Goal: Task Accomplishment & Management: Use online tool/utility

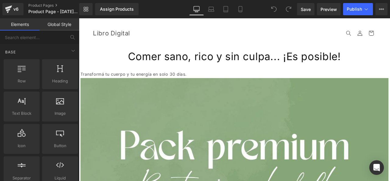
click at [59, 29] on link "Global Style" at bounding box center [60, 24] width 40 height 12
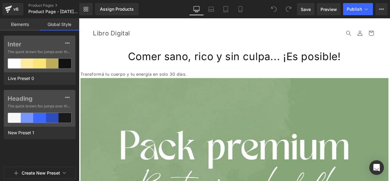
click at [69, 31] on div "Elements Global Style Base Row rows, columns, layouts, div Heading headings, ti…" at bounding box center [39, 101] width 79 height 166
click at [47, 54] on span "The quick brown fox jumps over the lazy..." at bounding box center [40, 51] width 64 height 5
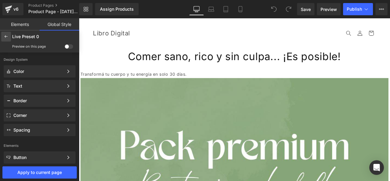
click at [9, 32] on div at bounding box center [6, 37] width 10 height 10
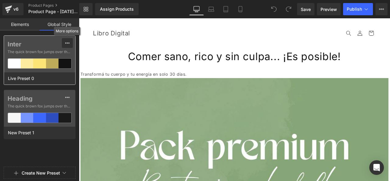
click at [65, 42] on icon at bounding box center [67, 43] width 5 height 5
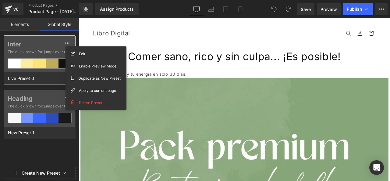
click at [55, 43] on label "Inter" at bounding box center [40, 44] width 64 height 7
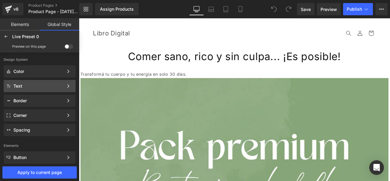
click at [56, 87] on div "Text" at bounding box center [38, 86] width 50 height 5
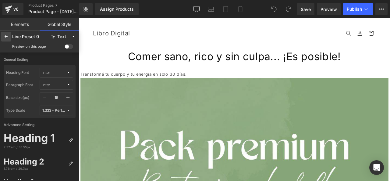
click at [4, 36] on icon at bounding box center [6, 36] width 5 height 5
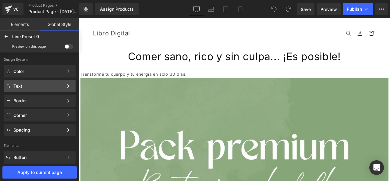
click at [26, 95] on div "Text Color Style Define a color palette and apply it to your pages 1 of 3 Next" at bounding box center [40, 101] width 72 height 12
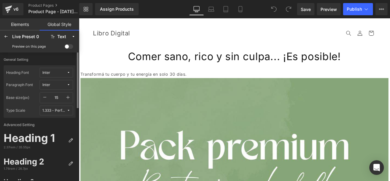
click at [62, 85] on span "Inter" at bounding box center [54, 85] width 24 height 5
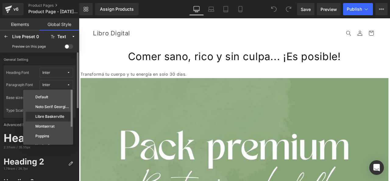
click at [55, 121] on div "Libre Baskerville" at bounding box center [48, 126] width 45 height 10
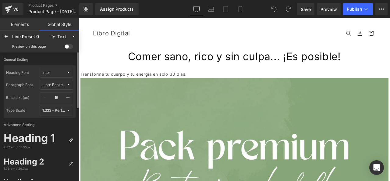
click at [64, 84] on div "Libre Baskerville" at bounding box center [54, 85] width 24 height 5
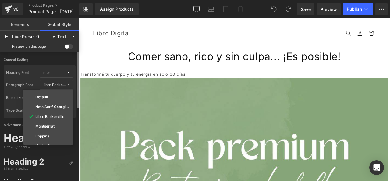
click at [64, 84] on div "Libre Baskerville" at bounding box center [54, 85] width 24 height 5
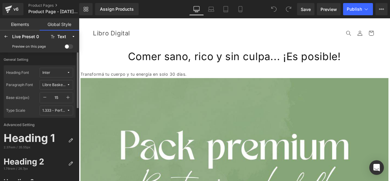
click at [68, 96] on icon "button" at bounding box center [68, 97] width 5 height 5
click at [44, 100] on button "button" at bounding box center [45, 97] width 10 height 10
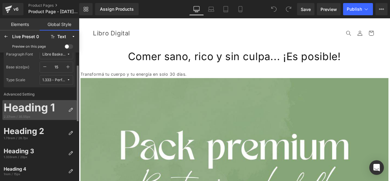
scroll to position [61, 0]
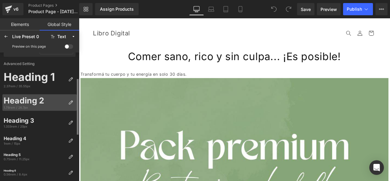
click at [46, 105] on div "1.78rem / 26.7px" at bounding box center [35, 107] width 62 height 4
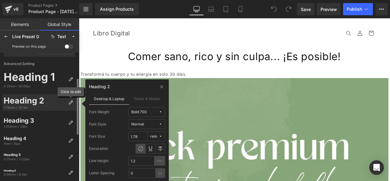
click at [71, 103] on icon at bounding box center [70, 102] width 5 height 5
click at [50, 103] on div "Heading 2" at bounding box center [35, 100] width 62 height 10
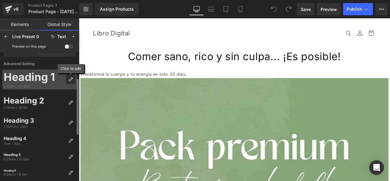
click at [68, 77] on div at bounding box center [71, 79] width 10 height 10
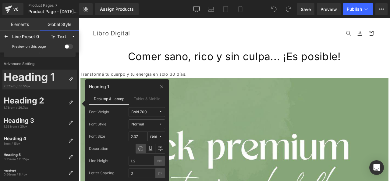
click at [159, 113] on icon at bounding box center [161, 112] width 4 height 4
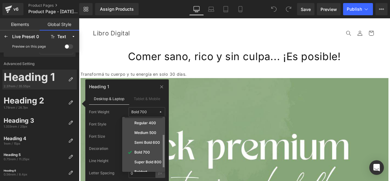
scroll to position [38, 0]
click at [155, 112] on span "Bold 700" at bounding box center [144, 112] width 27 height 5
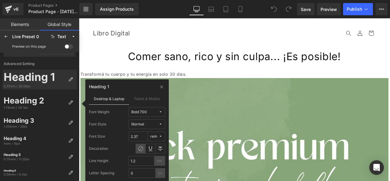
click at [159, 123] on span "Normal" at bounding box center [144, 124] width 27 height 5
click at [157, 123] on span "Normal" at bounding box center [144, 124] width 27 height 5
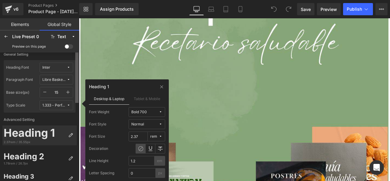
scroll to position [0, 0]
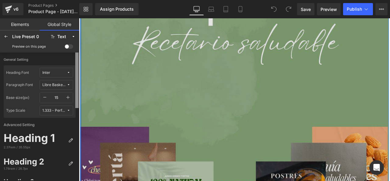
drag, startPoint x: 156, startPoint y: 116, endPoint x: 80, endPoint y: 87, distance: 82.0
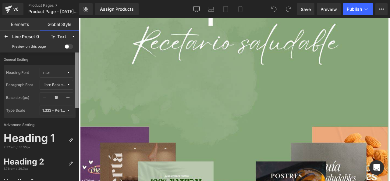
click at [56, 81] on button "Libre Baskerville" at bounding box center [57, 85] width 34 height 10
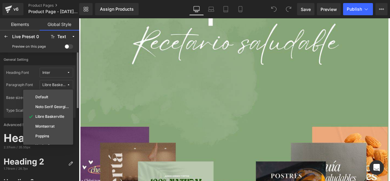
click at [54, 86] on div "Libre Baskerville" at bounding box center [54, 85] width 24 height 5
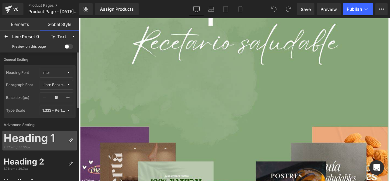
scroll to position [30, 0]
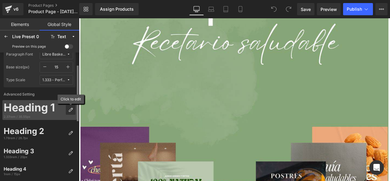
click at [72, 109] on icon at bounding box center [70, 109] width 5 height 5
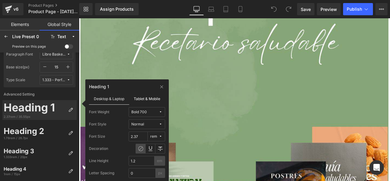
click at [142, 97] on label "Tablet & Mobile" at bounding box center [147, 99] width 36 height 12
click at [119, 101] on label "Desktop & Laptop" at bounding box center [109, 99] width 40 height 12
click at [227, 8] on icon at bounding box center [226, 9] width 6 height 6
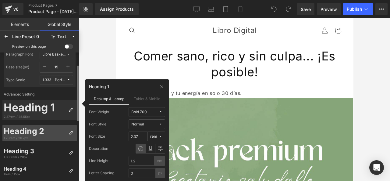
scroll to position [61, 0]
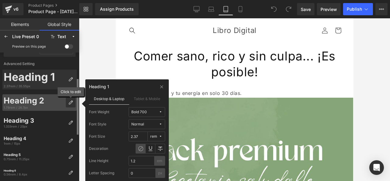
click at [72, 101] on icon at bounding box center [70, 102] width 5 height 5
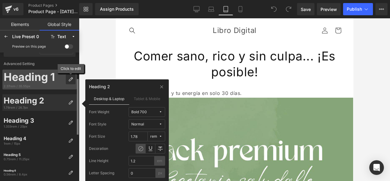
click at [73, 80] on icon at bounding box center [70, 79] width 5 height 5
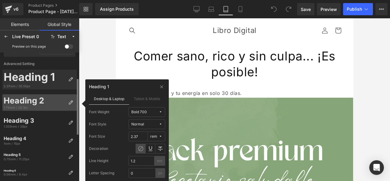
click at [71, 116] on div "Heading 2 1.78rem / 26.7px" at bounding box center [39, 123] width 74 height 14
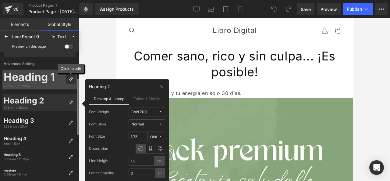
click at [68, 80] on icon at bounding box center [70, 79] width 5 height 5
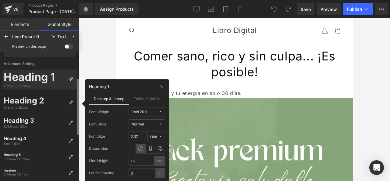
scroll to position [0, 0]
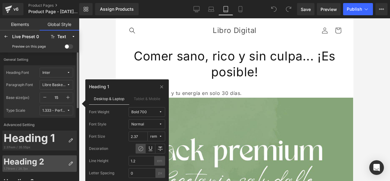
click at [59, 168] on div "1.78rem / 26.7px" at bounding box center [35, 168] width 62 height 4
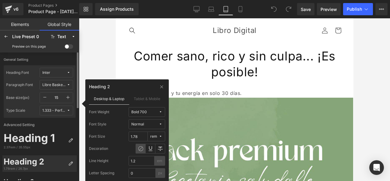
click at [64, 83] on div "Libre Baskerville" at bounding box center [54, 85] width 24 height 5
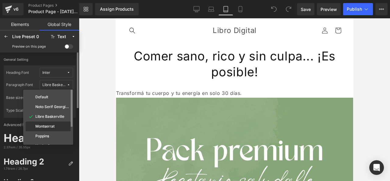
click at [60, 127] on div "Montserrat" at bounding box center [48, 126] width 43 height 5
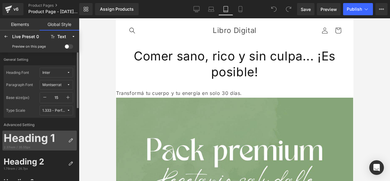
click at [58, 144] on div "Heading 1" at bounding box center [35, 138] width 62 height 13
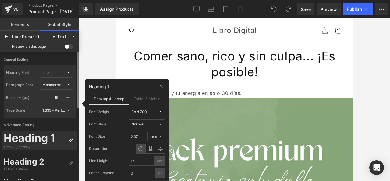
click at [58, 144] on div "Heading 1" at bounding box center [35, 138] width 62 height 13
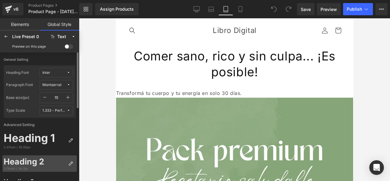
click at [58, 166] on div "1.78rem / 26.7px" at bounding box center [35, 168] width 62 height 4
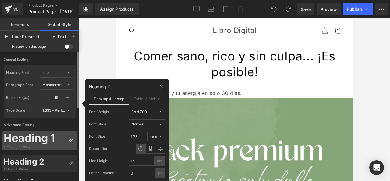
click at [54, 142] on div "Heading 1" at bounding box center [35, 138] width 62 height 13
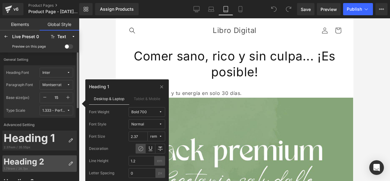
click at [60, 156] on div "Heading 2" at bounding box center [35, 161] width 62 height 10
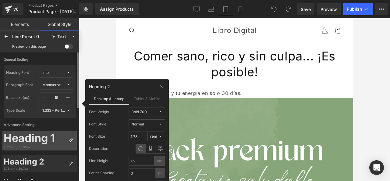
click at [58, 145] on div "2.37rem / 35.55px" at bounding box center [35, 147] width 62 height 4
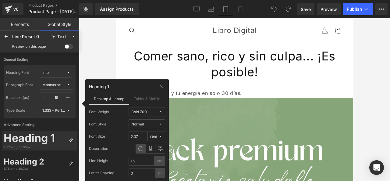
click at [83, 145] on div at bounding box center [234, 99] width 311 height 163
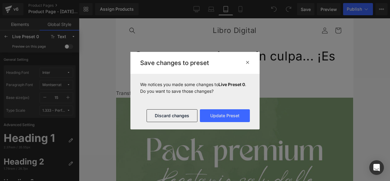
click at [249, 61] on icon at bounding box center [247, 62] width 5 height 5
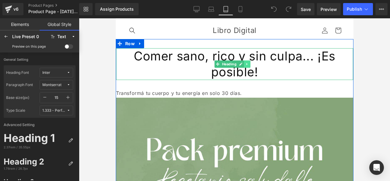
click at [244, 62] on link at bounding box center [247, 63] width 6 height 7
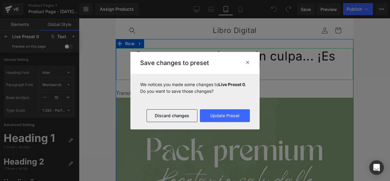
click at [193, 62] on font "Comer sano, rico y sin culpa... ¡Es posible!" at bounding box center [235, 63] width 202 height 31
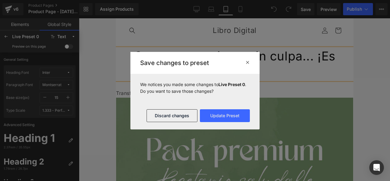
click at [247, 63] on icon at bounding box center [247, 62] width 5 height 5
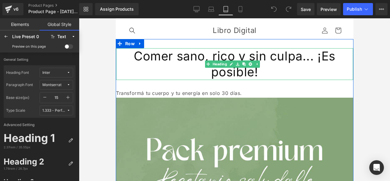
click at [280, 68] on h1 "Comer sano, rico y sin culpa... ¡Es posible!" at bounding box center [234, 64] width 237 height 32
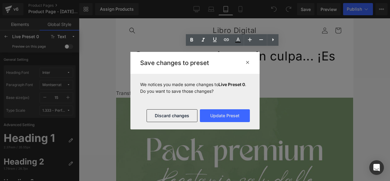
click at [245, 64] on icon at bounding box center [247, 62] width 5 height 5
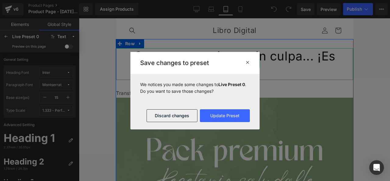
drag, startPoint x: 278, startPoint y: 63, endPoint x: 394, endPoint y: 81, distance: 117.2
click at [278, 63] on font "Comer sano, rico y sin culpa... ¡Es posible!" at bounding box center [235, 63] width 202 height 31
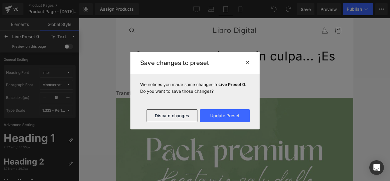
click at [279, 63] on div at bounding box center [195, 90] width 390 height 181
click at [284, 65] on div at bounding box center [195, 90] width 390 height 181
drag, startPoint x: 284, startPoint y: 68, endPoint x: 276, endPoint y: 77, distance: 13.0
click at [284, 69] on div at bounding box center [195, 90] width 390 height 181
click at [231, 114] on button "Update Preset" at bounding box center [225, 115] width 50 height 13
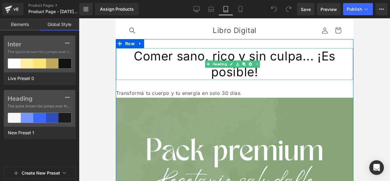
click at [197, 64] on h1 "Comer sano, rico y sin culpa... ¡Es posible!" at bounding box center [234, 64] width 237 height 32
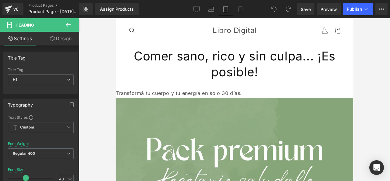
click at [57, 43] on link "Design" at bounding box center [61, 39] width 40 height 14
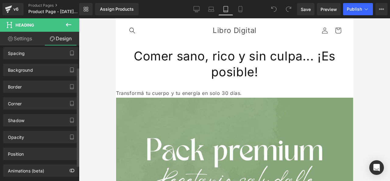
scroll to position [30, 0]
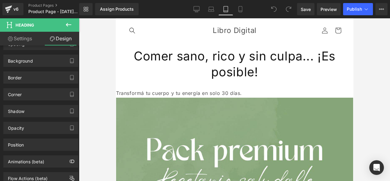
click at [28, 37] on link "Settings" at bounding box center [20, 39] width 40 height 14
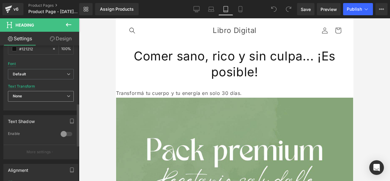
scroll to position [183, 0]
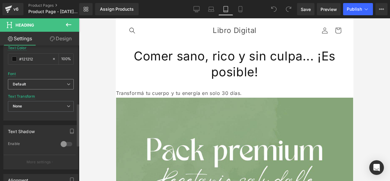
click at [56, 84] on b "Default" at bounding box center [40, 84] width 54 height 5
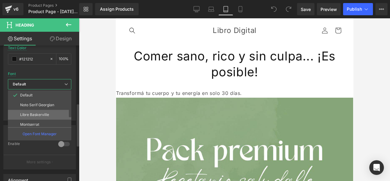
click at [55, 117] on li "Libre Baskerville" at bounding box center [41, 115] width 66 height 10
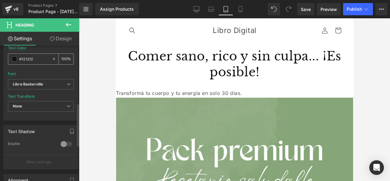
click at [13, 58] on span at bounding box center [14, 58] width 5 height 5
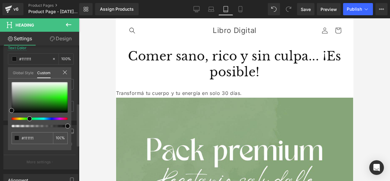
drag, startPoint x: 13, startPoint y: 117, endPoint x: 29, endPoint y: 120, distance: 16.1
click at [29, 120] on span at bounding box center [29, 118] width 5 height 5
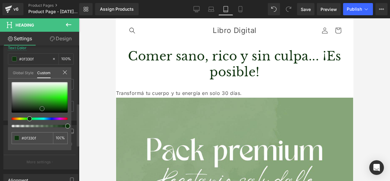
drag, startPoint x: 12, startPoint y: 109, endPoint x: 43, endPoint y: 107, distance: 30.5
click at [43, 107] on span at bounding box center [42, 108] width 5 height 5
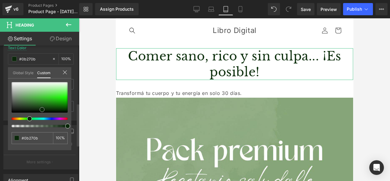
click at [42, 109] on span at bounding box center [42, 109] width 5 height 5
click at [37, 139] on input "#121212" at bounding box center [33, 138] width 23 height 6
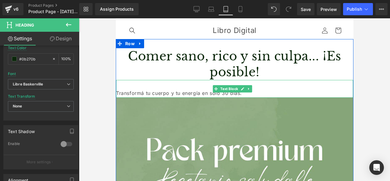
click at [187, 92] on font "Transformá tu cuerpo y tu energía en solo 30 días." at bounding box center [179, 93] width 126 height 6
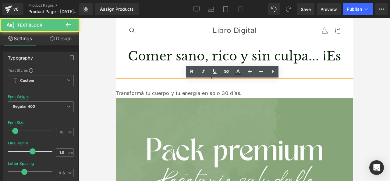
click at [148, 91] on font "Transformá tu cuerpo y tu energía en solo 30 días." at bounding box center [179, 93] width 126 height 6
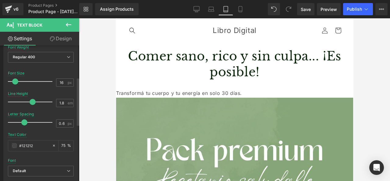
scroll to position [91, 0]
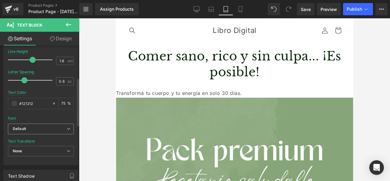
click at [47, 133] on span "Default" at bounding box center [41, 128] width 66 height 11
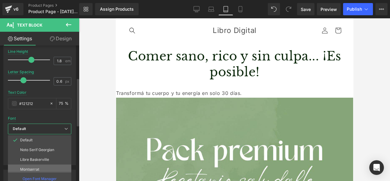
click at [49, 167] on li "Montserrat" at bounding box center [41, 169] width 66 height 10
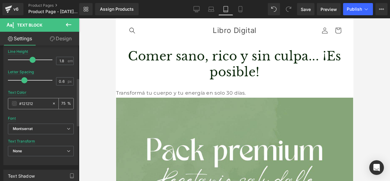
click at [30, 105] on input "#121212" at bounding box center [34, 103] width 30 height 7
paste input "0b270b"
click at [14, 106] on span at bounding box center [14, 103] width 5 height 5
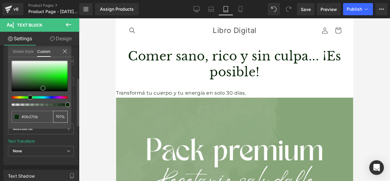
click at [62, 116] on div "100 %" at bounding box center [60, 117] width 15 height 12
click at [67, 49] on icon at bounding box center [65, 51] width 5 height 5
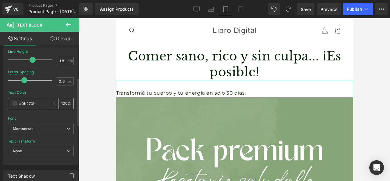
click at [45, 105] on input "#0b270b" at bounding box center [34, 103] width 30 height 7
type input "#0b270b"
click at [13, 105] on span at bounding box center [14, 103] width 5 height 5
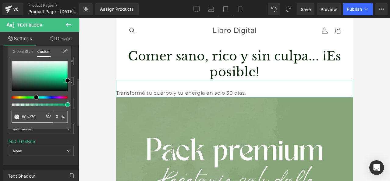
click at [34, 118] on input "#0b270" at bounding box center [33, 116] width 23 height 6
paste input "b"
type input "#0b270b"
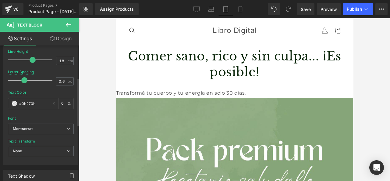
click at [93, 88] on div at bounding box center [234, 99] width 311 height 163
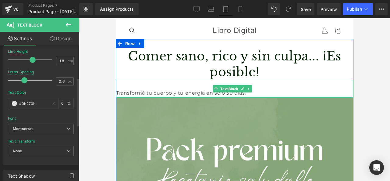
click at [120, 88] on p at bounding box center [234, 84] width 237 height 9
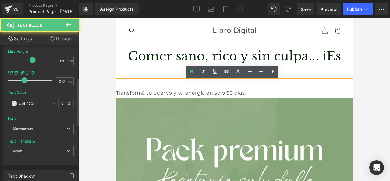
click at [122, 92] on font "Transformá tu cuerpo y tu energía en solo 30 días." at bounding box center [181, 93] width 130 height 6
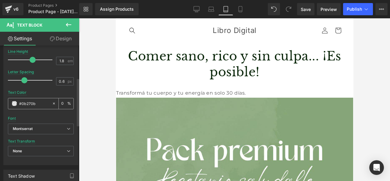
click at [16, 103] on span at bounding box center [14, 103] width 5 height 5
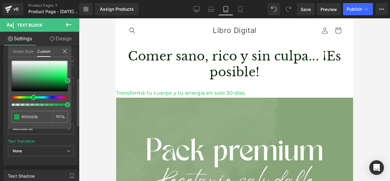
drag, startPoint x: 36, startPoint y: 97, endPoint x: 31, endPoint y: 98, distance: 4.9
click at [31, 98] on span at bounding box center [33, 97] width 5 height 5
drag, startPoint x: 66, startPoint y: 80, endPoint x: 46, endPoint y: 84, distance: 20.8
click at [46, 84] on span at bounding box center [44, 84] width 5 height 5
click at [45, 113] on div "#0b270" at bounding box center [32, 117] width 41 height 12
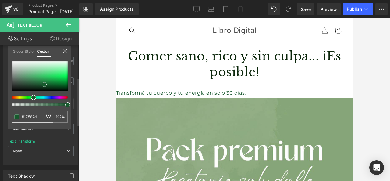
click at [42, 114] on input "#0b270" at bounding box center [33, 116] width 23 height 6
paste input "b"
type input "#0b270b"
click at [64, 53] on icon at bounding box center [65, 51] width 5 height 5
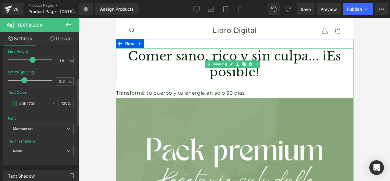
drag, startPoint x: 168, startPoint y: 66, endPoint x: 153, endPoint y: 85, distance: 24.8
click at [167, 66] on h1 "Comer sano, rico y sin culpa... ¡Es posible!" at bounding box center [234, 64] width 237 height 32
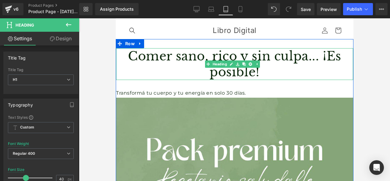
click at [144, 59] on font "Comer sano, rico y sin culpa... ¡Es posible!" at bounding box center [234, 63] width 213 height 31
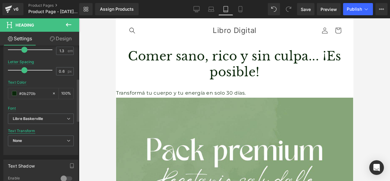
scroll to position [152, 0]
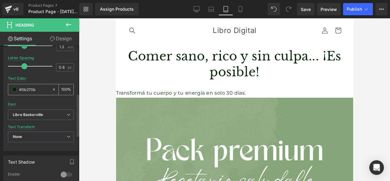
click at [37, 91] on input "#0b270b" at bounding box center [34, 89] width 30 height 7
drag, startPoint x: 37, startPoint y: 91, endPoint x: 29, endPoint y: 91, distance: 7.6
click at [29, 91] on input "#0b270b" at bounding box center [34, 89] width 30 height 7
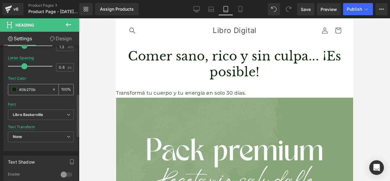
click at [29, 91] on input "#0b270b" at bounding box center [34, 89] width 30 height 7
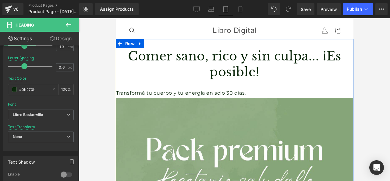
drag, startPoint x: 183, startPoint y: 100, endPoint x: 183, endPoint y: 97, distance: 3.1
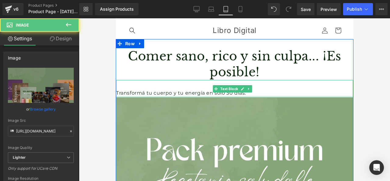
click at [183, 97] on div at bounding box center [234, 97] width 237 height 2
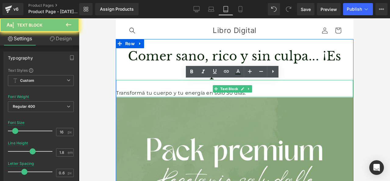
click at [183, 97] on p "Transformá tu cuerpo y tu energía en solo 30 días." at bounding box center [234, 93] width 237 height 9
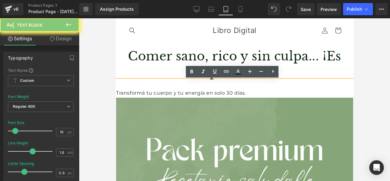
click at [183, 97] on p "Transformá tu cuerpo y tu energía en solo 30 días." at bounding box center [234, 93] width 237 height 9
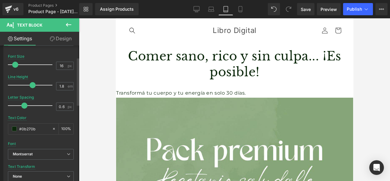
scroll to position [91, 0]
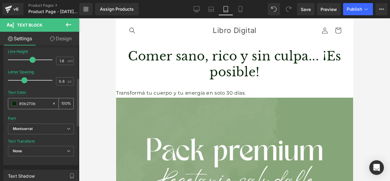
click at [39, 105] on input "#0b270b" at bounding box center [34, 103] width 30 height 7
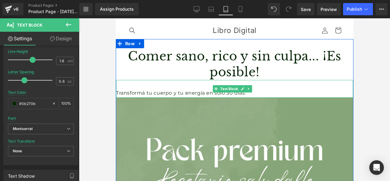
click at [126, 91] on font "Transformá tu cuerpo y tu energía en solo 30 días." at bounding box center [181, 93] width 130 height 6
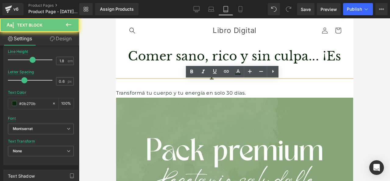
click at [125, 92] on font "Transformá tu cuerpo y tu energía en solo 30 días." at bounding box center [181, 93] width 130 height 6
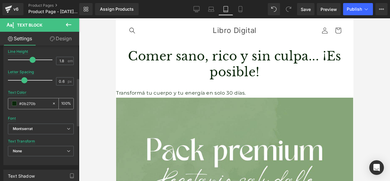
click at [38, 106] on input "#0b270b" at bounding box center [34, 103] width 30 height 7
click at [21, 104] on input "##0b270b" at bounding box center [34, 103] width 30 height 7
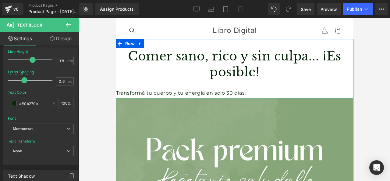
type input "#0b270b"
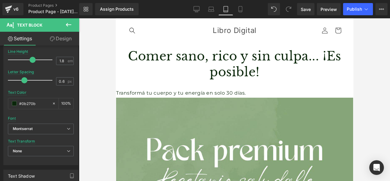
click at [99, 103] on div at bounding box center [234, 99] width 311 height 163
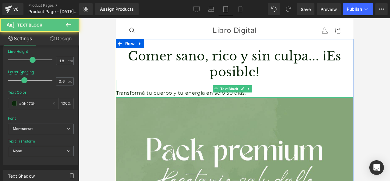
click at [168, 93] on font "Transformá tu cuerpo y tu energía en solo 30 días." at bounding box center [181, 93] width 130 height 6
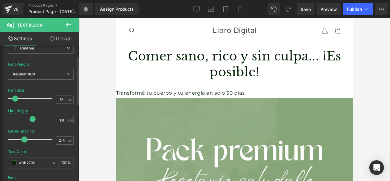
scroll to position [30, 0]
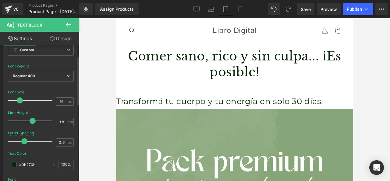
drag, startPoint x: 15, startPoint y: 101, endPoint x: 19, endPoint y: 103, distance: 4.8
click at [19, 103] on span at bounding box center [20, 100] width 6 height 6
click at [77, 106] on div "Typography Text Styles Custom Custom Setup Global Style Custom Setup Global Sty…" at bounding box center [41, 120] width 82 height 209
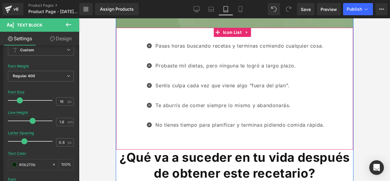
scroll to position [427, 0]
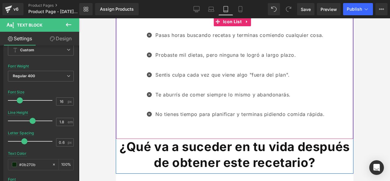
click at [164, 32] on font "Pasas horas buscando recetas y terminas comiendo cualquier cosa." at bounding box center [239, 35] width 168 height 6
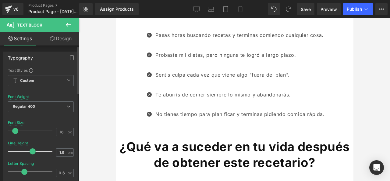
click at [23, 130] on div at bounding box center [31, 131] width 41 height 12
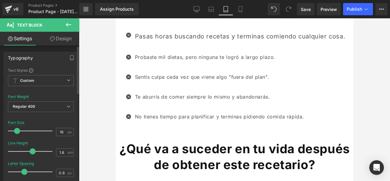
drag, startPoint x: 20, startPoint y: 130, endPoint x: 14, endPoint y: 130, distance: 5.8
click at [14, 130] on span at bounding box center [17, 131] width 6 height 6
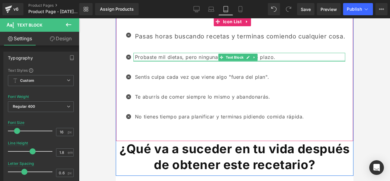
click at [191, 60] on div at bounding box center [239, 61] width 212 height 2
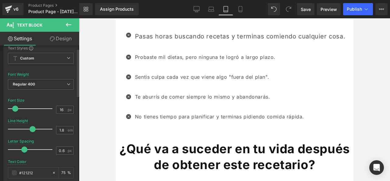
scroll to position [30, 0]
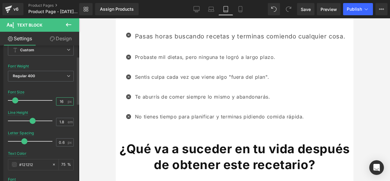
click at [60, 100] on input "16" at bounding box center [61, 102] width 11 height 8
type input "20"
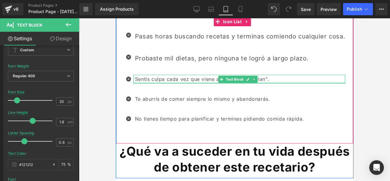
click at [147, 82] on div at bounding box center [239, 83] width 212 height 2
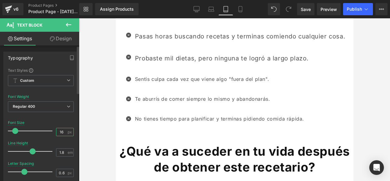
click at [60, 133] on input "16" at bounding box center [61, 132] width 11 height 8
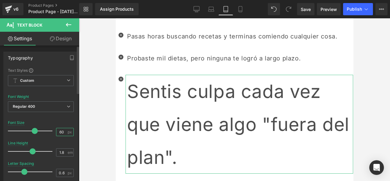
drag, startPoint x: 59, startPoint y: 131, endPoint x: 52, endPoint y: 132, distance: 7.0
click at [52, 132] on div "Font Size 60 px" at bounding box center [41, 130] width 66 height 20
type input "20"
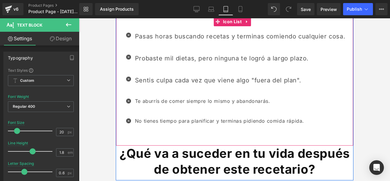
click at [182, 98] on font "Te aburrís de comer siempre lo mismo y abandonarás." at bounding box center [202, 101] width 135 height 6
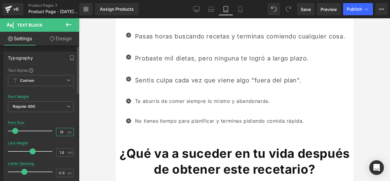
click at [56, 132] on input "16" at bounding box center [61, 132] width 11 height 8
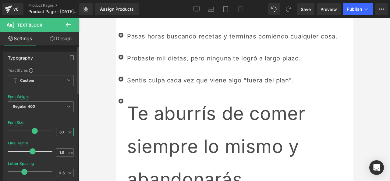
type input "6"
type input "20"
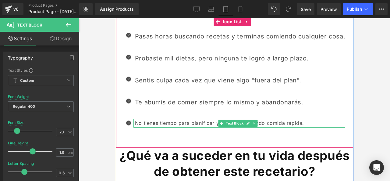
click at [137, 120] on font "No tienes tiempo para planificar y terminas pidiendo comida rápida." at bounding box center [219, 123] width 169 height 6
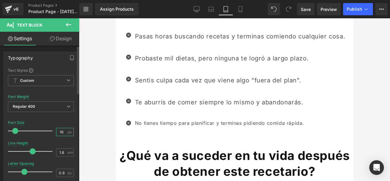
drag, startPoint x: 60, startPoint y: 131, endPoint x: 45, endPoint y: 130, distance: 15.3
click at [45, 130] on div "Font Size 16 px" at bounding box center [41, 130] width 66 height 20
type input "20"
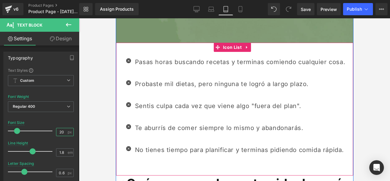
scroll to position [366, 0]
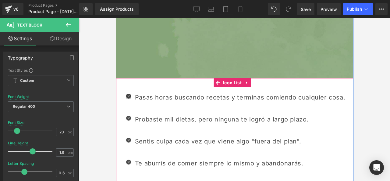
click at [128, 93] on span "Icon" at bounding box center [128, 96] width 10 height 7
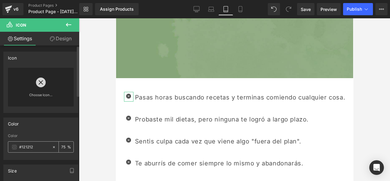
click at [36, 145] on input "#121212" at bounding box center [34, 147] width 30 height 7
click at [11, 148] on div "#121212" at bounding box center [30, 146] width 44 height 11
click at [13, 145] on span at bounding box center [14, 147] width 5 height 5
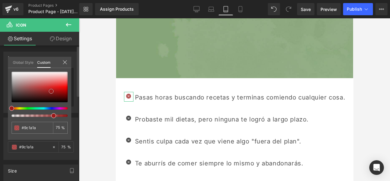
drag, startPoint x: 13, startPoint y: 99, endPoint x: 52, endPoint y: 91, distance: 40.6
click at [52, 91] on span at bounding box center [51, 91] width 5 height 5
drag, startPoint x: 63, startPoint y: 130, endPoint x: 65, endPoint y: 127, distance: 3.7
click at [64, 129] on div "75 %" at bounding box center [60, 128] width 15 height 12
click at [63, 128] on div "75 %" at bounding box center [60, 128] width 15 height 12
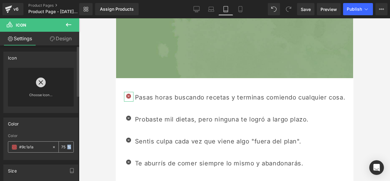
click at [66, 146] on div "75 %" at bounding box center [66, 146] width 15 height 11
click at [61, 148] on input "75" at bounding box center [64, 146] width 6 height 7
type input "100"
click at [13, 148] on span at bounding box center [14, 147] width 5 height 5
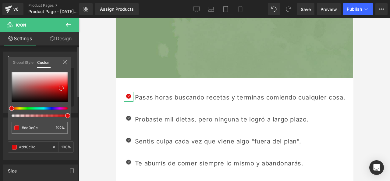
drag, startPoint x: 50, startPoint y: 91, endPoint x: 59, endPoint y: 88, distance: 10.2
click at [59, 88] on span at bounding box center [61, 88] width 5 height 5
click at [37, 127] on input "#9c1a1a" at bounding box center [33, 127] width 23 height 6
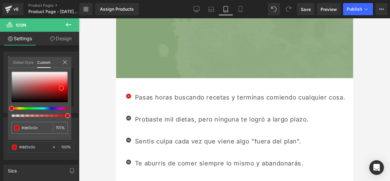
click at [125, 112] on body "Ir directamente al contenido Búsqueda Libro Digital Búsqueda Iniciar sesión Car…" at bounding box center [235, 22] width 238 height 741
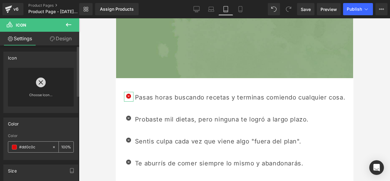
click at [28, 146] on input "#121212" at bounding box center [34, 147] width 30 height 7
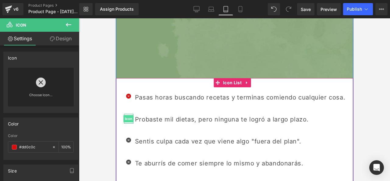
click at [125, 115] on span "Icon" at bounding box center [128, 118] width 10 height 7
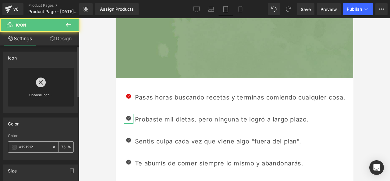
click at [31, 148] on input "#121212" at bounding box center [34, 147] width 30 height 7
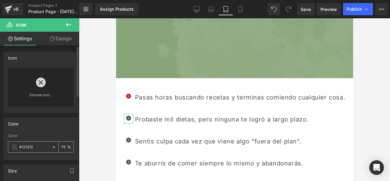
click at [31, 148] on input "#121212" at bounding box center [34, 147] width 30 height 7
paste input "#dd0c0c"
click at [68, 147] on div "75 %" at bounding box center [66, 146] width 15 height 11
click at [21, 145] on input "##dd0c0c" at bounding box center [34, 147] width 30 height 7
type input "#dd0c0c"
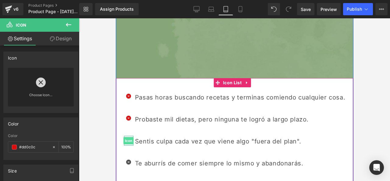
click at [125, 137] on span "Icon" at bounding box center [128, 140] width 10 height 7
click at [127, 137] on span "Icon" at bounding box center [128, 140] width 10 height 7
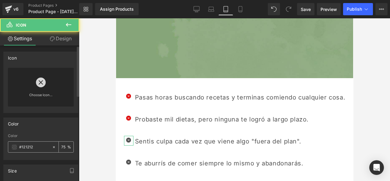
click at [39, 148] on input "#121212" at bounding box center [34, 147] width 30 height 7
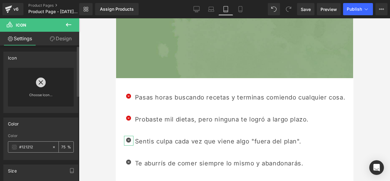
click at [38, 148] on input "#121212" at bounding box center [34, 147] width 30 height 7
paste input "dd0c0c"
type input "#dd0c0c"
click at [65, 146] on div "75 %" at bounding box center [66, 146] width 15 height 11
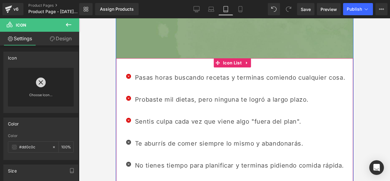
scroll to position [396, 0]
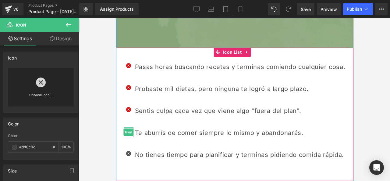
click at [126, 127] on div at bounding box center [128, 128] width 9 height 2
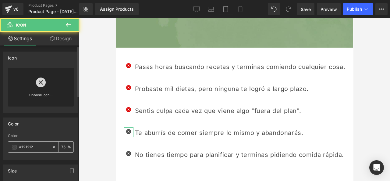
click at [43, 145] on input "#121212" at bounding box center [34, 147] width 30 height 7
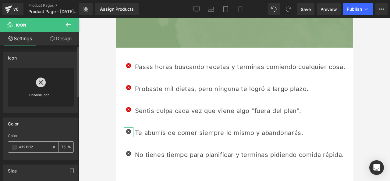
paste input "#dd0c0c"
click at [68, 146] on div "75 %" at bounding box center [66, 146] width 15 height 11
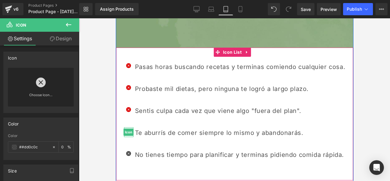
scroll to position [427, 0]
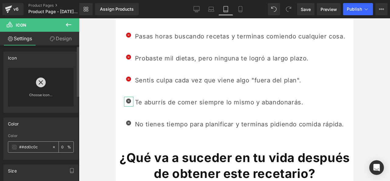
click at [64, 149] on input "75" at bounding box center [64, 146] width 6 height 7
click at [66, 147] on div "75 %" at bounding box center [66, 146] width 15 height 11
click at [21, 147] on input "##dd0c0c" at bounding box center [34, 147] width 30 height 7
type input "#dd0c0c"
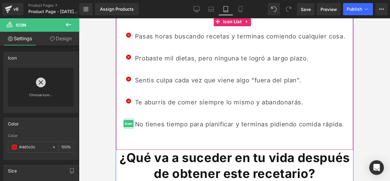
click at [130, 120] on span "Icon" at bounding box center [128, 123] width 10 height 7
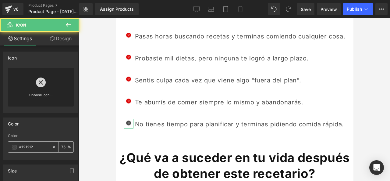
click at [31, 148] on input "#121212" at bounding box center [34, 147] width 30 height 7
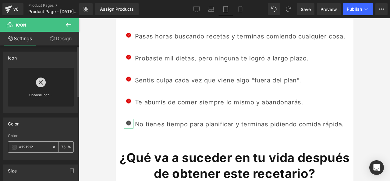
click at [31, 148] on input "#121212" at bounding box center [34, 147] width 30 height 7
paste input "dd0c0c"
type input "#dd0c0c"
click at [67, 148] on div "75 %" at bounding box center [66, 146] width 15 height 11
click at [95, 128] on div at bounding box center [234, 99] width 311 height 163
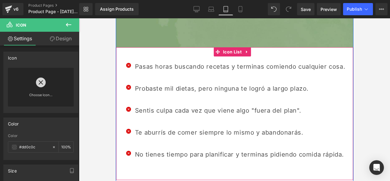
scroll to position [396, 0]
click at [151, 63] on font "Pasas horas buscando recetas y terminas comiendo cualquier cosa." at bounding box center [240, 66] width 210 height 7
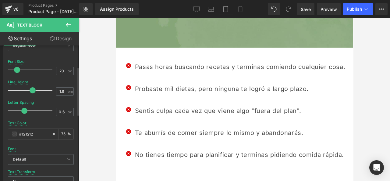
scroll to position [122, 0]
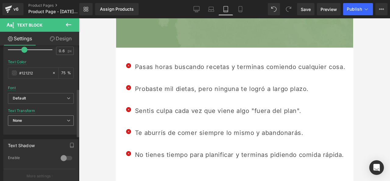
click at [45, 117] on span "None" at bounding box center [41, 120] width 66 height 11
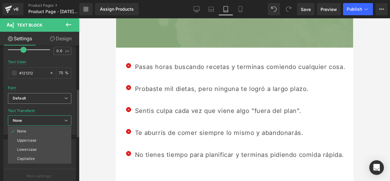
click at [38, 95] on span "Default" at bounding box center [39, 98] width 63 height 11
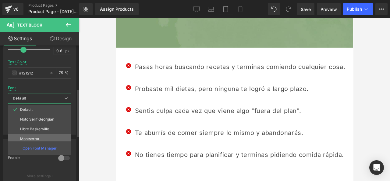
click at [44, 138] on li "Montserrat" at bounding box center [41, 139] width 66 height 10
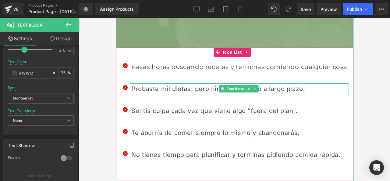
click at [153, 85] on font "Probaste mil dietas, pero ninguna te logró a largo plazo." at bounding box center [218, 88] width 174 height 7
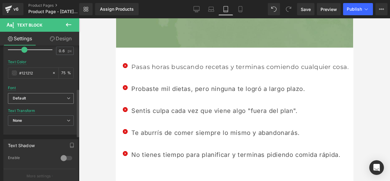
click at [49, 96] on b "Default" at bounding box center [40, 98] width 54 height 5
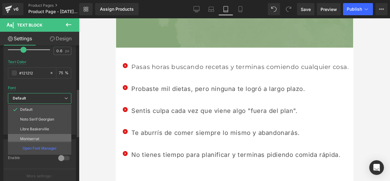
click at [49, 136] on li "Montserrat" at bounding box center [41, 139] width 66 height 10
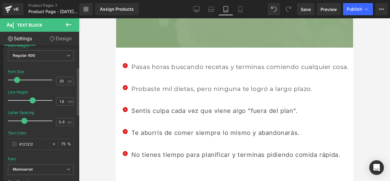
scroll to position [61, 0]
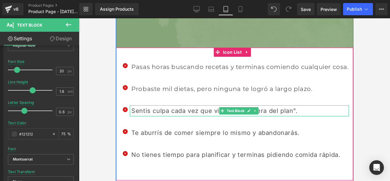
click at [154, 107] on font "Sentis culpa cada vez que viene algo "fuera del plan"." at bounding box center [214, 110] width 166 height 7
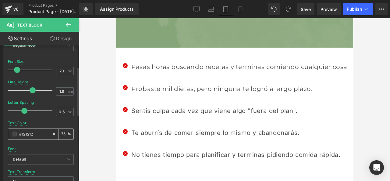
click at [40, 135] on input "#121212" at bounding box center [34, 133] width 30 height 7
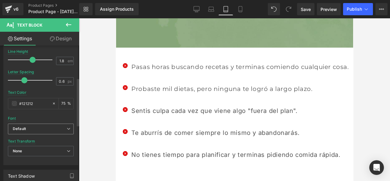
click at [64, 130] on b "Default" at bounding box center [40, 128] width 54 height 5
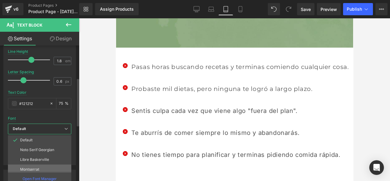
click at [39, 166] on li "Montserrat" at bounding box center [41, 169] width 66 height 10
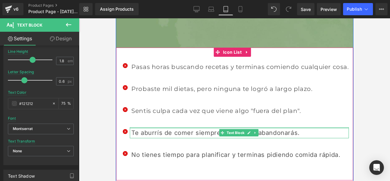
click at [141, 129] on font "Te aburrís de comer siempre lo mismo y abandonarás." at bounding box center [215, 132] width 169 height 7
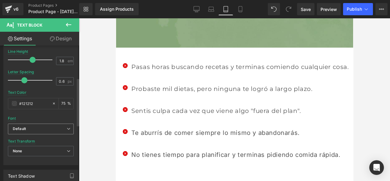
click at [60, 127] on b "Default" at bounding box center [40, 128] width 54 height 5
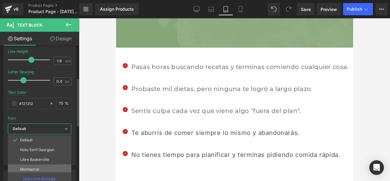
click at [48, 169] on li "Montserrat" at bounding box center [41, 169] width 66 height 10
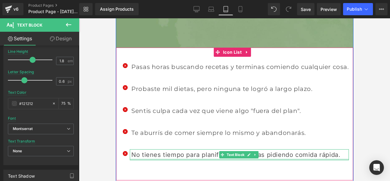
click at [142, 159] on div at bounding box center [239, 160] width 219 height 2
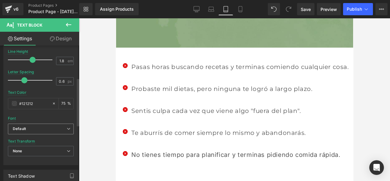
click at [57, 131] on b "Default" at bounding box center [40, 128] width 54 height 5
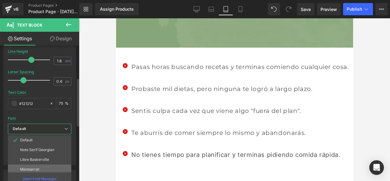
click at [51, 168] on li "Montserrat" at bounding box center [41, 169] width 66 height 10
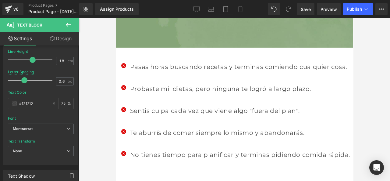
click at [92, 141] on div at bounding box center [234, 99] width 311 height 163
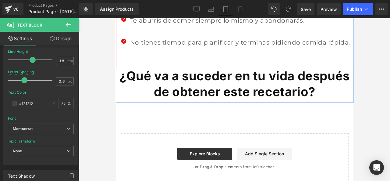
scroll to position [518, 0]
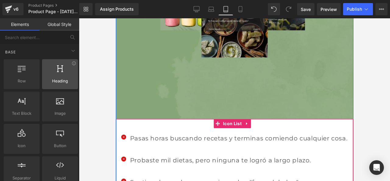
scroll to position [335, 0]
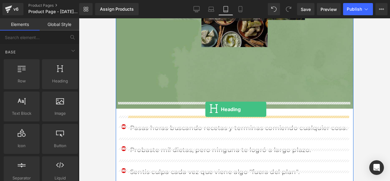
drag, startPoint x: 172, startPoint y: 102, endPoint x: 205, endPoint y: 109, distance: 34.0
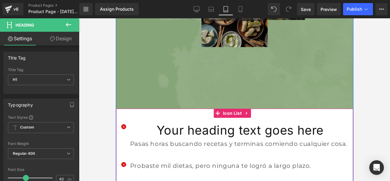
drag, startPoint x: 195, startPoint y: 123, endPoint x: 194, endPoint y: 110, distance: 13.2
click at [194, 110] on div "Icon Your heading text goes here Heading Pasas horas buscando recetas y termina…" at bounding box center [234, 183] width 237 height 148
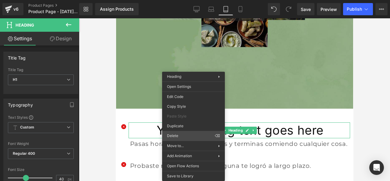
drag, startPoint x: 305, startPoint y: 153, endPoint x: 213, endPoint y: 129, distance: 95.5
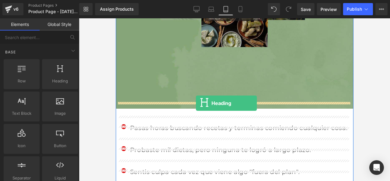
drag, startPoint x: 170, startPoint y: 96, endPoint x: 196, endPoint y: 103, distance: 26.2
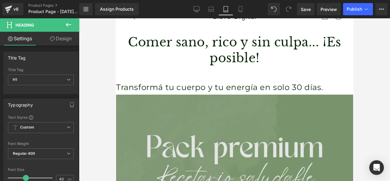
scroll to position [0, 0]
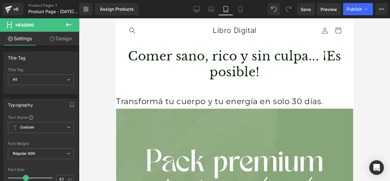
click at [63, 44] on link "Design" at bounding box center [61, 39] width 40 height 14
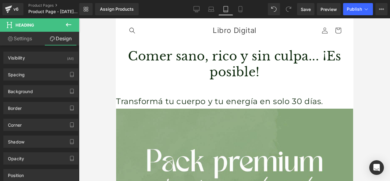
click at [88, 32] on div at bounding box center [234, 99] width 311 height 163
click at [69, 27] on icon at bounding box center [68, 24] width 7 height 7
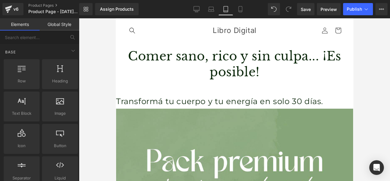
click at [58, 21] on link "Global Style" at bounding box center [60, 24] width 40 height 12
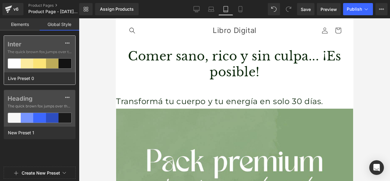
click at [49, 46] on label "Inter" at bounding box center [40, 44] width 64 height 7
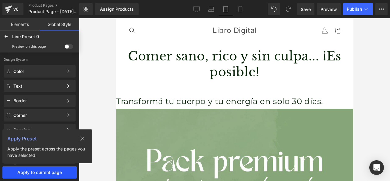
click at [57, 174] on span "Apply to current page" at bounding box center [40, 172] width 72 height 5
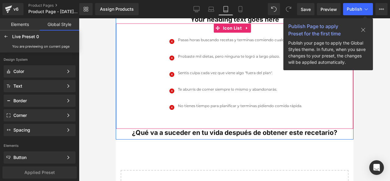
scroll to position [396, 0]
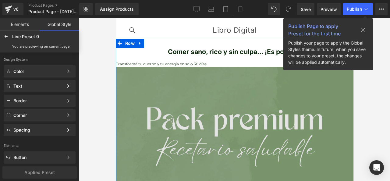
scroll to position [0, 0]
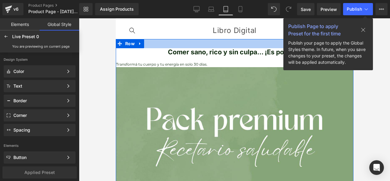
click at [208, 48] on div at bounding box center [235, 43] width 238 height 9
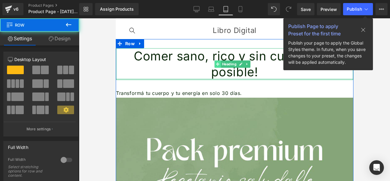
click at [207, 55] on div "Comer sano, rico y sin culpa... ¡Es posible! Heading" at bounding box center [234, 64] width 237 height 32
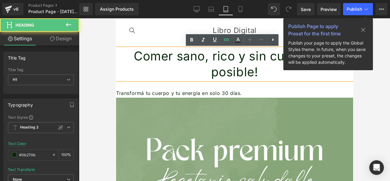
click at [188, 52] on font "Comer sano, rico y sin culpa... ¡Es posible!" at bounding box center [235, 63] width 202 height 31
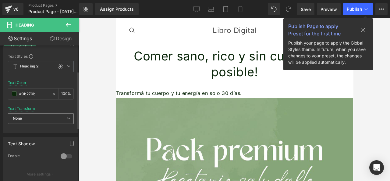
scroll to position [91, 0]
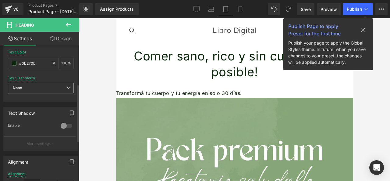
click at [58, 86] on span "None" at bounding box center [41, 88] width 66 height 11
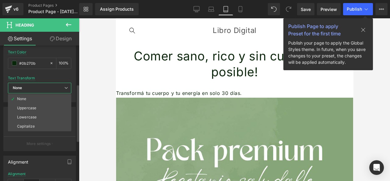
click at [47, 84] on span "None" at bounding box center [39, 88] width 63 height 11
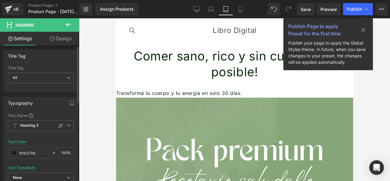
scroll to position [0, 0]
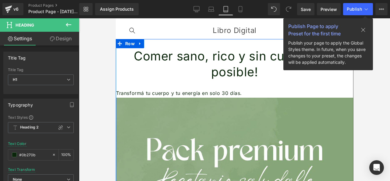
click at [184, 54] on font "Comer sano, rico y sin culpa... ¡Es posible!" at bounding box center [235, 63] width 202 height 31
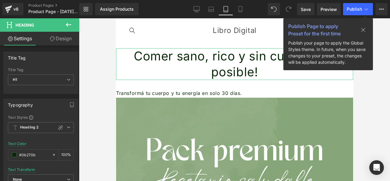
click at [59, 38] on link "Design" at bounding box center [61, 39] width 40 height 14
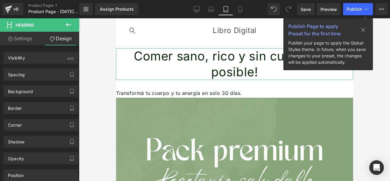
click at [21, 42] on link "Settings" at bounding box center [20, 39] width 40 height 14
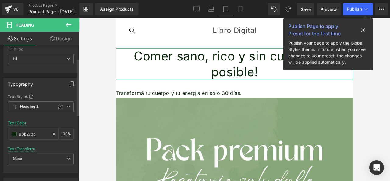
scroll to position [30, 0]
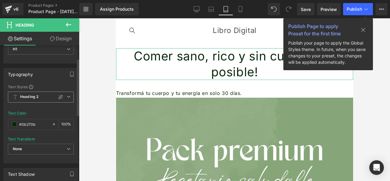
click at [68, 97] on icon at bounding box center [69, 97] width 4 height 4
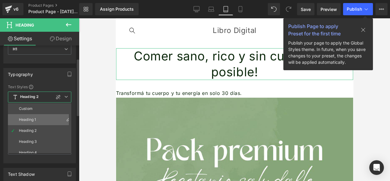
click at [55, 119] on li "Heading 1" at bounding box center [41, 119] width 66 height 11
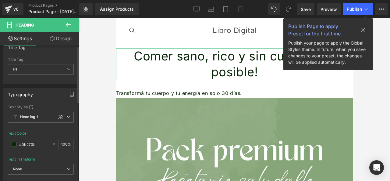
scroll to position [0, 0]
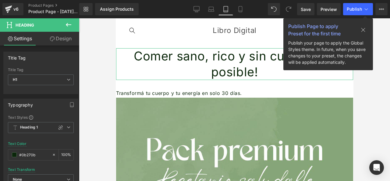
click at [63, 37] on link "Design" at bounding box center [61, 39] width 40 height 14
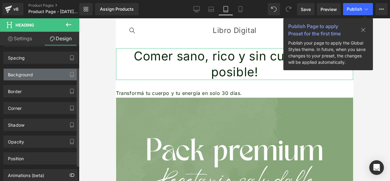
scroll to position [30, 0]
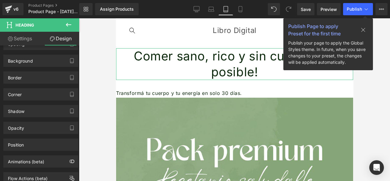
click at [26, 40] on link "Settings" at bounding box center [20, 39] width 40 height 14
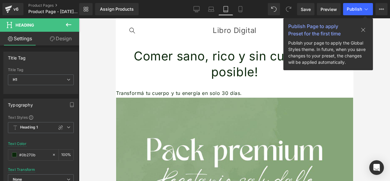
click at [364, 30] on icon at bounding box center [363, 29] width 5 height 5
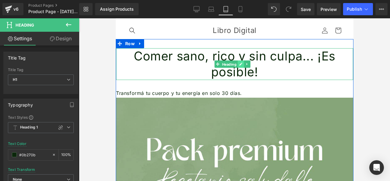
click at [237, 61] on span "Heading" at bounding box center [228, 64] width 17 height 7
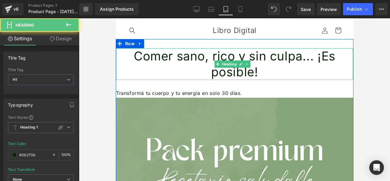
click at [265, 53] on font "Comer sano, rico y sin culpa... ¡Es posible!" at bounding box center [235, 63] width 202 height 31
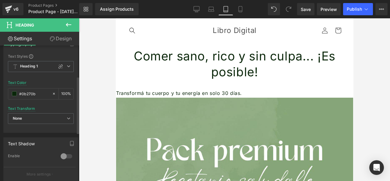
scroll to position [91, 0]
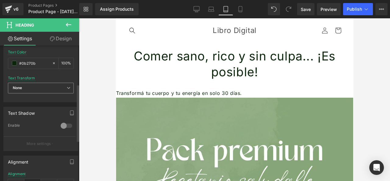
click at [68, 86] on icon at bounding box center [69, 88] width 4 height 4
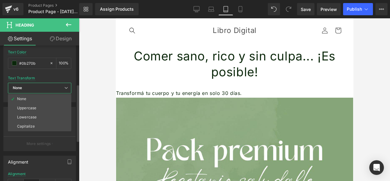
click at [68, 86] on icon at bounding box center [66, 88] width 4 height 4
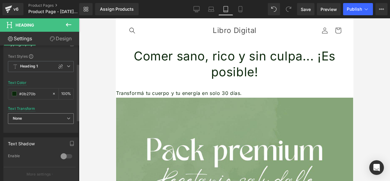
scroll to position [0, 0]
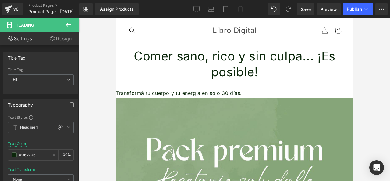
click at [65, 33] on link "Design" at bounding box center [61, 39] width 40 height 14
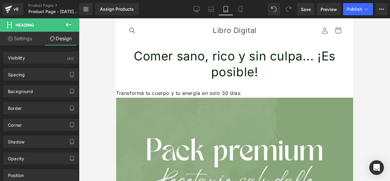
click at [19, 40] on link "Settings" at bounding box center [20, 39] width 40 height 14
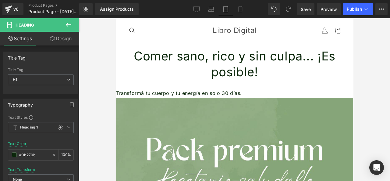
click at [68, 21] on icon at bounding box center [68, 24] width 7 height 7
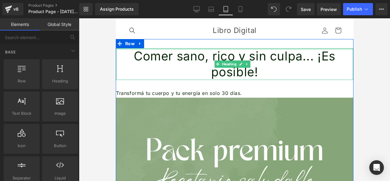
click at [148, 54] on font "Comer sano, rico y sin culpa... ¡Es posible!" at bounding box center [235, 63] width 202 height 31
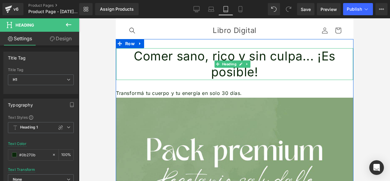
click at [155, 51] on font "Comer sano, rico y sin culpa... ¡Es posible!" at bounding box center [235, 63] width 202 height 31
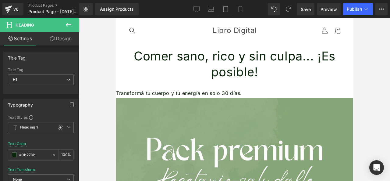
click at [66, 21] on icon at bounding box center [68, 24] width 7 height 7
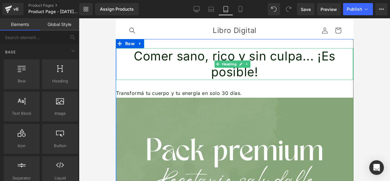
click at [167, 55] on font "Comer sano, rico y sin culpa... ¡Es posible!" at bounding box center [235, 63] width 202 height 31
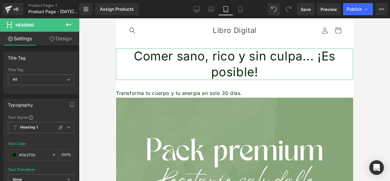
click at [65, 34] on link "Design" at bounding box center [61, 39] width 40 height 14
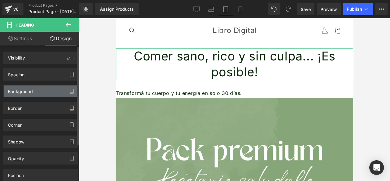
click at [55, 88] on div "Background" at bounding box center [41, 91] width 74 height 12
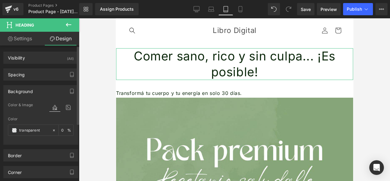
click at [55, 88] on div "Background" at bounding box center [41, 91] width 74 height 12
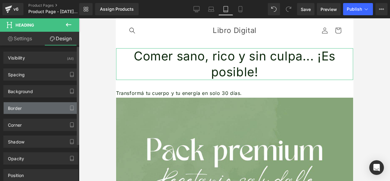
click at [52, 104] on div "Border" at bounding box center [41, 108] width 74 height 12
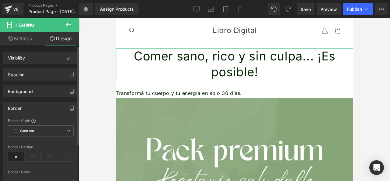
click at [52, 104] on div "Border" at bounding box center [41, 108] width 74 height 12
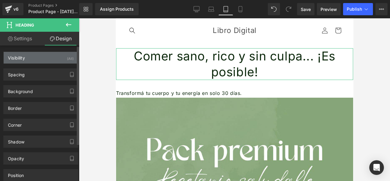
click at [43, 59] on div "Visibility (All)" at bounding box center [41, 58] width 74 height 12
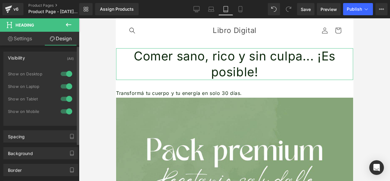
click at [43, 59] on div "Visibility (All)" at bounding box center [41, 58] width 74 height 12
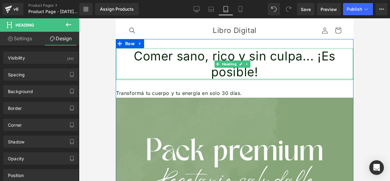
click at [153, 53] on font "Comer sano, rico y sin culpa... ¡Es posible!" at bounding box center [235, 63] width 202 height 31
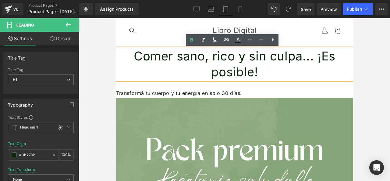
click at [181, 56] on font "Comer sano, rico y sin culpa... ¡Es posible!" at bounding box center [235, 63] width 202 height 31
click at [55, 36] on link "Design" at bounding box center [61, 39] width 40 height 14
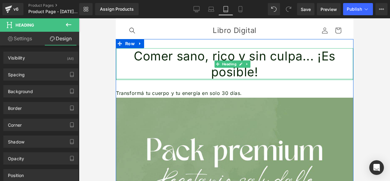
click at [176, 58] on div "Comer sano, rico y sin culpa... ¡Es posible! Heading" at bounding box center [234, 64] width 237 height 32
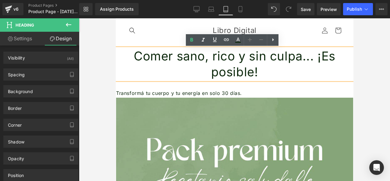
click at [175, 57] on font "Comer sano, rico y sin culpa... ¡Es posible!" at bounding box center [235, 63] width 202 height 31
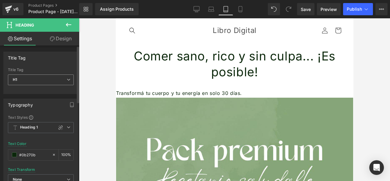
click at [67, 79] on icon at bounding box center [69, 80] width 4 height 4
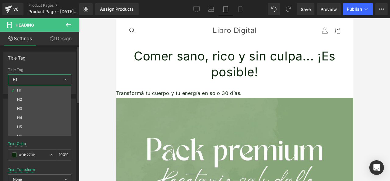
click at [67, 79] on icon at bounding box center [66, 80] width 4 height 4
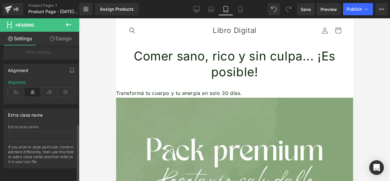
scroll to position [188, 0]
click at [62, 38] on link "Design" at bounding box center [61, 39] width 40 height 14
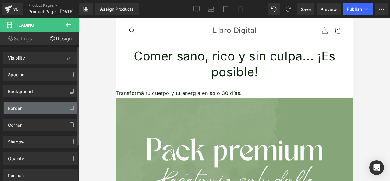
scroll to position [51, 0]
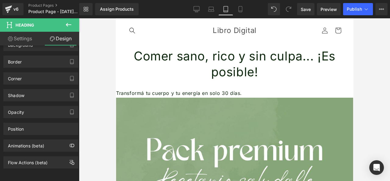
click at [209, 58] on font "Comer sano, rico y sin culpa... ¡Es posible!" at bounding box center [235, 63] width 202 height 31
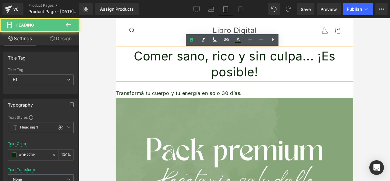
click at [323, 52] on h1 "Comer sano, rico y sin culpa... ¡Es posible!" at bounding box center [234, 64] width 237 height 32
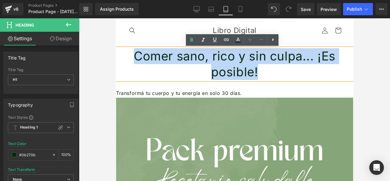
drag, startPoint x: 316, startPoint y: 52, endPoint x: 134, endPoint y: 55, distance: 182.1
click at [134, 55] on h1 "Comer sano, rico y sin culpa... ¡Es posible!" at bounding box center [234, 64] width 237 height 32
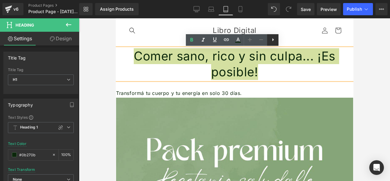
click at [271, 41] on icon at bounding box center [273, 39] width 7 height 7
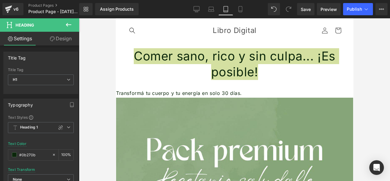
drag, startPoint x: 64, startPoint y: 41, endPoint x: 57, endPoint y: 114, distance: 73.8
click at [64, 41] on link "Design" at bounding box center [61, 39] width 40 height 14
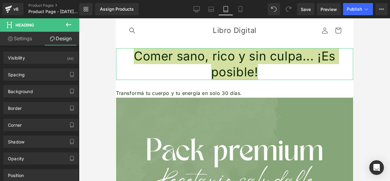
click at [15, 36] on link "Settings" at bounding box center [20, 39] width 40 height 14
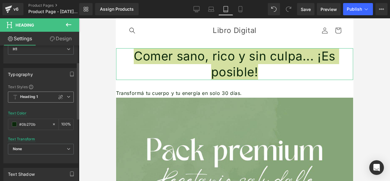
scroll to position [61, 0]
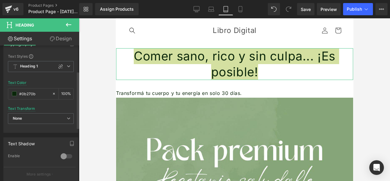
click at [49, 141] on div "Text Shadow" at bounding box center [41, 144] width 74 height 12
click at [48, 143] on div "Text Shadow" at bounding box center [41, 144] width 74 height 12
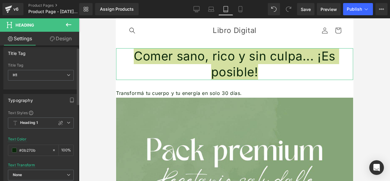
scroll to position [35, 0]
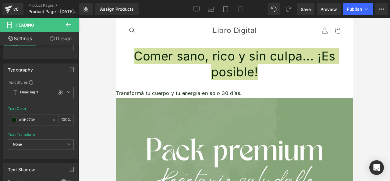
click at [88, 74] on div at bounding box center [234, 99] width 311 height 163
click at [90, 41] on div at bounding box center [234, 99] width 311 height 163
click at [102, 76] on div at bounding box center [234, 99] width 311 height 163
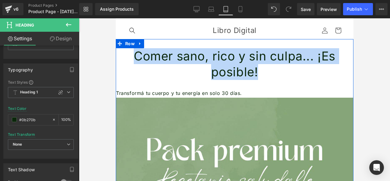
click at [198, 55] on font "Comer sano, rico y sin culpa... ¡Es posible!" at bounding box center [235, 63] width 202 height 31
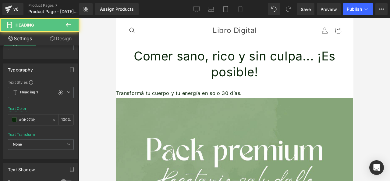
click at [80, 91] on div at bounding box center [234, 99] width 311 height 163
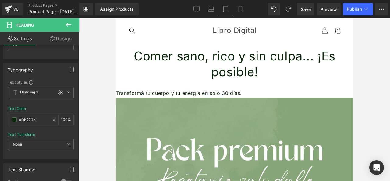
click at [98, 88] on div at bounding box center [234, 99] width 311 height 163
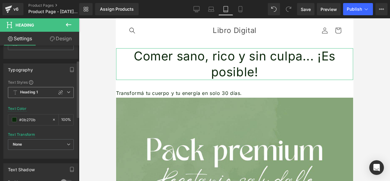
click at [65, 94] on span "Heading 1" at bounding box center [41, 92] width 66 height 11
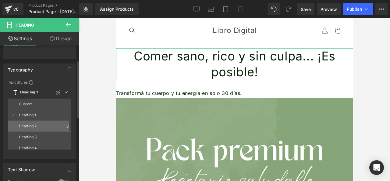
click at [52, 121] on li "Heading 2" at bounding box center [41, 125] width 66 height 11
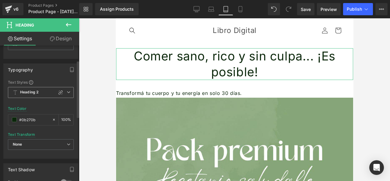
click at [67, 95] on span "Heading 2" at bounding box center [41, 92] width 66 height 11
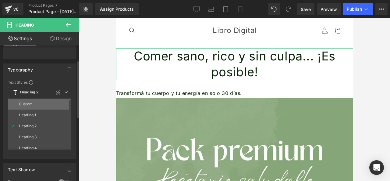
click at [58, 106] on li "Custom" at bounding box center [41, 103] width 66 height 11
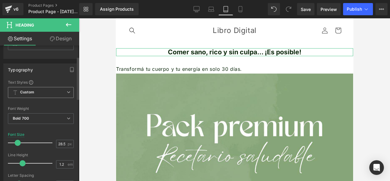
click at [64, 90] on span "Custom" at bounding box center [41, 92] width 66 height 11
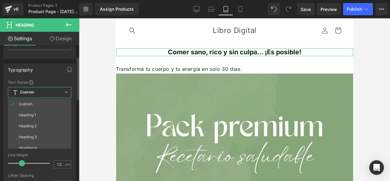
click at [54, 112] on li "Heading 1" at bounding box center [41, 114] width 66 height 11
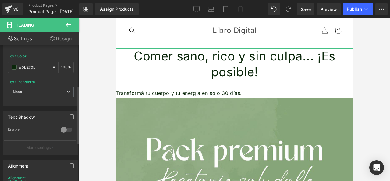
scroll to position [96, 0]
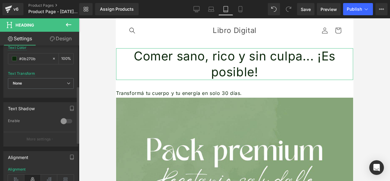
click at [64, 119] on div at bounding box center [66, 121] width 15 height 10
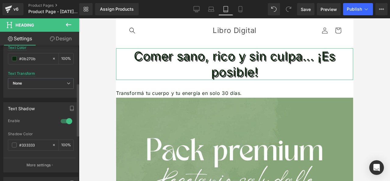
click at [65, 119] on div at bounding box center [66, 121] width 15 height 10
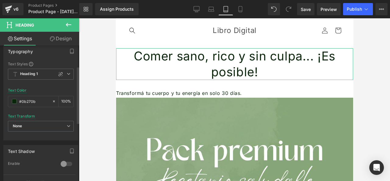
scroll to position [61, 0]
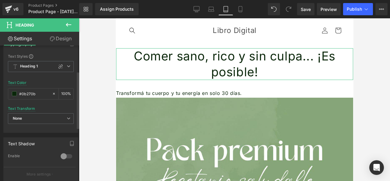
click at [32, 55] on span at bounding box center [31, 56] width 4 height 4
click at [31, 56] on span at bounding box center [31, 56] width 4 height 4
click at [67, 68] on icon at bounding box center [69, 66] width 4 height 4
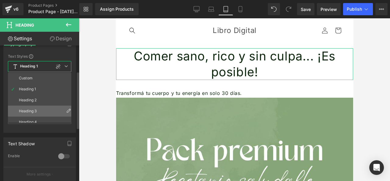
click at [54, 109] on li "Heading 3" at bounding box center [41, 110] width 66 height 11
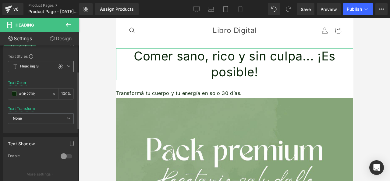
click at [67, 70] on span "Heading 3" at bounding box center [41, 66] width 66 height 11
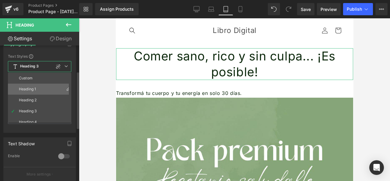
click at [66, 91] on icon at bounding box center [68, 88] width 5 height 5
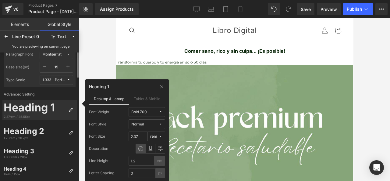
scroll to position [0, 0]
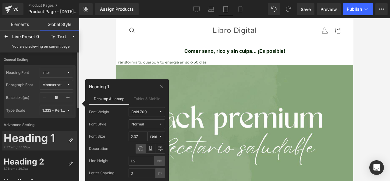
click at [63, 85] on span "Montserrat" at bounding box center [54, 85] width 24 height 5
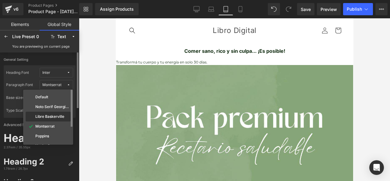
click at [54, 116] on label "Libre Baskerville" at bounding box center [49, 116] width 29 height 4
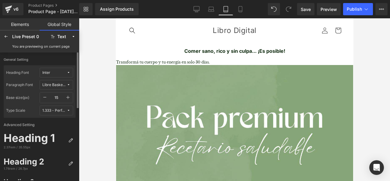
click at [58, 86] on div "Libre Baskerville" at bounding box center [54, 85] width 24 height 5
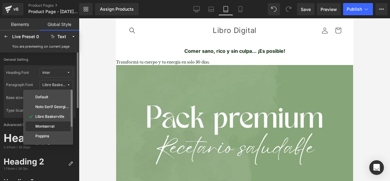
click at [52, 126] on label "Montserrat" at bounding box center [44, 126] width 19 height 4
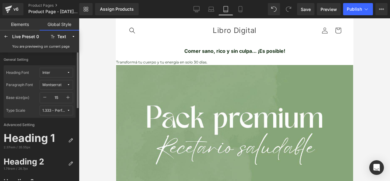
click at [216, 50] on icon at bounding box center [217, 51] width 3 height 4
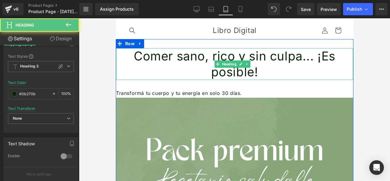
click at [206, 52] on font "Comer sano, rico y sin culpa... ¡Es posible!" at bounding box center [235, 63] width 202 height 31
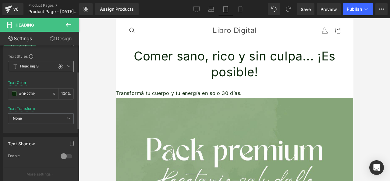
click at [65, 62] on span "Heading 3" at bounding box center [41, 66] width 66 height 11
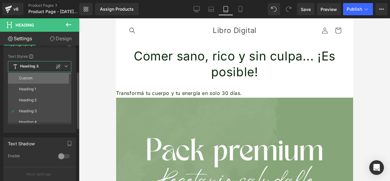
click at [59, 80] on li "Custom" at bounding box center [41, 78] width 66 height 11
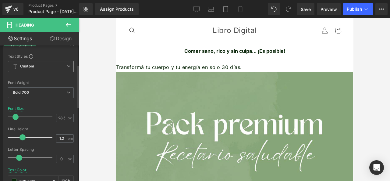
click at [67, 66] on icon at bounding box center [69, 66] width 4 height 4
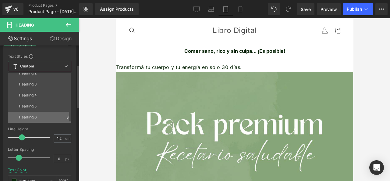
scroll to position [0, 0]
click at [92, 105] on div at bounding box center [234, 99] width 311 height 163
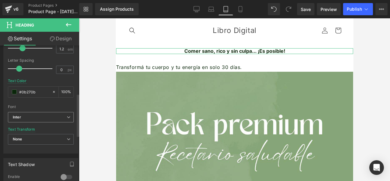
scroll to position [152, 0]
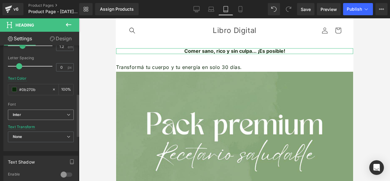
click at [63, 117] on span "Inter" at bounding box center [41, 114] width 66 height 11
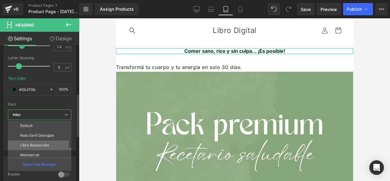
click at [57, 146] on li "Libre Baskerville" at bounding box center [41, 145] width 66 height 10
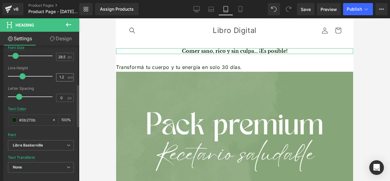
scroll to position [0, 0]
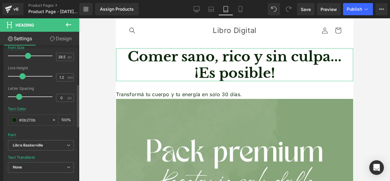
drag, startPoint x: 15, startPoint y: 54, endPoint x: 27, endPoint y: 56, distance: 12.0
click at [27, 56] on span at bounding box center [28, 56] width 6 height 6
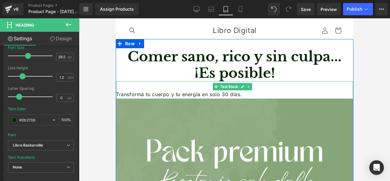
click at [147, 91] on font "Transformá tu cuerpo y tu energía en solo 30 días." at bounding box center [179, 94] width 126 height 6
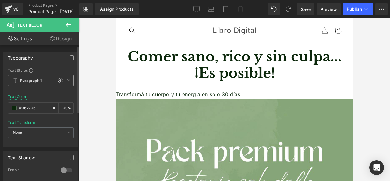
click at [67, 79] on icon at bounding box center [69, 80] width 4 height 4
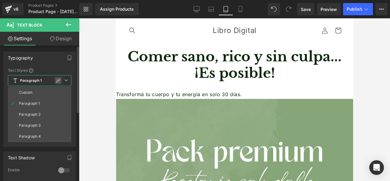
click at [59, 79] on icon at bounding box center [58, 80] width 5 height 5
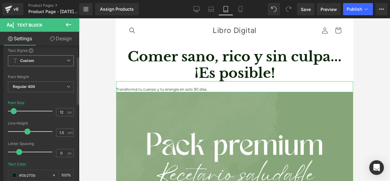
scroll to position [30, 0]
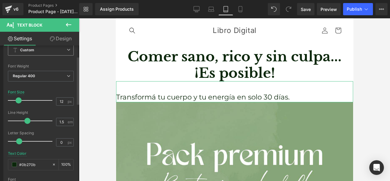
drag, startPoint x: 15, startPoint y: 102, endPoint x: 20, endPoint y: 101, distance: 4.6
click at [20, 101] on span at bounding box center [19, 100] width 6 height 6
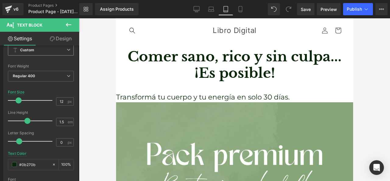
click at [91, 93] on div at bounding box center [234, 99] width 311 height 163
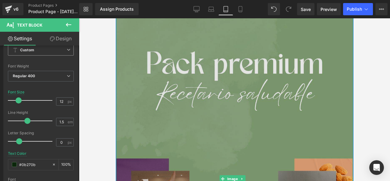
scroll to position [0, 0]
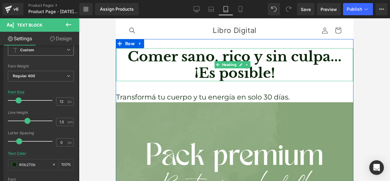
click at [126, 72] on h1 "Comer sano, rico y sin culpa... ¡Es posible!" at bounding box center [234, 64] width 237 height 33
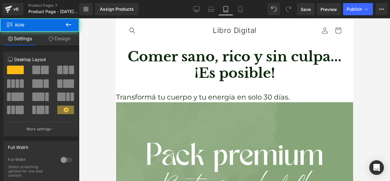
click at [103, 45] on div at bounding box center [234, 99] width 311 height 163
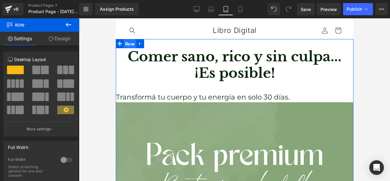
click at [127, 45] on span "Row" at bounding box center [129, 43] width 13 height 9
click at [59, 38] on link "Design" at bounding box center [60, 39] width 40 height 14
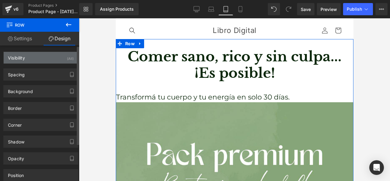
click at [43, 61] on div "Visibility (All)" at bounding box center [41, 58] width 74 height 12
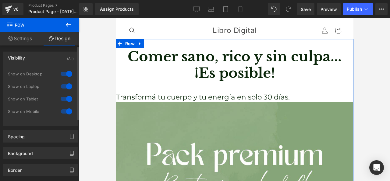
click at [42, 61] on div "Visibility (All)" at bounding box center [41, 58] width 74 height 12
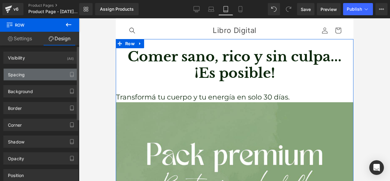
click at [42, 73] on div "Spacing" at bounding box center [41, 75] width 74 height 12
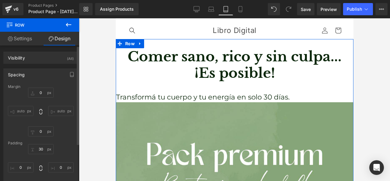
click at [42, 73] on div "Spacing" at bounding box center [41, 75] width 74 height 12
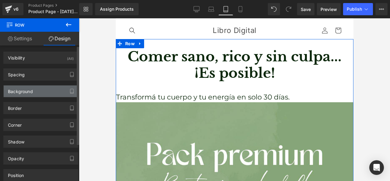
click at [38, 92] on div "Background" at bounding box center [41, 91] width 74 height 12
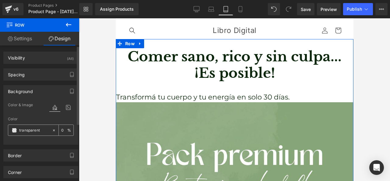
click at [13, 130] on span at bounding box center [14, 130] width 5 height 5
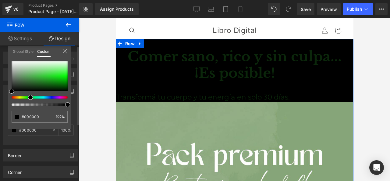
drag, startPoint x: 11, startPoint y: 96, endPoint x: 16, endPoint y: 94, distance: 5.5
click at [25, 95] on div at bounding box center [40, 83] width 56 height 45
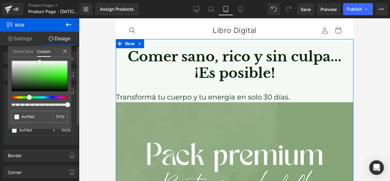
drag, startPoint x: 15, startPoint y: 89, endPoint x: 33, endPoint y: 73, distance: 24.8
click at [38, 63] on span at bounding box center [39, 62] width 5 height 5
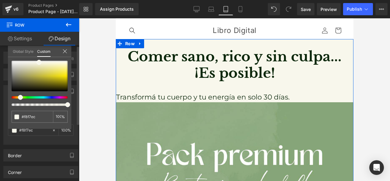
drag, startPoint x: 29, startPoint y: 98, endPoint x: 18, endPoint y: 98, distance: 11.0
click at [18, 98] on div at bounding box center [37, 97] width 56 height 2
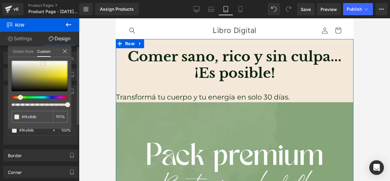
drag, startPoint x: 39, startPoint y: 63, endPoint x: 36, endPoint y: 78, distance: 15.5
click at [43, 65] on span at bounding box center [43, 63] width 5 height 5
drag, startPoint x: 19, startPoint y: 97, endPoint x: 16, endPoint y: 96, distance: 3.7
click at [16, 96] on div at bounding box center [37, 97] width 56 height 2
drag, startPoint x: 42, startPoint y: 64, endPoint x: 54, endPoint y: 63, distance: 11.9
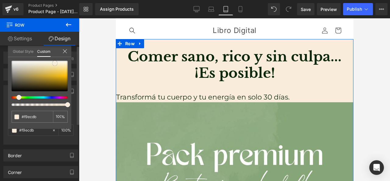
click at [54, 63] on span at bounding box center [54, 63] width 5 height 5
drag, startPoint x: 55, startPoint y: 65, endPoint x: 47, endPoint y: 65, distance: 7.9
click at [47, 65] on span at bounding box center [47, 63] width 5 height 5
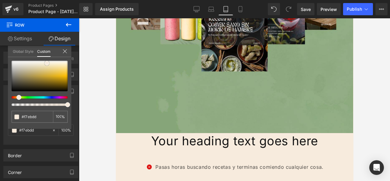
scroll to position [366, 0]
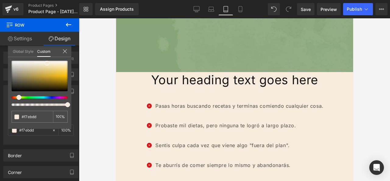
click at [199, 89] on body "Ir directamente al contenido Búsqueda Libro Digital Búsqueda Iniciar sesión Car…" at bounding box center [235, 21] width 238 height 739
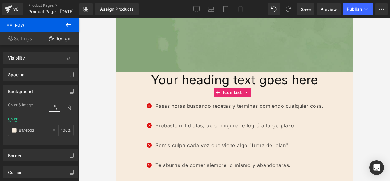
click at [191, 103] on font "Pasas horas buscando recetas y terminas comiendo cualquier cosa." at bounding box center [239, 106] width 168 height 6
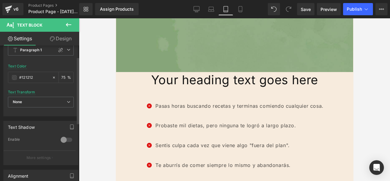
scroll to position [0, 0]
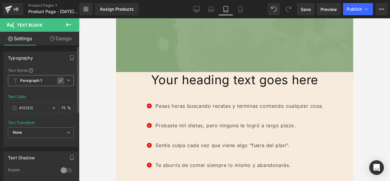
click at [58, 79] on icon at bounding box center [60, 80] width 5 height 5
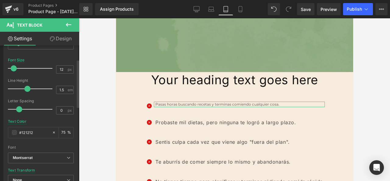
scroll to position [30, 0]
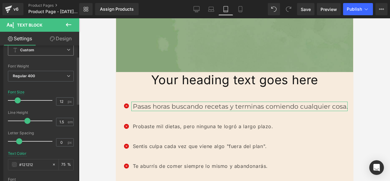
drag, startPoint x: 12, startPoint y: 102, endPoint x: 15, endPoint y: 101, distance: 3.7
click at [15, 101] on span at bounding box center [18, 100] width 6 height 6
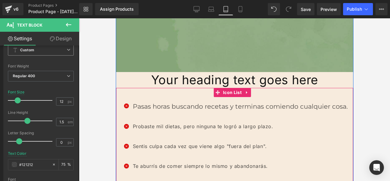
click at [159, 107] on ul "Icon Pasas horas buscando recetas y terminas comiendo cualquier cosa. Text Bloc…" at bounding box center [235, 152] width 226 height 100
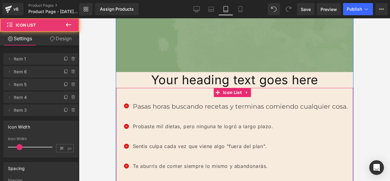
click at [156, 116] on ul "Icon Pasas horas buscando recetas y terminas comiendo cualquier cosa. Text Bloc…" at bounding box center [235, 152] width 226 height 100
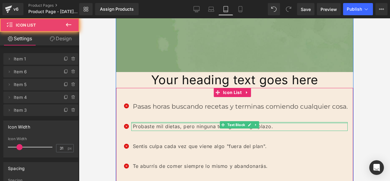
click at [159, 122] on div at bounding box center [239, 123] width 216 height 2
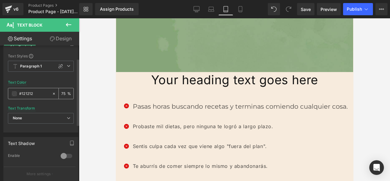
scroll to position [0, 0]
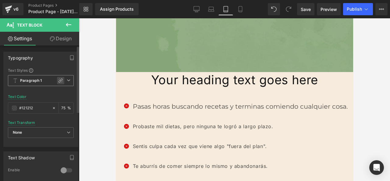
click at [61, 84] on div at bounding box center [60, 80] width 7 height 7
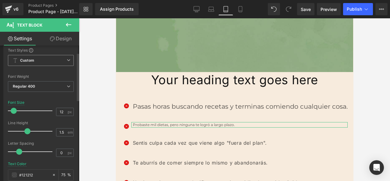
scroll to position [30, 0]
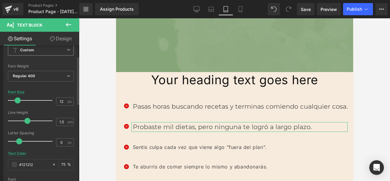
drag, startPoint x: 15, startPoint y: 98, endPoint x: 18, endPoint y: 97, distance: 3.9
click at [18, 97] on span at bounding box center [18, 100] width 6 height 6
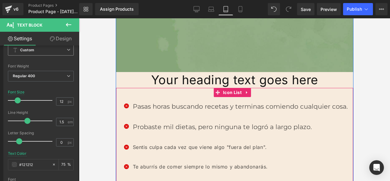
click at [139, 144] on font "Sentis culpa cada vez que viene algo "fuera del plan"." at bounding box center [200, 147] width 134 height 6
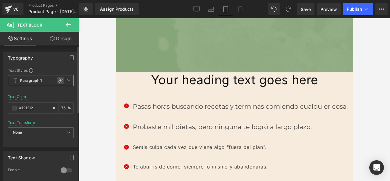
click at [58, 79] on icon at bounding box center [60, 80] width 5 height 5
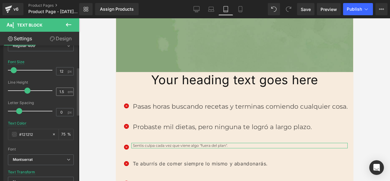
scroll to position [61, 0]
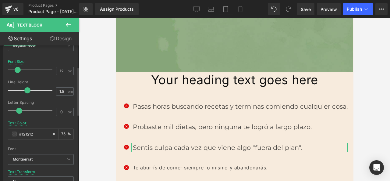
drag, startPoint x: 13, startPoint y: 69, endPoint x: 16, endPoint y: 70, distance: 3.8
click at [16, 70] on span at bounding box center [18, 70] width 6 height 6
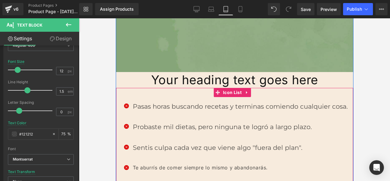
scroll to position [396, 0]
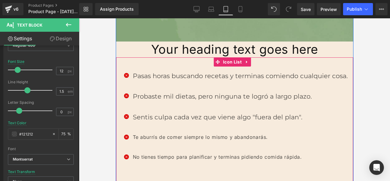
click at [167, 117] on ul "Icon Pasas horas buscando recetas y terminas comiendo cualquier cosa. Text Bloc…" at bounding box center [235, 121] width 226 height 101
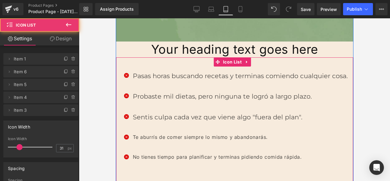
click at [166, 134] on font "Te aburrís de comer siempre lo mismo y abandonarás." at bounding box center [200, 137] width 135 height 6
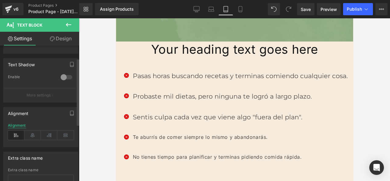
scroll to position [0, 0]
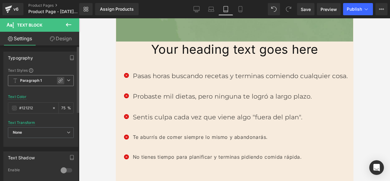
click at [58, 82] on icon at bounding box center [60, 80] width 5 height 5
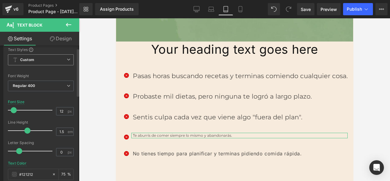
scroll to position [30, 0]
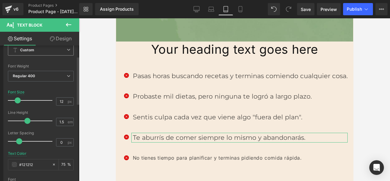
drag, startPoint x: 14, startPoint y: 97, endPoint x: 17, endPoint y: 97, distance: 3.4
click at [17, 97] on div at bounding box center [31, 100] width 41 height 12
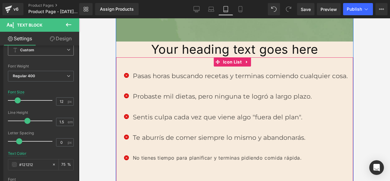
click at [145, 155] on font "No tienes tiempo para planificar y terminas pidiendo comida rápida." at bounding box center [217, 158] width 169 height 6
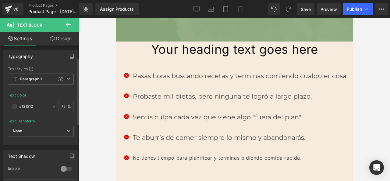
scroll to position [0, 0]
click at [58, 82] on icon at bounding box center [60, 80] width 5 height 5
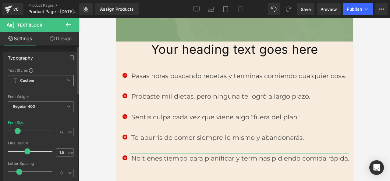
drag, startPoint x: 13, startPoint y: 130, endPoint x: 16, endPoint y: 130, distance: 3.7
click at [16, 130] on span at bounding box center [18, 131] width 6 height 6
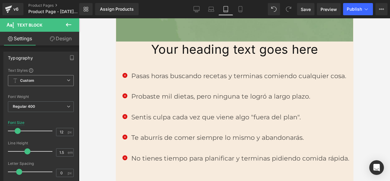
click at [85, 119] on div at bounding box center [234, 99] width 311 height 163
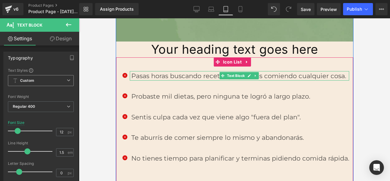
click at [151, 72] on font "Pasas horas buscando recetas y terminas comiendo cualquier cosa." at bounding box center [238, 76] width 215 height 8
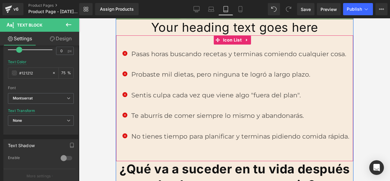
scroll to position [457, 0]
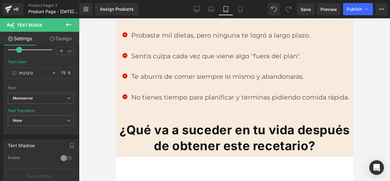
drag, startPoint x: 102, startPoint y: 133, endPoint x: 116, endPoint y: 131, distance: 13.9
click at [103, 133] on div at bounding box center [234, 99] width 311 height 163
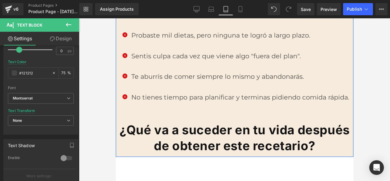
click at [175, 122] on font "¿Qué va a suceder en tu vida después de obtener este recetario?" at bounding box center [234, 137] width 230 height 31
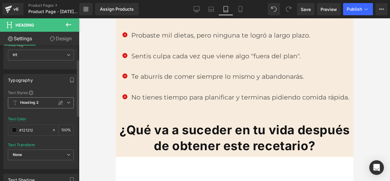
scroll to position [61, 0]
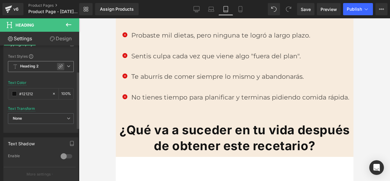
click at [58, 66] on icon at bounding box center [60, 66] width 5 height 5
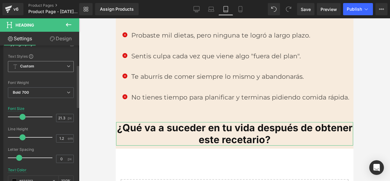
drag, startPoint x: 16, startPoint y: 116, endPoint x: 20, endPoint y: 117, distance: 4.4
click at [20, 117] on span at bounding box center [23, 117] width 6 height 6
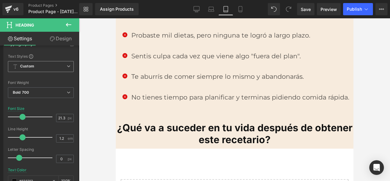
click at [98, 110] on div at bounding box center [234, 99] width 311 height 163
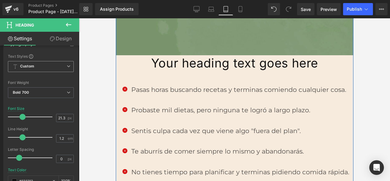
scroll to position [396, 0]
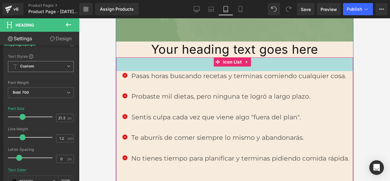
click at [205, 41] on h1 "Your heading text goes here" at bounding box center [234, 49] width 237 height 16
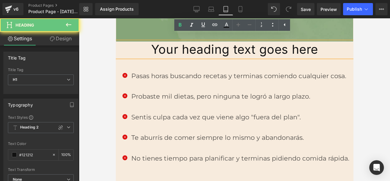
click at [205, 41] on h1 "Your heading text goes here" at bounding box center [234, 49] width 237 height 16
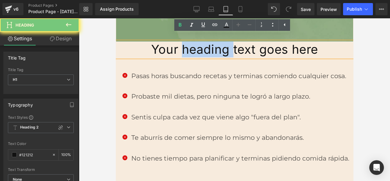
click at [205, 41] on h1 "Your heading text goes here" at bounding box center [234, 49] width 237 height 16
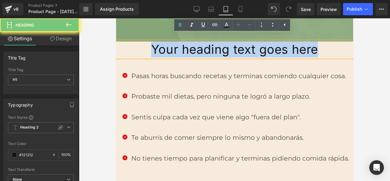
click at [205, 41] on h1 "Your heading text goes here" at bounding box center [234, 49] width 237 height 16
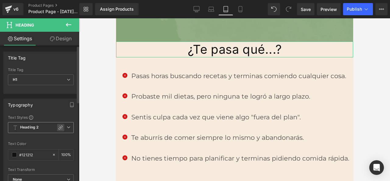
click at [59, 127] on icon at bounding box center [60, 127] width 5 height 5
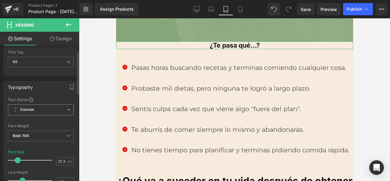
scroll to position [30, 0]
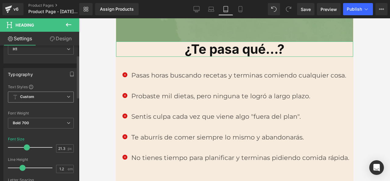
drag, startPoint x: 17, startPoint y: 149, endPoint x: 26, endPoint y: 148, distance: 8.6
click at [26, 148] on span at bounding box center [27, 147] width 6 height 6
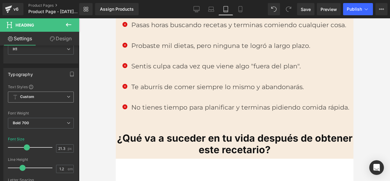
scroll to position [457, 0]
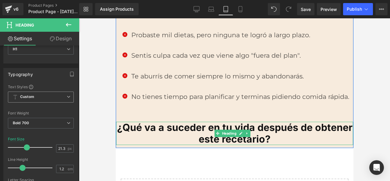
click at [174, 124] on font "¿Qué va a suceder en tu vida después de obtener este recetario?" at bounding box center [235, 132] width 236 height 23
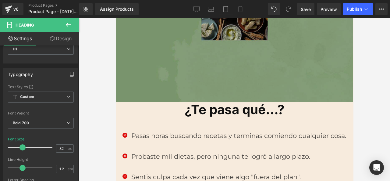
scroll to position [335, 0]
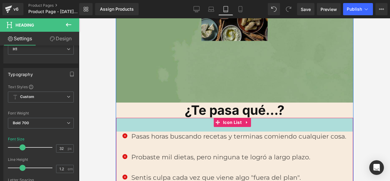
click at [201, 118] on div "45px" at bounding box center [234, 125] width 237 height 14
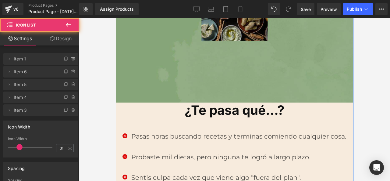
click at [205, 108] on h1 "¿Te pasa qué...?" at bounding box center [234, 109] width 237 height 15
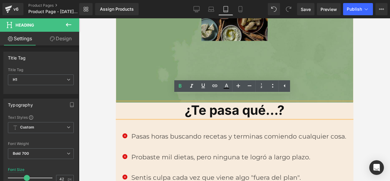
click at [182, 105] on h1 "¿Te pasa qué...?" at bounding box center [234, 109] width 237 height 15
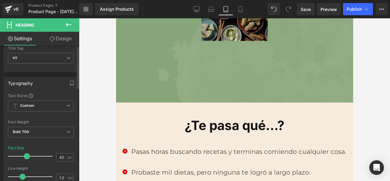
scroll to position [30, 0]
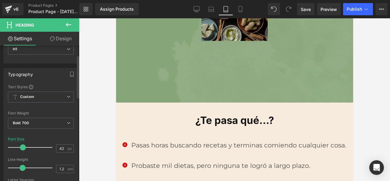
drag, startPoint x: 26, startPoint y: 146, endPoint x: 22, endPoint y: 142, distance: 5.4
click at [22, 142] on div at bounding box center [31, 147] width 41 height 12
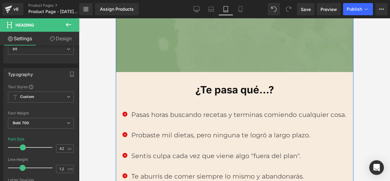
scroll to position [396, 0]
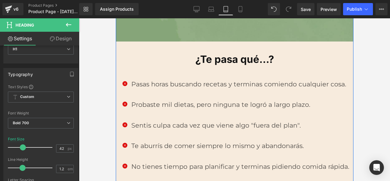
click at [225, 57] on h1 "¿Te pasa qué...?" at bounding box center [234, 59] width 237 height 12
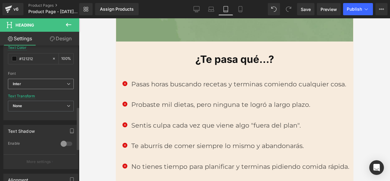
scroll to position [183, 0]
click at [13, 60] on span at bounding box center [14, 58] width 5 height 5
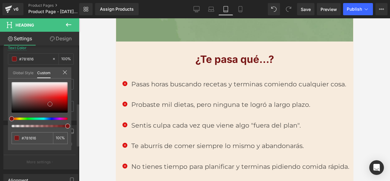
drag, startPoint x: 12, startPoint y: 110, endPoint x: 50, endPoint y: 103, distance: 38.9
click at [50, 103] on span at bounding box center [50, 104] width 5 height 5
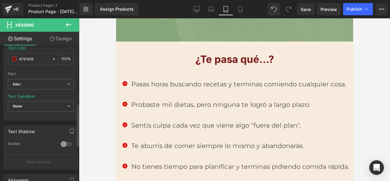
click at [98, 85] on div at bounding box center [234, 99] width 311 height 163
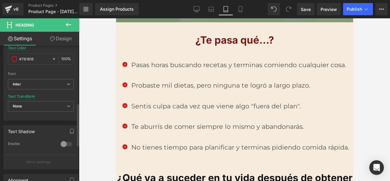
scroll to position [396, 0]
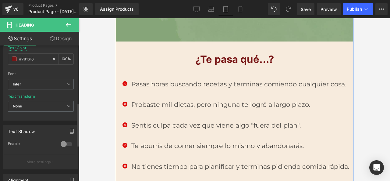
click at [221, 50] on span "Heading" at bounding box center [228, 53] width 17 height 7
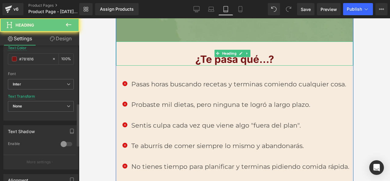
click at [211, 55] on h1 "¿Te pasa qué...?" at bounding box center [234, 59] width 237 height 12
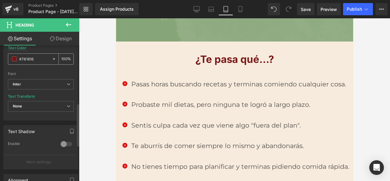
click at [15, 58] on span at bounding box center [14, 58] width 5 height 5
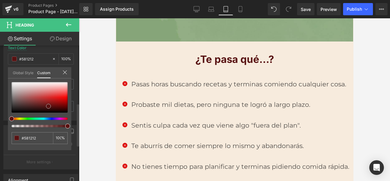
click at [48, 104] on span at bounding box center [48, 106] width 5 height 5
click at [102, 82] on div at bounding box center [234, 99] width 311 height 163
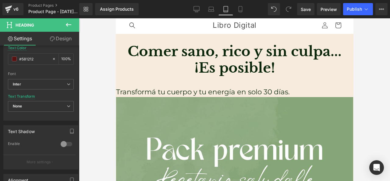
scroll to position [0, 0]
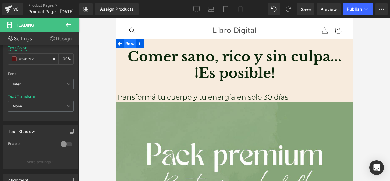
click at [126, 40] on span "Row" at bounding box center [129, 43] width 13 height 9
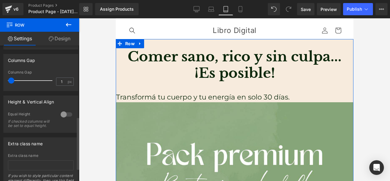
scroll to position [183, 0]
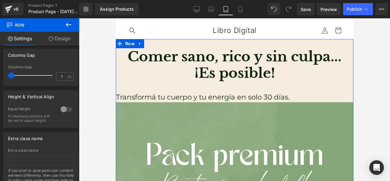
click at [55, 41] on link "Design" at bounding box center [60, 39] width 40 height 14
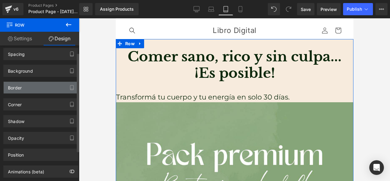
scroll to position [0, 0]
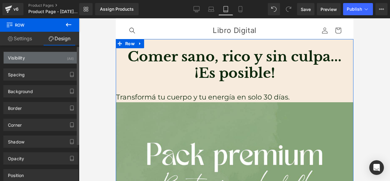
click at [57, 53] on div "Visibility (All)" at bounding box center [41, 58] width 74 height 12
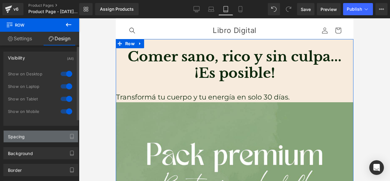
click at [36, 133] on div "Spacing" at bounding box center [41, 136] width 74 height 12
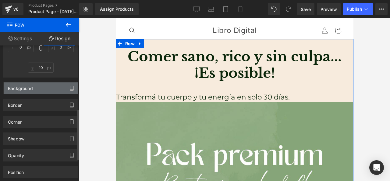
scroll to position [183, 0]
click at [39, 83] on div "Background" at bounding box center [41, 87] width 74 height 12
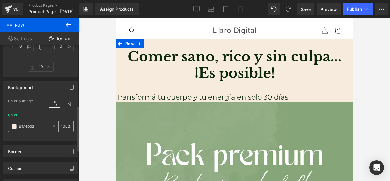
click at [14, 128] on span at bounding box center [14, 126] width 5 height 5
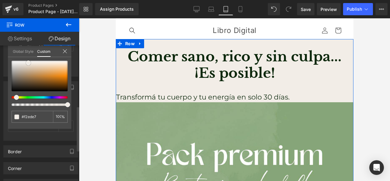
drag, startPoint x: 45, startPoint y: 63, endPoint x: 27, endPoint y: 63, distance: 18.0
click at [27, 63] on span at bounding box center [28, 62] width 5 height 5
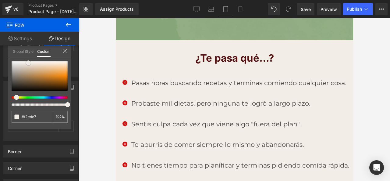
scroll to position [427, 0]
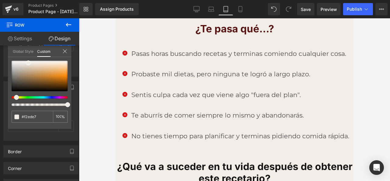
click at [103, 93] on div at bounding box center [234, 99] width 311 height 163
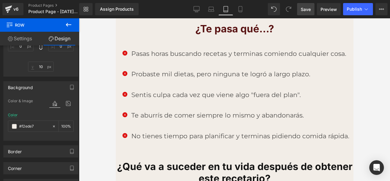
click at [308, 6] on span "Save" at bounding box center [306, 9] width 10 height 6
click at [351, 8] on span "Publish" at bounding box center [354, 9] width 15 height 5
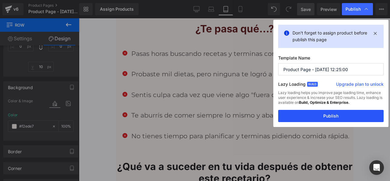
click at [341, 117] on button "Publish" at bounding box center [330, 116] width 105 height 12
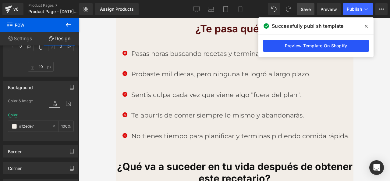
click at [353, 44] on link "Preview Template On Shopify" at bounding box center [315, 46] width 105 height 12
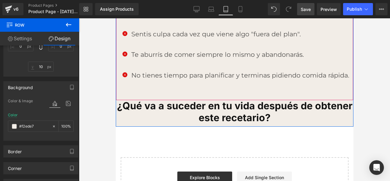
scroll to position [488, 0]
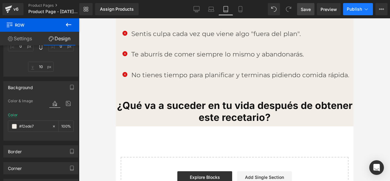
click at [354, 11] on span "Publish" at bounding box center [354, 9] width 15 height 5
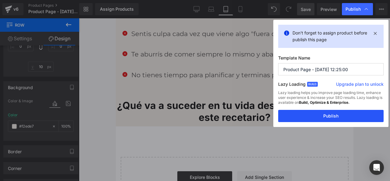
click at [331, 113] on button "Publish" at bounding box center [330, 116] width 105 height 12
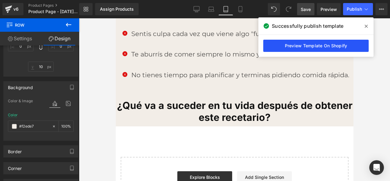
click at [339, 45] on link "Preview Template On Shopify" at bounding box center [315, 46] width 105 height 12
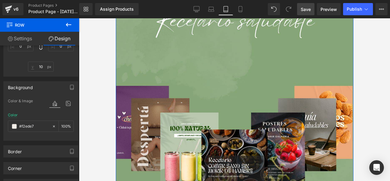
scroll to position [91, 0]
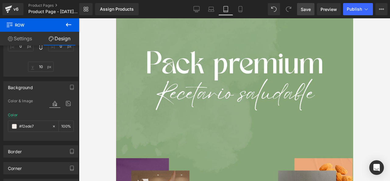
click at [309, 9] on span "Save" at bounding box center [306, 9] width 10 height 6
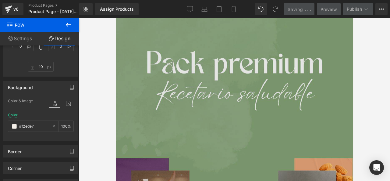
scroll to position [0, 0]
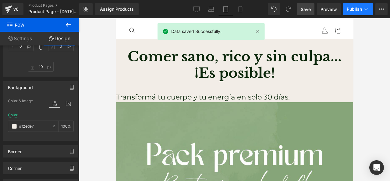
click at [359, 12] on button "Publish" at bounding box center [358, 9] width 30 height 12
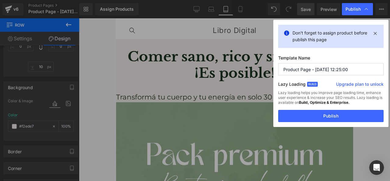
drag, startPoint x: 313, startPoint y: 84, endPoint x: 336, endPoint y: 83, distance: 22.9
click at [316, 83] on span "Build" at bounding box center [312, 84] width 11 height 5
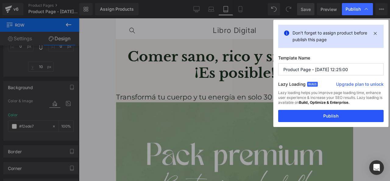
click at [343, 117] on button "Publish" at bounding box center [330, 116] width 105 height 12
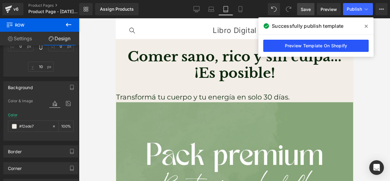
click at [327, 45] on link "Preview Template On Shopify" at bounding box center [315, 46] width 105 height 12
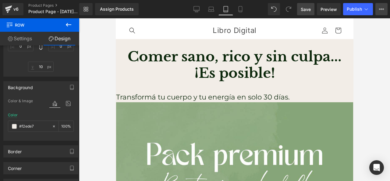
click at [380, 9] on icon at bounding box center [380, 9] width 2 height 1
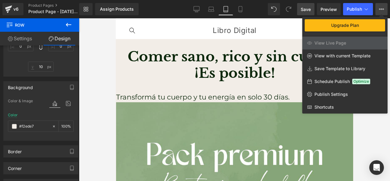
click at [366, 116] on div at bounding box center [234, 99] width 311 height 163
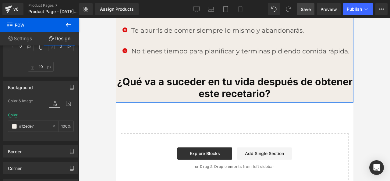
scroll to position [518, 0]
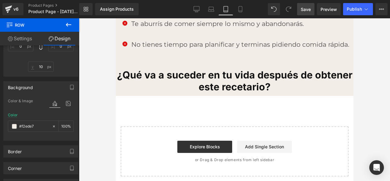
click at [94, 109] on div at bounding box center [234, 99] width 311 height 163
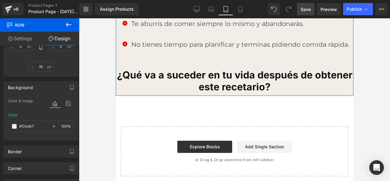
click at [27, 39] on link "Settings" at bounding box center [20, 39] width 40 height 14
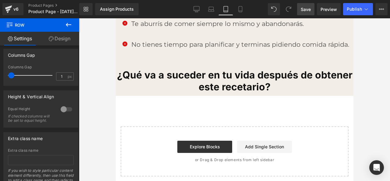
click at [103, 45] on div at bounding box center [234, 99] width 311 height 163
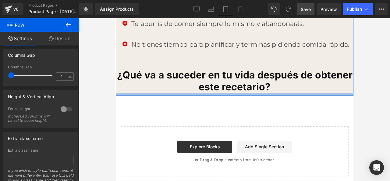
click at [149, 93] on div at bounding box center [235, 94] width 238 height 3
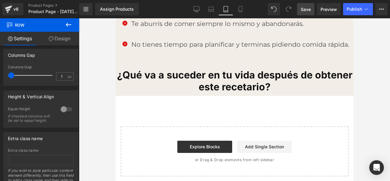
click at [147, 73] on font "¿Qué va a suceder en tu vida después de obtener este recetario?" at bounding box center [235, 80] width 236 height 23
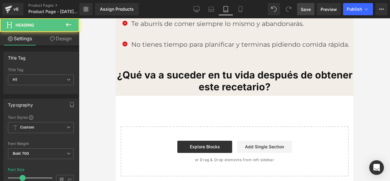
click at [91, 89] on div at bounding box center [234, 99] width 311 height 163
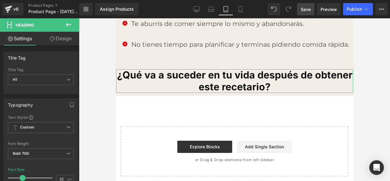
drag, startPoint x: 47, startPoint y: 40, endPoint x: 32, endPoint y: 38, distance: 15.1
click at [47, 40] on link "Design" at bounding box center [61, 39] width 40 height 14
click at [32, 38] on link "Settings" at bounding box center [20, 39] width 40 height 14
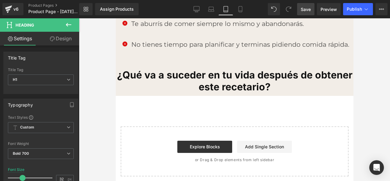
click at [71, 24] on icon at bounding box center [68, 25] width 5 height 4
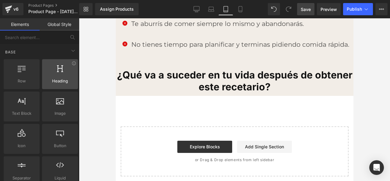
click at [53, 80] on span "Heading" at bounding box center [60, 81] width 32 height 6
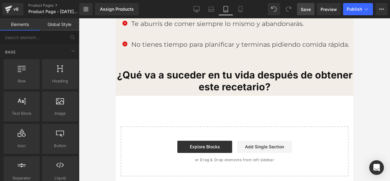
click at [308, 10] on span "Save" at bounding box center [306, 9] width 10 height 6
click at [356, 13] on button "Publish" at bounding box center [358, 9] width 30 height 12
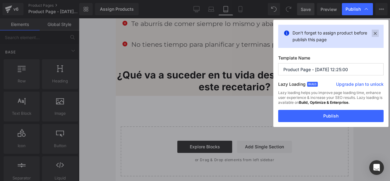
click at [375, 34] on icon at bounding box center [375, 33] width 7 height 7
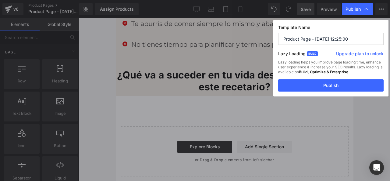
drag, startPoint x: 365, startPoint y: 43, endPoint x: 281, endPoint y: 45, distance: 84.2
click at [281, 45] on input "Product Page - Aug 13, 12:25:00" at bounding box center [330, 39] width 105 height 12
type input "product v6"
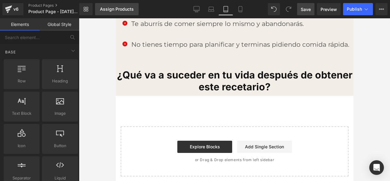
click at [124, 8] on div "Assign Products" at bounding box center [117, 9] width 34 height 5
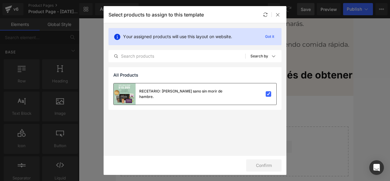
click at [230, 102] on div "RECETARIO: Comer sano sin morir de hambre." at bounding box center [195, 93] width 163 height 21
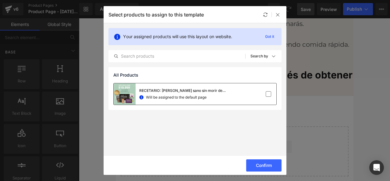
click at [263, 95] on div at bounding box center [258, 94] width 27 height 6
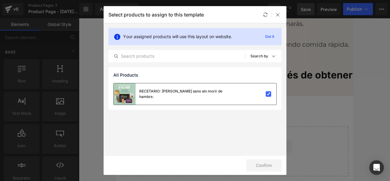
click at [263, 95] on div at bounding box center [258, 94] width 27 height 6
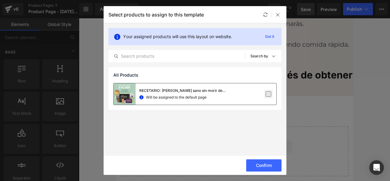
click at [267, 97] on label at bounding box center [268, 93] width 5 height 5
click at [269, 94] on input "checkbox" at bounding box center [269, 94] width 0 height 0
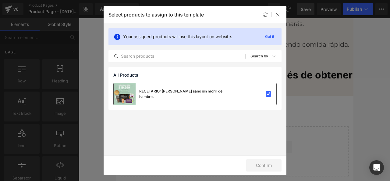
click at [206, 89] on div "RECETARIO: Comer sano sin morir de hambre." at bounding box center [172, 93] width 117 height 21
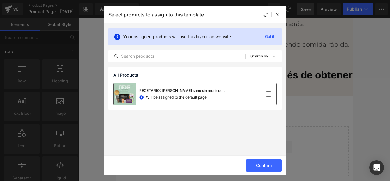
click at [207, 94] on div "RECETARIO: Comer sano sin morir de hambre. Will be assigned to the default page" at bounding box center [184, 94] width 91 height 12
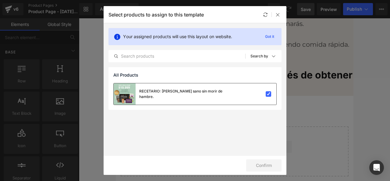
click at [208, 93] on div "RECETARIO: Comer sano sin morir de hambre." at bounding box center [184, 93] width 91 height 11
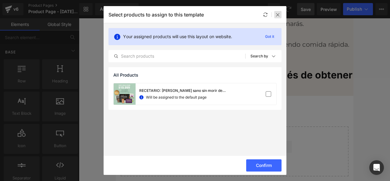
click at [277, 17] on icon at bounding box center [278, 14] width 5 height 5
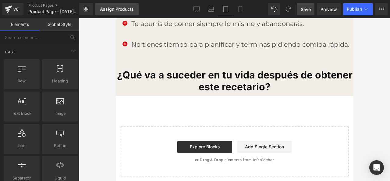
click at [129, 11] on div "Assign Products" at bounding box center [117, 9] width 34 height 5
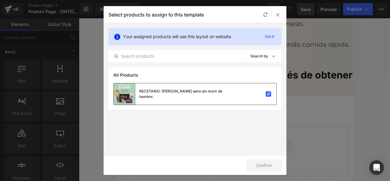
click at [259, 94] on div at bounding box center [258, 94] width 27 height 6
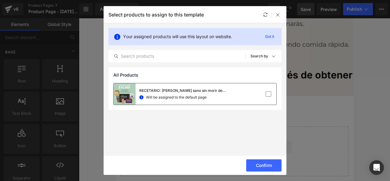
click at [259, 94] on div at bounding box center [258, 94] width 27 height 6
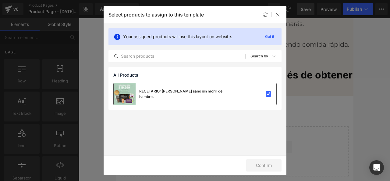
click at [259, 94] on div at bounding box center [258, 94] width 27 height 6
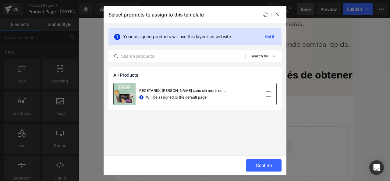
click at [180, 99] on span "Will be assigned to the default page" at bounding box center [176, 97] width 61 height 5
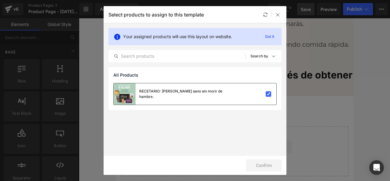
click at [180, 99] on div "RECETARIO: Comer sano sin morir de hambre." at bounding box center [172, 93] width 117 height 21
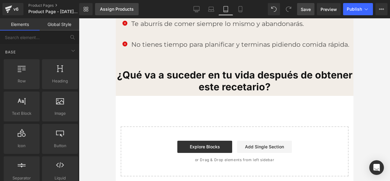
click at [109, 11] on div "Assign Products" at bounding box center [117, 9] width 34 height 5
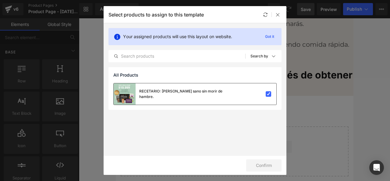
click at [187, 93] on div "RECETARIO: Comer sano sin morir de hambre." at bounding box center [184, 93] width 91 height 11
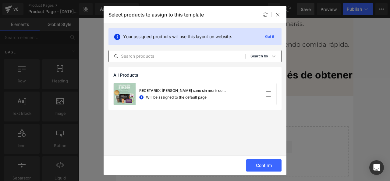
click at [269, 55] on div "Sort: Search by" at bounding box center [266, 56] width 31 height 12
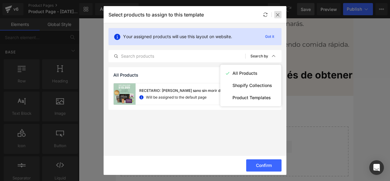
click at [275, 17] on div at bounding box center [277, 14] width 7 height 7
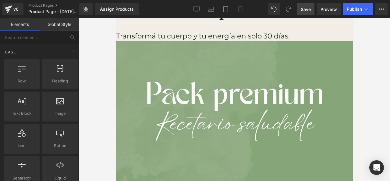
scroll to position [0, 0]
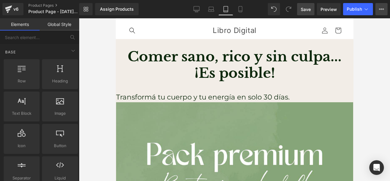
click at [380, 11] on icon at bounding box center [381, 9] width 5 height 5
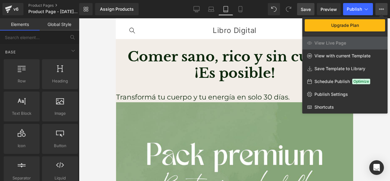
drag, startPoint x: 259, startPoint y: 24, endPoint x: 234, endPoint y: 5, distance: 30.7
click at [259, 24] on div at bounding box center [234, 99] width 311 height 163
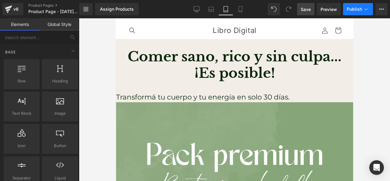
click at [359, 12] on button "Publish" at bounding box center [358, 9] width 30 height 12
click at [388, 7] on button "Upgrade Plan View Live Page View with current Template Save Template to Library…" at bounding box center [382, 9] width 12 height 12
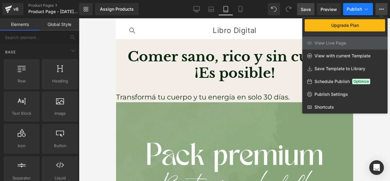
click at [363, 10] on button "Publish" at bounding box center [358, 9] width 30 height 12
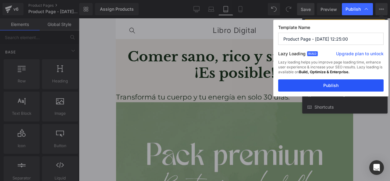
click at [351, 83] on button "Publish" at bounding box center [330, 85] width 105 height 12
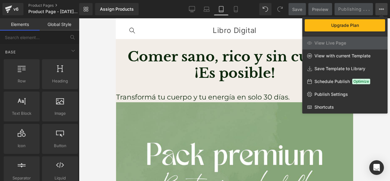
click at [278, 27] on div at bounding box center [234, 99] width 311 height 163
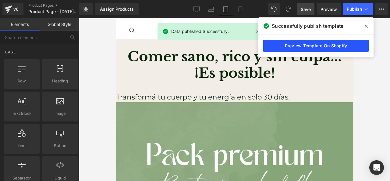
click at [317, 43] on link "Preview Template On Shopify" at bounding box center [315, 46] width 105 height 12
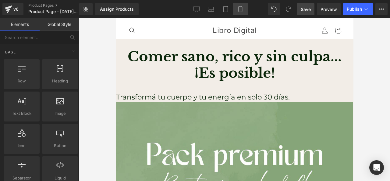
click at [239, 14] on link "Mobile" at bounding box center [240, 9] width 15 height 12
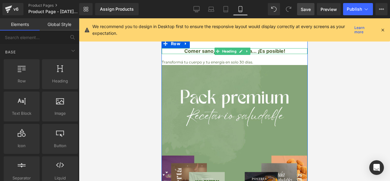
click at [202, 52] on font "Comer sano, rico y sin culpa... ¡Es posible!" at bounding box center [234, 51] width 101 height 6
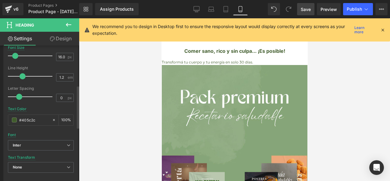
scroll to position [152, 0]
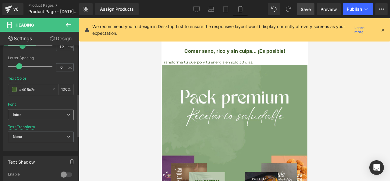
click at [62, 116] on b "Inter" at bounding box center [40, 114] width 54 height 5
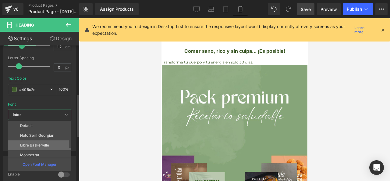
click at [53, 149] on li "Libre Baskerville" at bounding box center [41, 145] width 66 height 10
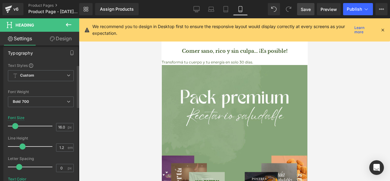
scroll to position [61, 0]
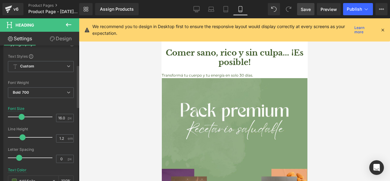
drag, startPoint x: 16, startPoint y: 117, endPoint x: 22, endPoint y: 118, distance: 5.8
click at [22, 118] on span at bounding box center [22, 117] width 6 height 6
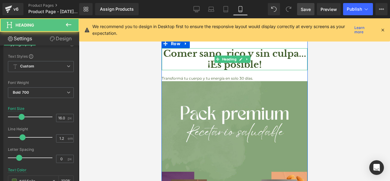
click at [169, 55] on h1 "Comer sano, rico y sin culpa... ¡Es posible!" at bounding box center [235, 59] width 146 height 22
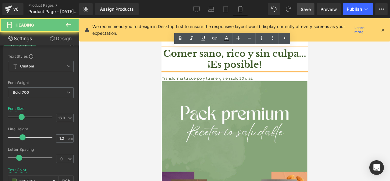
click at [165, 49] on h1 "Comer sano, rico y sin culpa... ¡Es posible!" at bounding box center [235, 59] width 146 height 22
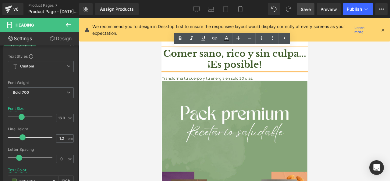
click at [155, 65] on div at bounding box center [234, 99] width 311 height 163
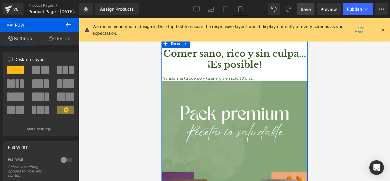
click at [59, 39] on link "Design" at bounding box center [60, 39] width 40 height 14
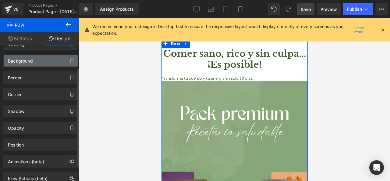
scroll to position [0, 0]
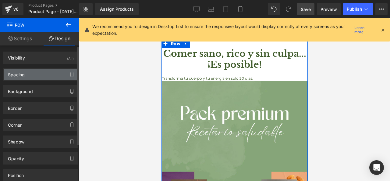
click at [37, 77] on div "Spacing" at bounding box center [41, 75] width 74 height 12
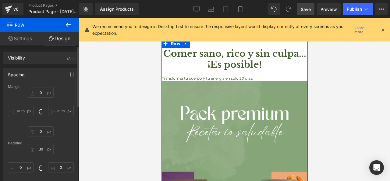
click at [38, 66] on div "Spacing Margin 0 auto 0 auto Padding 30 0 10 0" at bounding box center [41, 131] width 82 height 134
click at [45, 65] on div "Spacing Margin 0 auto 0 auto Padding 30 0 10 0" at bounding box center [41, 131] width 82 height 134
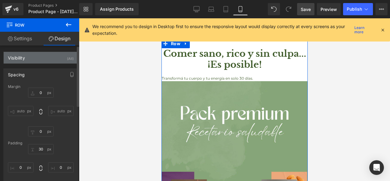
click at [51, 63] on div "Visibility (All)" at bounding box center [41, 58] width 74 height 12
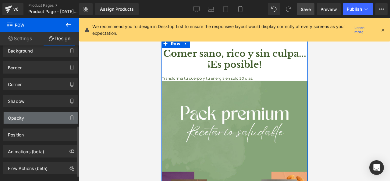
scroll to position [230, 0]
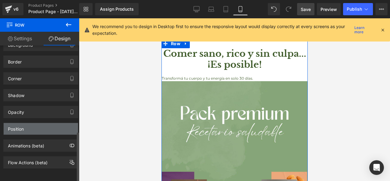
click at [26, 125] on div "Position" at bounding box center [41, 129] width 74 height 12
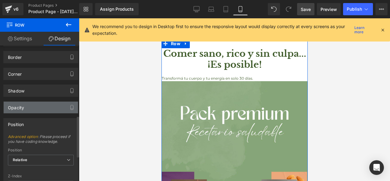
click at [29, 110] on div "Opacity" at bounding box center [41, 108] width 74 height 12
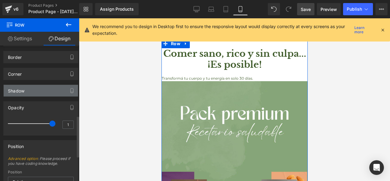
click at [36, 94] on div "Shadow" at bounding box center [41, 91] width 74 height 12
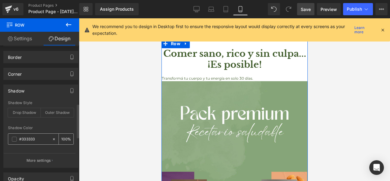
click at [14, 138] on span at bounding box center [14, 139] width 5 height 5
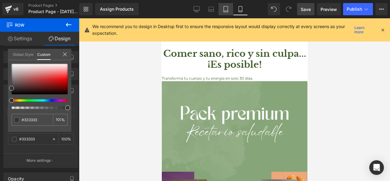
click at [227, 11] on icon at bounding box center [226, 11] width 4 height 0
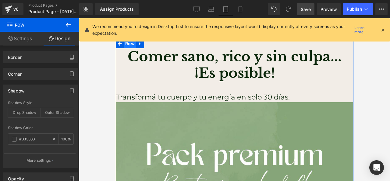
click at [131, 45] on span "Row" at bounding box center [129, 43] width 13 height 9
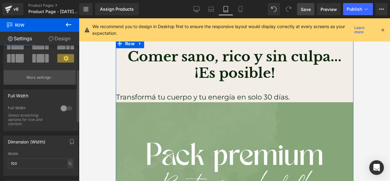
scroll to position [61, 0]
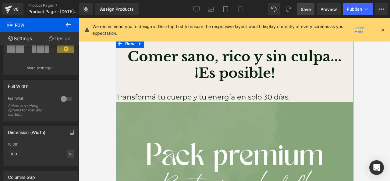
click at [59, 41] on link "Design" at bounding box center [60, 39] width 40 height 14
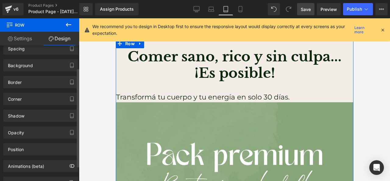
scroll to position [30, 0]
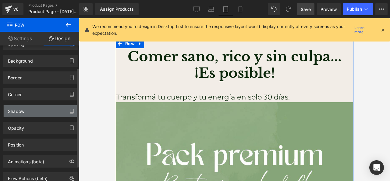
click at [42, 115] on div "Shadow" at bounding box center [41, 111] width 74 height 12
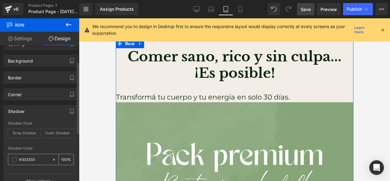
click at [29, 158] on input "#333333" at bounding box center [34, 159] width 30 height 7
click at [15, 160] on span at bounding box center [14, 159] width 5 height 5
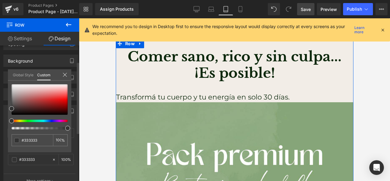
click at [64, 75] on icon at bounding box center [65, 74] width 5 height 5
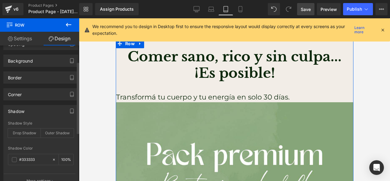
scroll to position [0, 0]
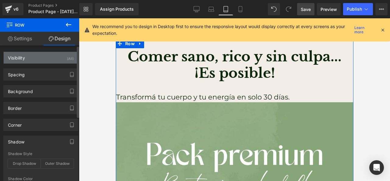
click at [22, 58] on div "Visibility" at bounding box center [16, 56] width 17 height 9
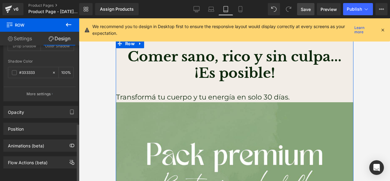
scroll to position [184, 0]
click at [35, 141] on div "Animations (beta)" at bounding box center [26, 144] width 36 height 9
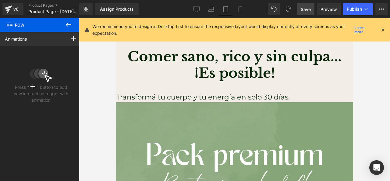
click at [63, 26] on button at bounding box center [68, 24] width 21 height 13
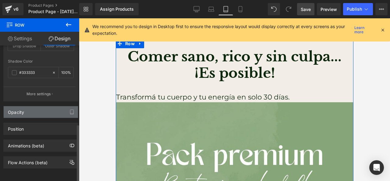
click at [36, 107] on div "Opacity" at bounding box center [41, 112] width 74 height 12
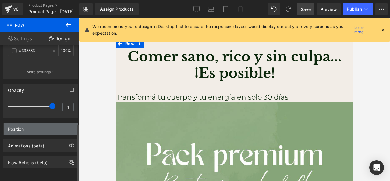
click at [39, 123] on div "Position" at bounding box center [41, 129] width 74 height 12
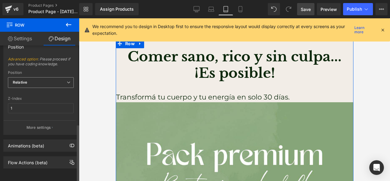
scroll to position [288, 0]
click at [36, 140] on div "Animations (beta)" at bounding box center [26, 144] width 36 height 9
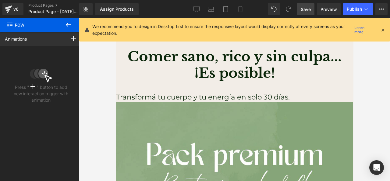
click at [65, 28] on icon at bounding box center [68, 24] width 7 height 7
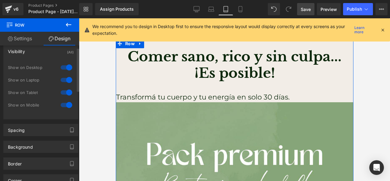
scroll to position [0, 0]
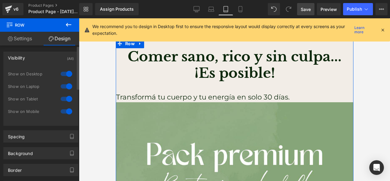
click at [62, 73] on div at bounding box center [66, 74] width 15 height 10
click at [65, 73] on div at bounding box center [66, 74] width 15 height 10
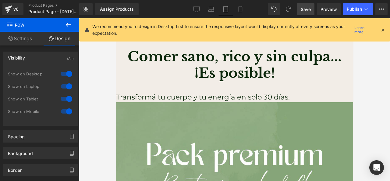
click at [108, 87] on div at bounding box center [234, 99] width 311 height 163
click at [119, 57] on h1 "Comer sano, rico y sin culpa... ¡Es posible!" at bounding box center [234, 64] width 237 height 33
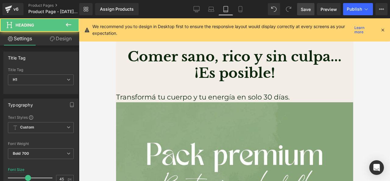
click at [72, 25] on button at bounding box center [68, 24] width 21 height 13
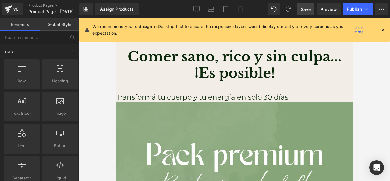
click at [59, 22] on link "Global Style" at bounding box center [60, 24] width 40 height 12
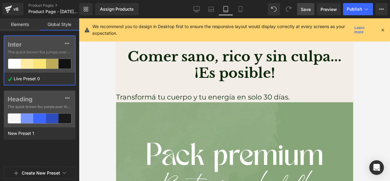
click at [27, 20] on link "Elements" at bounding box center [20, 24] width 40 height 12
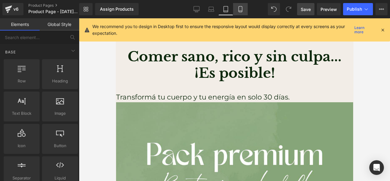
click at [235, 6] on link "Mobile" at bounding box center [240, 9] width 15 height 12
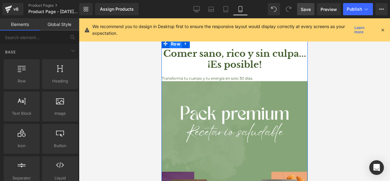
click at [173, 43] on span "Row" at bounding box center [175, 43] width 13 height 9
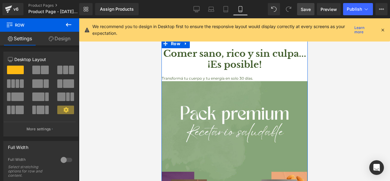
click at [50, 39] on icon at bounding box center [51, 38] width 5 height 5
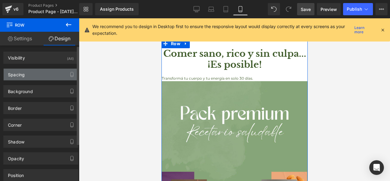
click at [37, 71] on div "Spacing" at bounding box center [41, 75] width 74 height 12
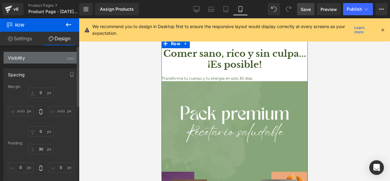
click at [41, 62] on div "Visibility (All)" at bounding box center [41, 58] width 74 height 12
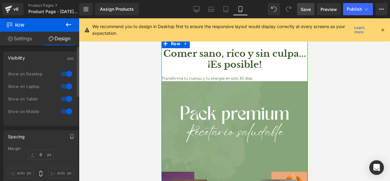
click at [69, 132] on button "button" at bounding box center [72, 136] width 10 height 12
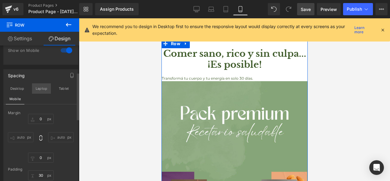
scroll to position [91, 0]
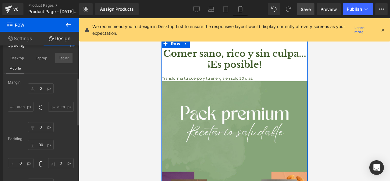
click at [61, 56] on button "Tablet" at bounding box center [63, 58] width 17 height 10
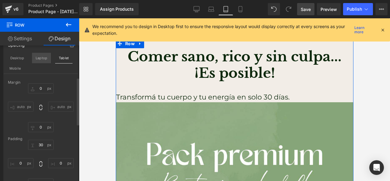
click at [48, 61] on button "Laptop" at bounding box center [41, 58] width 19 height 10
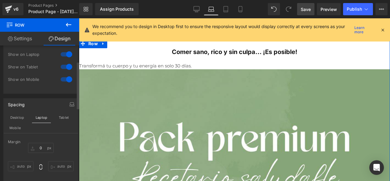
scroll to position [30, 0]
click at [58, 118] on button "Tablet" at bounding box center [63, 119] width 17 height 10
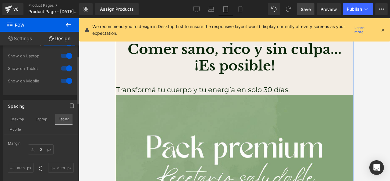
scroll to position [0, 0]
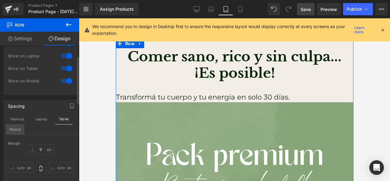
click at [21, 127] on button "Mobile" at bounding box center [15, 129] width 19 height 10
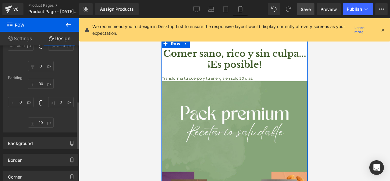
scroll to position [183, 0]
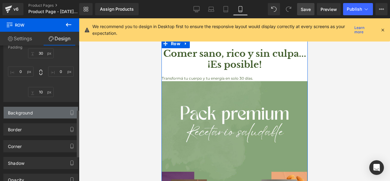
click at [30, 107] on div "Background" at bounding box center [20, 111] width 25 height 9
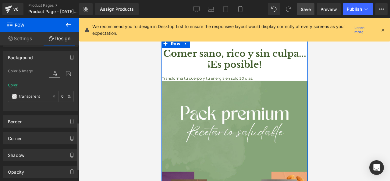
scroll to position [244, 0]
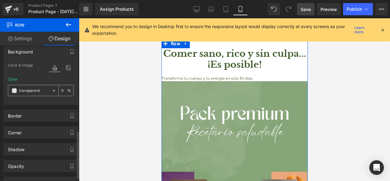
click at [24, 89] on input "transparent" at bounding box center [34, 90] width 30 height 7
click at [16, 90] on span at bounding box center [14, 90] width 5 height 5
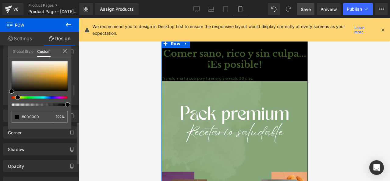
drag, startPoint x: 13, startPoint y: 96, endPoint x: 17, endPoint y: 95, distance: 4.1
click at [17, 95] on span at bounding box center [17, 97] width 5 height 5
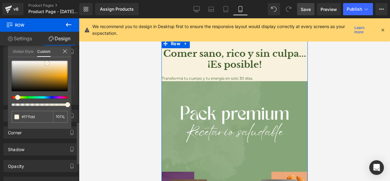
drag, startPoint x: 9, startPoint y: 90, endPoint x: 45, endPoint y: 62, distance: 45.1
click at [45, 62] on span at bounding box center [47, 63] width 5 height 5
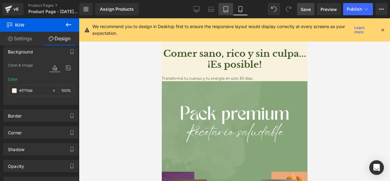
click at [225, 9] on icon at bounding box center [226, 9] width 6 height 6
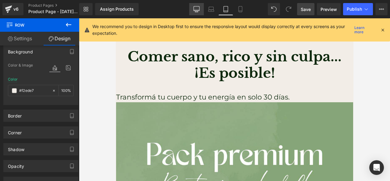
click at [195, 9] on icon at bounding box center [197, 9] width 6 height 6
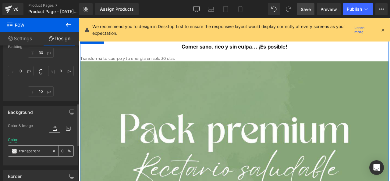
scroll to position [183, 0]
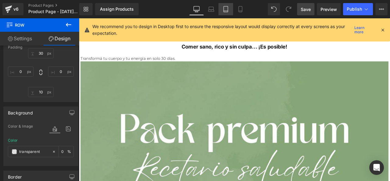
click at [227, 10] on icon at bounding box center [226, 9] width 6 height 6
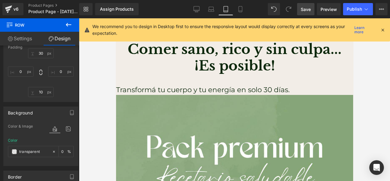
scroll to position [0, 0]
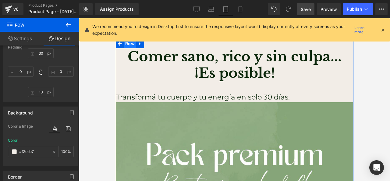
click at [127, 43] on span "Row" at bounding box center [129, 43] width 13 height 9
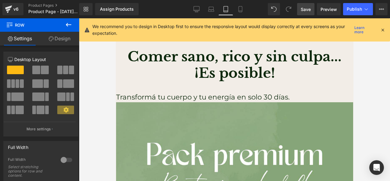
click at [11, 24] on icon at bounding box center [10, 24] width 6 height 6
click at [70, 28] on icon at bounding box center [68, 24] width 7 height 7
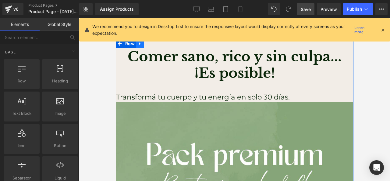
click at [139, 43] on icon at bounding box center [139, 43] width 1 height 3
click at [150, 45] on link at bounding box center [148, 43] width 8 height 9
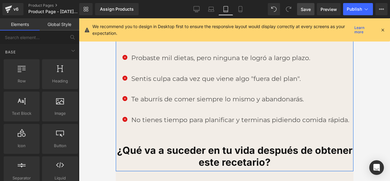
scroll to position [565, 0]
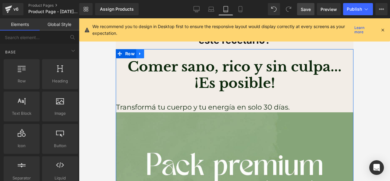
click at [139, 52] on icon at bounding box center [139, 53] width 1 height 3
click at [155, 52] on icon at bounding box center [156, 54] width 4 height 5
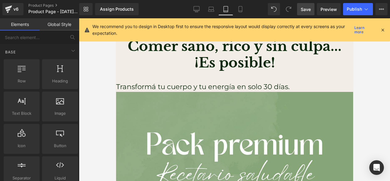
scroll to position [0, 0]
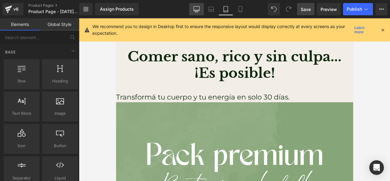
click at [200, 8] on link "Desktop" at bounding box center [196, 9] width 15 height 12
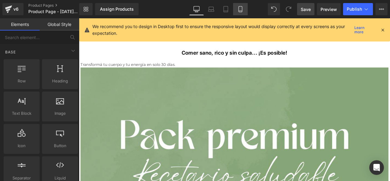
click at [239, 9] on icon at bounding box center [241, 9] width 6 height 6
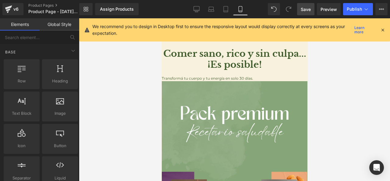
scroll to position [21, 0]
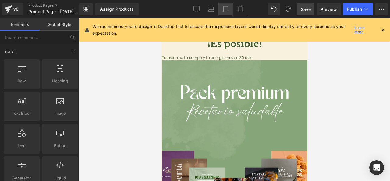
click at [227, 9] on icon at bounding box center [226, 9] width 6 height 6
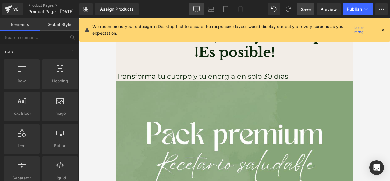
click at [201, 10] on link "Desktop" at bounding box center [196, 9] width 15 height 12
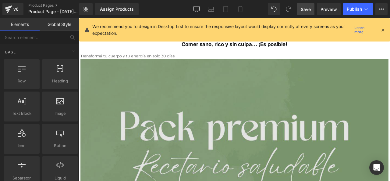
scroll to position [0, 0]
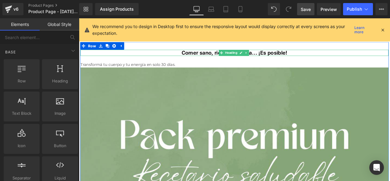
click at [238, 60] on font "Comer sano, rico y sin culpa... ¡Es posible!" at bounding box center [264, 58] width 126 height 7
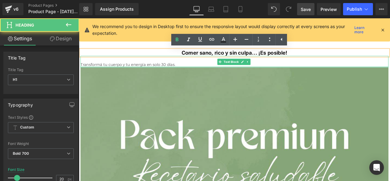
click at [220, 75] on div at bounding box center [263, 76] width 365 height 2
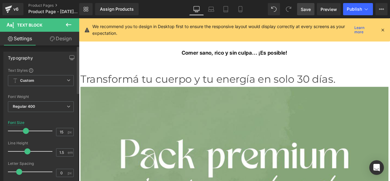
drag, startPoint x: 15, startPoint y: 130, endPoint x: 26, endPoint y: 131, distance: 10.4
click at [26, 131] on span at bounding box center [26, 131] width 6 height 6
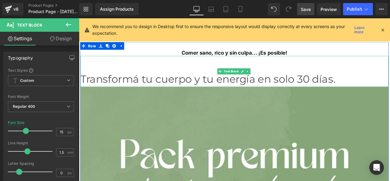
click at [239, 60] on font "Comer sano, rico y sin culpa... ¡Es posible!" at bounding box center [264, 58] width 126 height 7
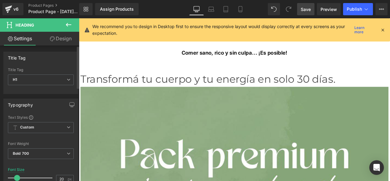
scroll to position [2, 0]
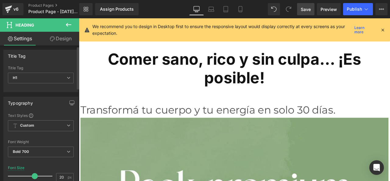
drag, startPoint x: 19, startPoint y: 175, endPoint x: 33, endPoint y: 175, distance: 14.0
click at [33, 175] on span at bounding box center [35, 176] width 6 height 6
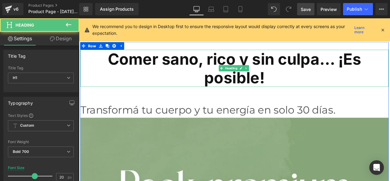
click at [131, 69] on font "Comer sano, rico y sin culpa... ¡Es posible!" at bounding box center [263, 77] width 301 height 44
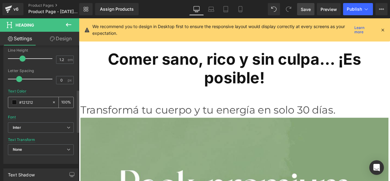
scroll to position [154, 0]
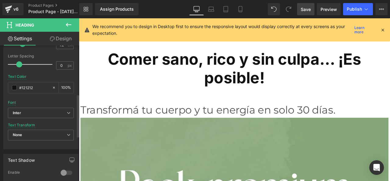
click at [33, 106] on div "Font Default Noto Serif Georgian Libre Baskerville Montserrat Poppins Nunito Sa…" at bounding box center [41, 33] width 66 height 147
click at [33, 109] on span "Inter" at bounding box center [41, 113] width 66 height 11
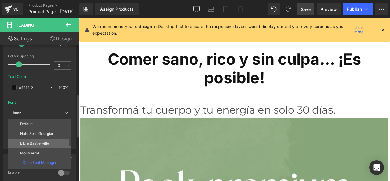
click at [41, 141] on li "Libre Baskerville" at bounding box center [41, 143] width 66 height 10
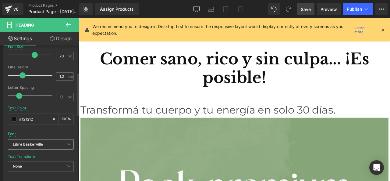
scroll to position [124, 0]
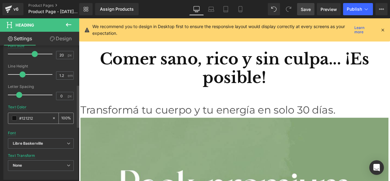
click at [12, 118] on div "#121212" at bounding box center [30, 118] width 44 height 11
click at [16, 117] on span at bounding box center [14, 118] width 5 height 5
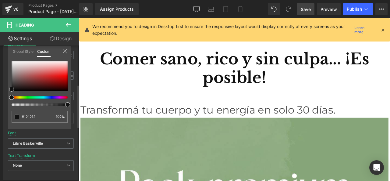
drag, startPoint x: 11, startPoint y: 94, endPoint x: 29, endPoint y: 97, distance: 18.2
click at [29, 97] on div "#121212 100 %" at bounding box center [39, 95] width 63 height 68
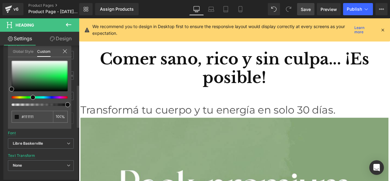
drag, startPoint x: 11, startPoint y: 96, endPoint x: 30, endPoint y: 98, distance: 19.2
click at [30, 98] on span at bounding box center [32, 97] width 5 height 5
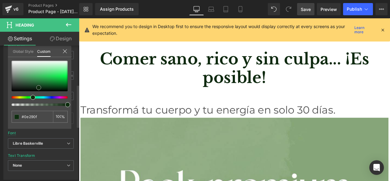
drag, startPoint x: 10, startPoint y: 89, endPoint x: 37, endPoint y: 88, distance: 27.2
click at [37, 88] on span at bounding box center [38, 87] width 5 height 5
click at [30, 115] on input "#121212" at bounding box center [33, 116] width 23 height 6
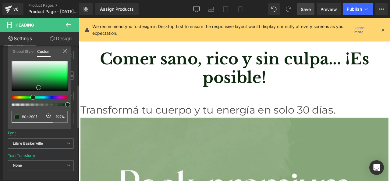
click at [30, 115] on input "#121212" at bounding box center [33, 116] width 23 height 6
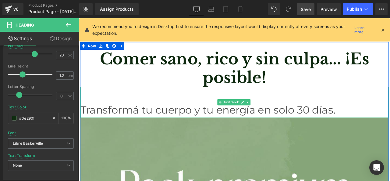
click at [146, 126] on font "Transformá tu cuerpo y tu energía en solo 30 días." at bounding box center [232, 126] width 302 height 15
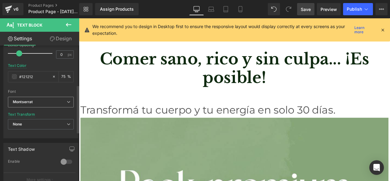
scroll to position [122, 0]
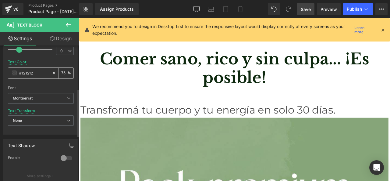
click at [22, 71] on input "#121212" at bounding box center [34, 73] width 30 height 7
click at [21, 71] on input "#121212" at bounding box center [34, 73] width 30 height 7
click at [68, 72] on div "75 %" at bounding box center [66, 73] width 15 height 11
click at [40, 72] on input "#121212" at bounding box center [34, 73] width 30 height 7
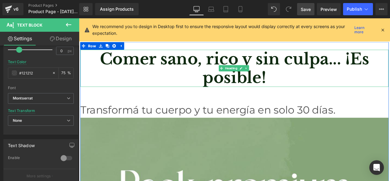
click at [107, 70] on font "Comer sano, rico y sin culpa... ¡Es posible!" at bounding box center [263, 77] width 319 height 45
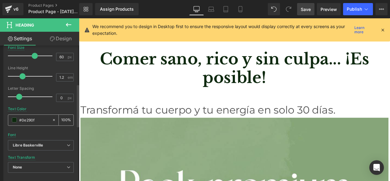
click at [30, 119] on input "#0e290f" at bounding box center [34, 119] width 30 height 7
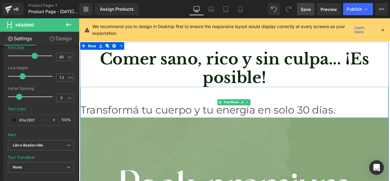
click at [119, 126] on font "Transformá tu cuerpo y tu energía en solo 30 días." at bounding box center [232, 126] width 302 height 15
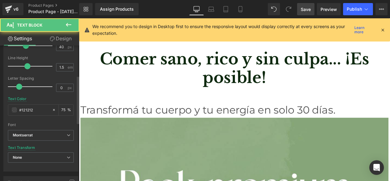
scroll to position [91, 0]
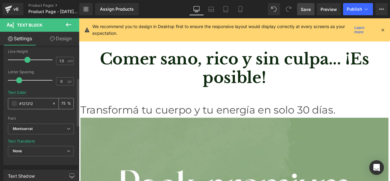
click at [36, 105] on input "#121212" at bounding box center [34, 103] width 30 height 7
click at [36, 103] on input "#121212" at bounding box center [34, 103] width 30 height 7
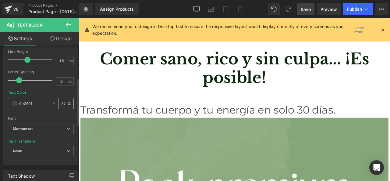
type input "0e290f"
click at [68, 103] on div "75 %" at bounding box center [66, 103] width 15 height 11
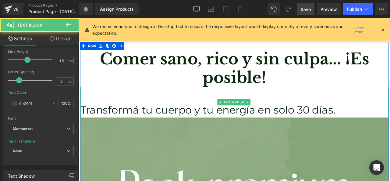
click at [86, 113] on p at bounding box center [263, 108] width 365 height 18
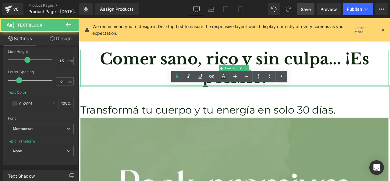
click at [88, 77] on h1 "Comer sano, rico y sin culpa... ¡Es posible!" at bounding box center [263, 77] width 365 height 44
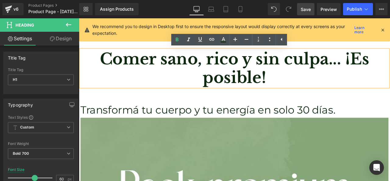
click at [90, 111] on p at bounding box center [263, 108] width 365 height 18
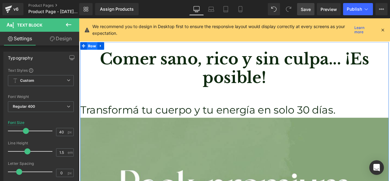
click at [95, 47] on span "Row" at bounding box center [94, 51] width 13 height 9
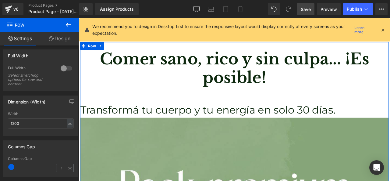
click at [57, 40] on link "Design" at bounding box center [60, 39] width 40 height 14
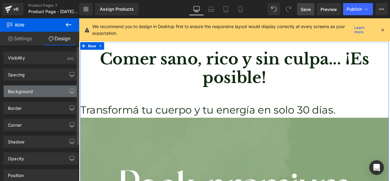
click at [45, 92] on div "Background" at bounding box center [41, 91] width 74 height 12
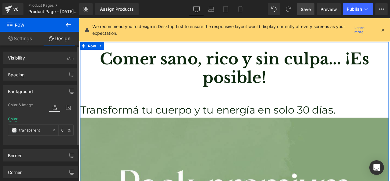
click at [44, 64] on div "Spacing Margin 0 auto 0 auto Padding 30 0 10 0" at bounding box center [41, 72] width 82 height 17
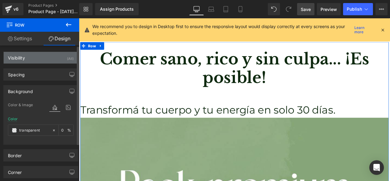
drag, startPoint x: 44, startPoint y: 64, endPoint x: 46, endPoint y: 60, distance: 4.0
click at [45, 63] on div "Visibility (All) 0|0|0|0 1 Show on Desktop 1 Show on Laptop 1 Show on Tablet 1 …" at bounding box center [41, 153] width 82 height 216
click at [46, 60] on div "Visibility (All)" at bounding box center [41, 58] width 74 height 12
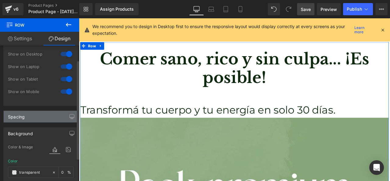
scroll to position [30, 0]
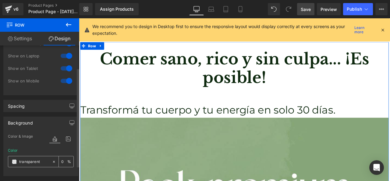
click at [13, 159] on span at bounding box center [14, 161] width 5 height 5
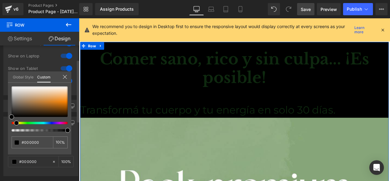
click at [16, 120] on div at bounding box center [40, 108] width 56 height 45
drag, startPoint x: 9, startPoint y: 115, endPoint x: 32, endPoint y: 95, distance: 30.9
click at [35, 94] on div "transparent 0 %" at bounding box center [39, 120] width 63 height 68
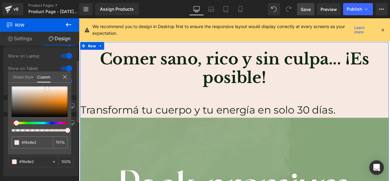
drag, startPoint x: 12, startPoint y: 116, endPoint x: 47, endPoint y: 88, distance: 45.1
click at [47, 88] on span at bounding box center [47, 88] width 5 height 5
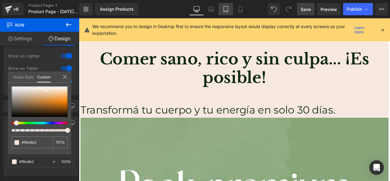
click at [223, 13] on link "Tablet" at bounding box center [226, 9] width 15 height 12
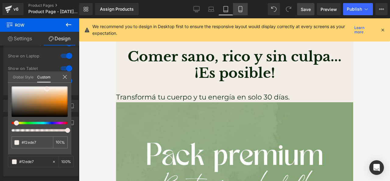
click at [237, 10] on link "Mobile" at bounding box center [240, 9] width 15 height 12
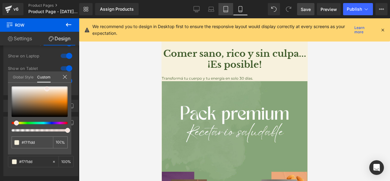
click at [230, 10] on link "Tablet" at bounding box center [226, 9] width 15 height 12
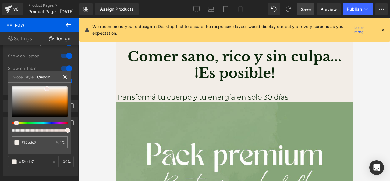
click at [221, 10] on link "Tablet" at bounding box center [226, 9] width 15 height 12
click at [213, 10] on icon at bounding box center [211, 9] width 6 height 6
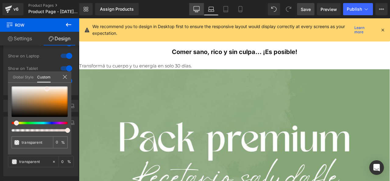
click at [198, 10] on icon at bounding box center [197, 9] width 6 height 6
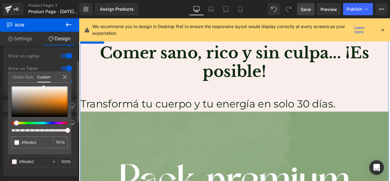
click at [44, 88] on div at bounding box center [40, 101] width 56 height 30
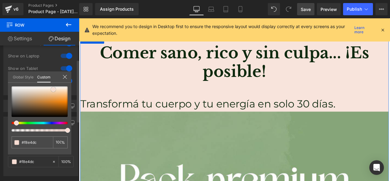
drag, startPoint x: 44, startPoint y: 88, endPoint x: 54, endPoint y: 90, distance: 9.9
click at [54, 90] on span at bounding box center [53, 89] width 5 height 5
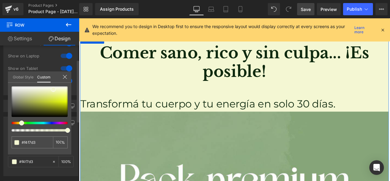
drag, startPoint x: 16, startPoint y: 123, endPoint x: 33, endPoint y: 96, distance: 31.7
click at [20, 123] on span at bounding box center [21, 122] width 5 height 5
drag, startPoint x: 44, startPoint y: 85, endPoint x: 41, endPoint y: 92, distance: 7.4
click at [44, 85] on div "transparent 0 %" at bounding box center [39, 86] width 63 height 7
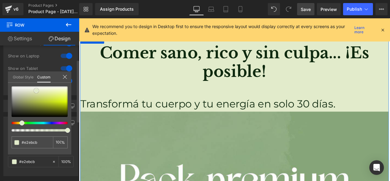
drag, startPoint x: 41, startPoint y: 92, endPoint x: 36, endPoint y: 91, distance: 4.7
click at [36, 91] on div at bounding box center [40, 101] width 56 height 30
click at [38, 142] on input "transparent" at bounding box center [33, 142] width 23 height 6
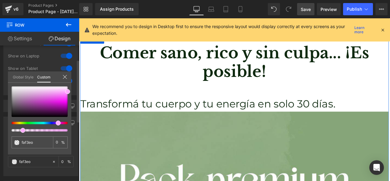
drag, startPoint x: 37, startPoint y: 144, endPoint x: 9, endPoint y: 144, distance: 27.7
click at [9, 144] on div "faf3eo 0 %" at bounding box center [39, 120] width 63 height 68
type input "F5F0E6"
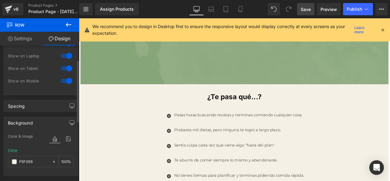
scroll to position [610, 0]
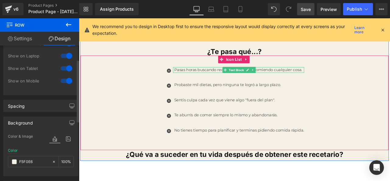
click at [222, 77] on font "Pasas horas buscando recetas y terminas comiendo cualquier cosa." at bounding box center [268, 80] width 152 height 6
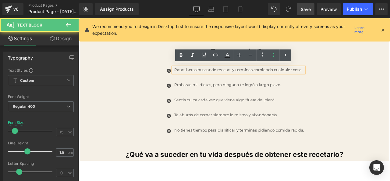
click at [159, 98] on div "Icon Pasas horas buscando recetas y terminas comiendo cualquier cosa. Text Bloc…" at bounding box center [263, 120] width 365 height 89
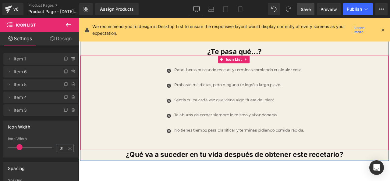
click at [168, 78] on div "Icon Pasas horas buscando recetas y terminas comiendo cualquier cosa. Text Bloc…" at bounding box center [263, 120] width 365 height 89
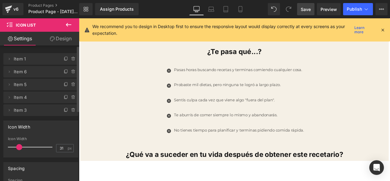
click at [18, 149] on span at bounding box center [19, 147] width 6 height 6
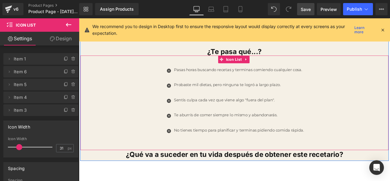
click at [79, 18] on div at bounding box center [79, 18] width 0 height 0
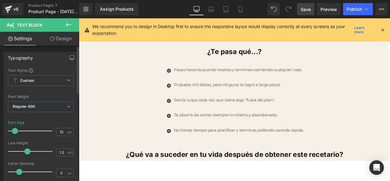
click at [24, 130] on div at bounding box center [31, 131] width 41 height 12
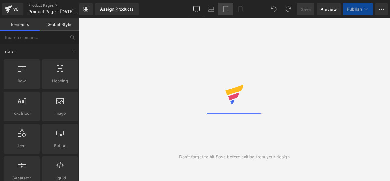
click at [228, 13] on link "Tablet" at bounding box center [226, 9] width 15 height 12
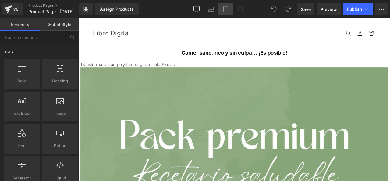
click at [226, 10] on icon at bounding box center [226, 9] width 6 height 6
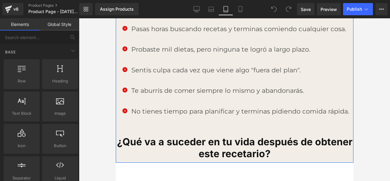
scroll to position [457, 0]
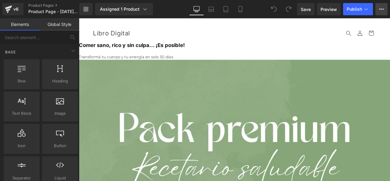
click at [379, 8] on icon at bounding box center [381, 9] width 5 height 5
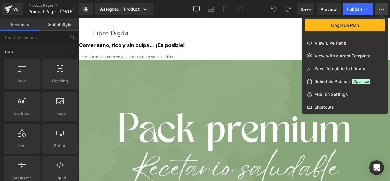
click at [381, 12] on button "Upgrade Plan View Live Page View with current Template Save Template to Library…" at bounding box center [382, 9] width 12 height 12
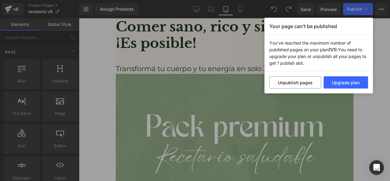
click at [252, 59] on div "Your page can’t be published You've reached the maximum number of published pag…" at bounding box center [195, 90] width 390 height 181
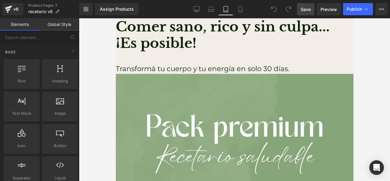
click at [310, 7] on span "Save" at bounding box center [306, 9] width 10 height 6
click at [360, 11] on span "Publish" at bounding box center [354, 9] width 15 height 5
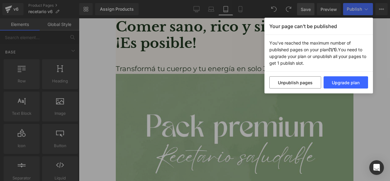
click at [370, 46] on p "You've reached the maximum number of published pages on your plan (1/1). You ne…" at bounding box center [319, 53] width 109 height 37
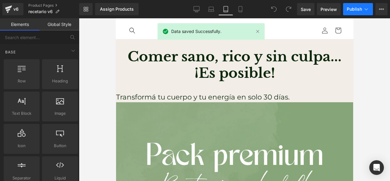
click at [355, 12] on button "Publish" at bounding box center [358, 9] width 30 height 12
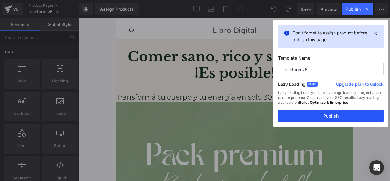
click at [336, 116] on button "Publish" at bounding box center [330, 116] width 105 height 12
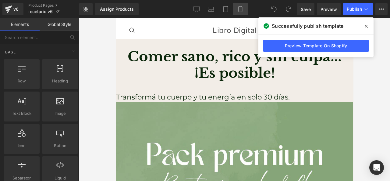
click at [236, 4] on link "Mobile" at bounding box center [240, 9] width 15 height 12
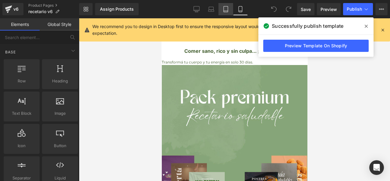
click at [227, 9] on icon at bounding box center [226, 9] width 6 height 6
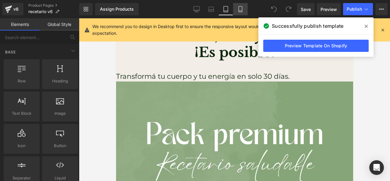
click at [237, 9] on link "Mobile" at bounding box center [240, 9] width 15 height 12
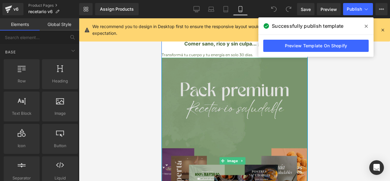
scroll to position [0, 0]
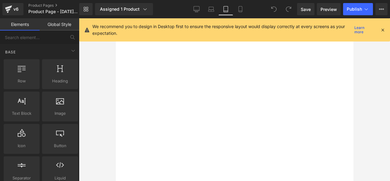
click at [202, 10] on link "Desktop" at bounding box center [196, 9] width 15 height 12
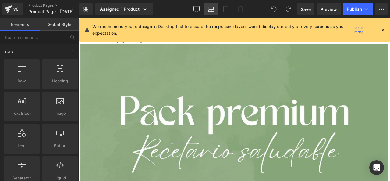
click at [215, 10] on link "Laptop" at bounding box center [211, 9] width 15 height 12
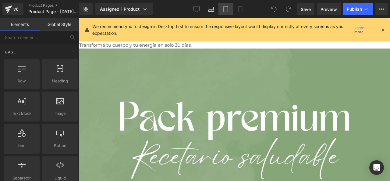
click at [224, 9] on icon at bounding box center [226, 9] width 4 height 6
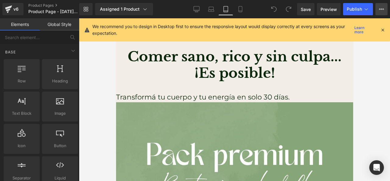
click at [385, 5] on button "Upgrade Plan View Live Page View with current Template Save Template to Library…" at bounding box center [382, 9] width 12 height 12
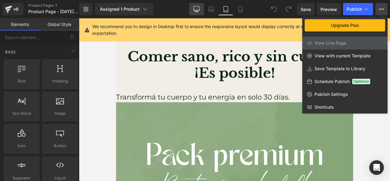
click at [200, 6] on link "Desktop" at bounding box center [196, 9] width 15 height 12
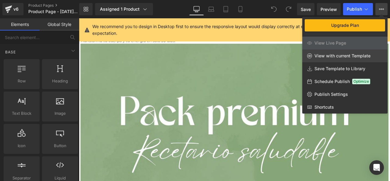
click at [335, 57] on span "View with current Template" at bounding box center [343, 55] width 56 height 5
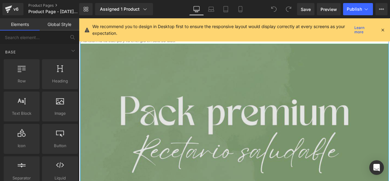
scroll to position [0, 0]
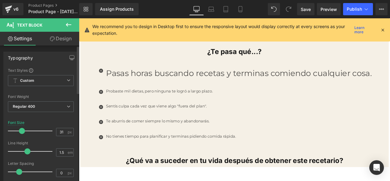
type input "32"
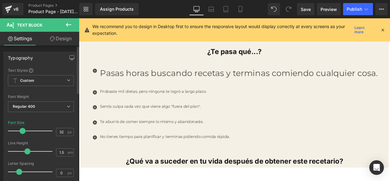
click at [22, 133] on span at bounding box center [23, 131] width 6 height 6
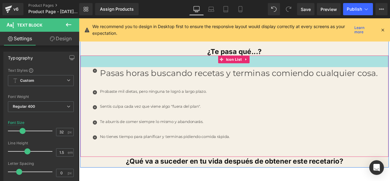
click at [244, 58] on h1 "¿Te pasa qué...?" at bounding box center [263, 58] width 365 height 10
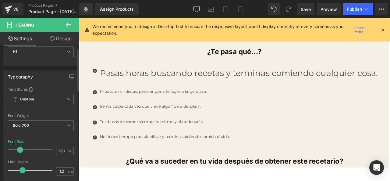
scroll to position [61, 0]
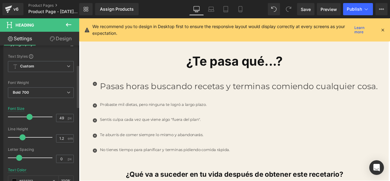
type input "50"
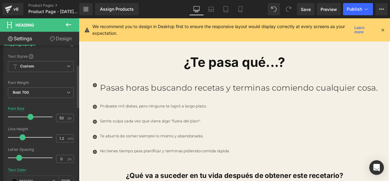
drag, startPoint x: 20, startPoint y: 116, endPoint x: 30, endPoint y: 119, distance: 10.1
click at [30, 119] on span at bounding box center [30, 117] width 6 height 6
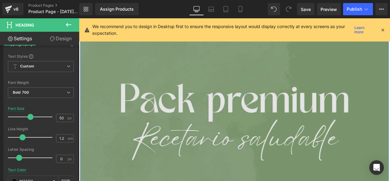
scroll to position [0, 0]
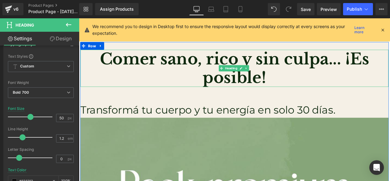
click at [270, 62] on font "Comer sano, rico y sin culpa... ¡Es posible!" at bounding box center [263, 77] width 319 height 45
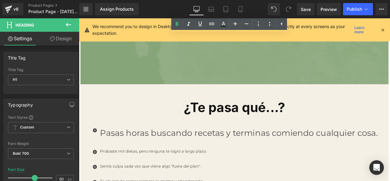
scroll to position [579, 0]
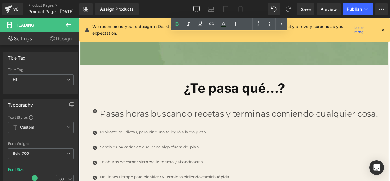
click at [231, 104] on h1 "¿Te pasa qué...?" at bounding box center [263, 101] width 365 height 18
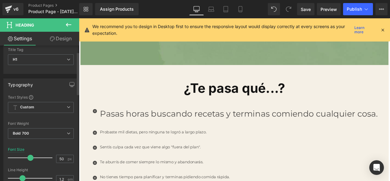
scroll to position [30, 0]
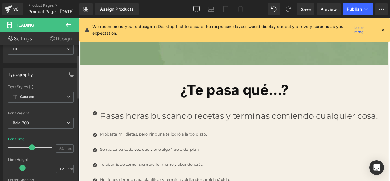
type input "55"
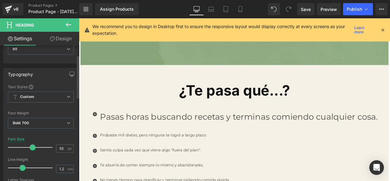
click at [32, 146] on span at bounding box center [33, 147] width 6 height 6
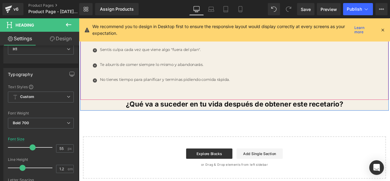
scroll to position [701, 0]
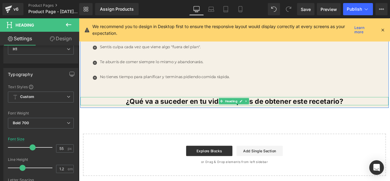
click at [269, 117] on link at bounding box center [271, 116] width 6 height 7
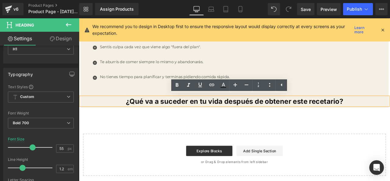
click at [199, 117] on font "¿Qué va a suceder en tu vida después de obtener este recetario?" at bounding box center [263, 117] width 258 height 10
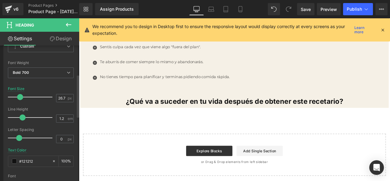
scroll to position [91, 0]
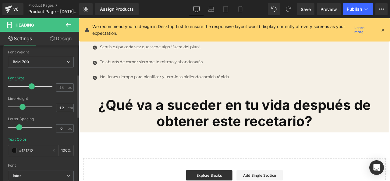
type input "55"
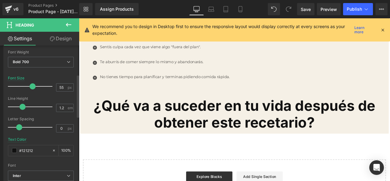
drag, startPoint x: 23, startPoint y: 86, endPoint x: 34, endPoint y: 84, distance: 11.8
click at [34, 84] on div at bounding box center [31, 86] width 41 height 12
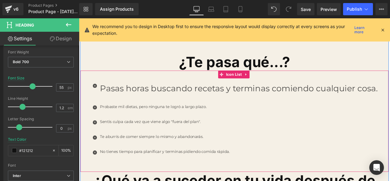
scroll to position [610, 0]
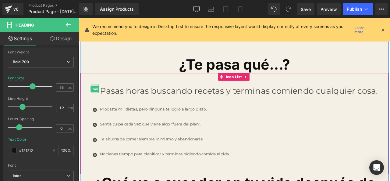
click at [98, 99] on span "Icon" at bounding box center [98, 101] width 10 height 7
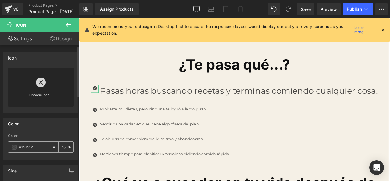
click at [9, 148] on div "#121212" at bounding box center [30, 146] width 44 height 11
click at [11, 148] on div "#121212" at bounding box center [30, 146] width 44 height 11
click at [12, 148] on div "#121212" at bounding box center [30, 146] width 44 height 11
click at [13, 148] on span at bounding box center [14, 147] width 5 height 5
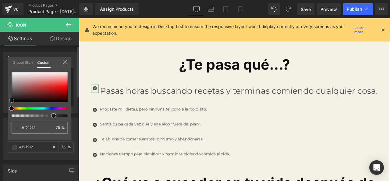
type input "#2a2727"
type input "#2f2727"
type input "#402a2a"
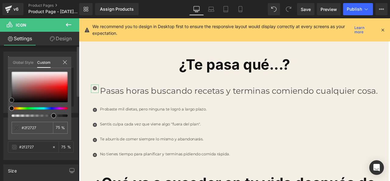
type input "#402a2a"
type input "#422828"
type input "#482727"
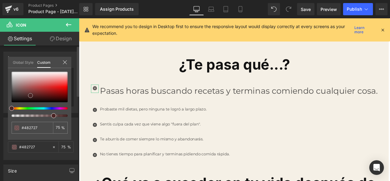
type input "#4a2626"
type input "#4f2626"
type input "#552424"
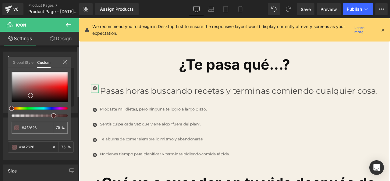
type input "#552424"
type input "#642525"
type input "#742424"
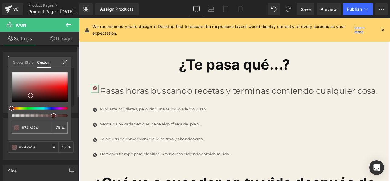
type input "#7d2525"
type input "#872626"
type input "#942828"
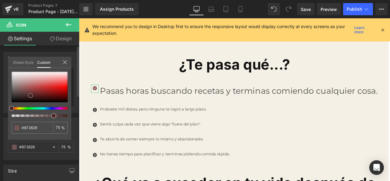
type input "#942828"
type input "#9a2727"
type input "#a62525"
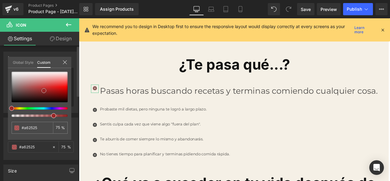
type input "#bb1f1f"
type input "#c71d1d"
type input "#dd1111"
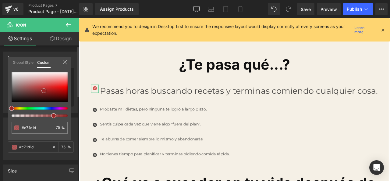
type input "#dd1111"
type input "#de1010"
type input "#e00f0f"
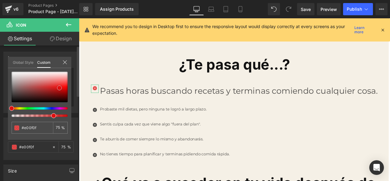
type input "#e10e0e"
drag, startPoint x: 13, startPoint y: 97, endPoint x: 61, endPoint y: 88, distance: 49.4
click at [61, 88] on div at bounding box center [40, 87] width 56 height 30
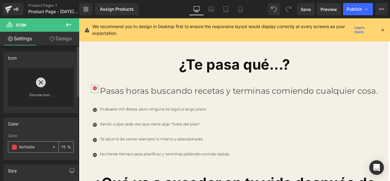
click at [67, 147] on div "75 %" at bounding box center [66, 146] width 15 height 11
click at [68, 146] on div "75 %" at bounding box center [66, 146] width 15 height 11
click at [64, 145] on input "75" at bounding box center [64, 146] width 6 height 7
drag, startPoint x: 64, startPoint y: 145, endPoint x: 50, endPoint y: 145, distance: 14.0
click at [52, 145] on div "75 %" at bounding box center [63, 146] width 22 height 11
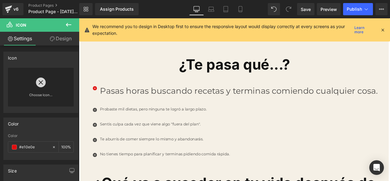
type input "100"
click at [32, 146] on input "#e10e0e" at bounding box center [34, 147] width 30 height 7
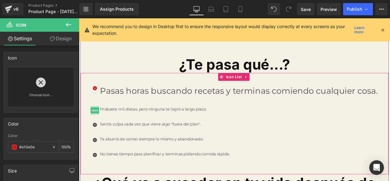
click at [99, 126] on span "Icon" at bounding box center [98, 127] width 10 height 7
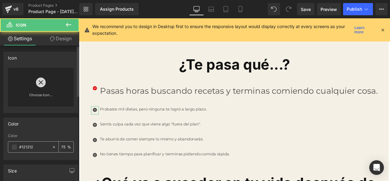
click at [25, 150] on input "#121212" at bounding box center [34, 147] width 30 height 7
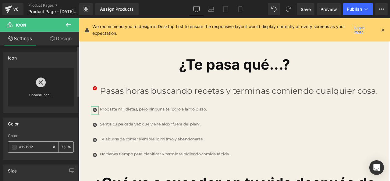
paste input "e10e0e"
type input "#e10e0e"
type input "100"
click at [66, 145] on div "100 %" at bounding box center [66, 146] width 15 height 11
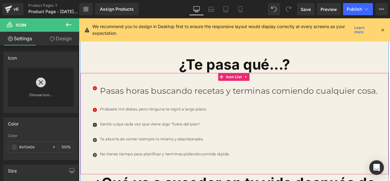
click at [97, 140] on div "Icon" at bounding box center [97, 145] width 9 height 10
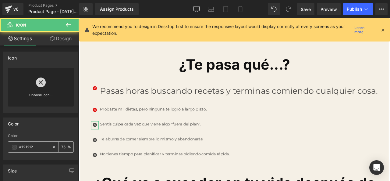
click at [34, 149] on input "#121212" at bounding box center [34, 147] width 30 height 7
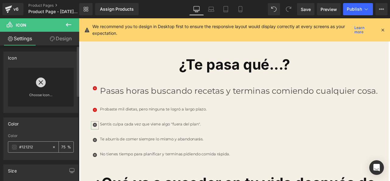
paste input "e10e0e"
type input "#e10e0e"
type input "100"
click at [68, 148] on div "100 %" at bounding box center [66, 146] width 15 height 11
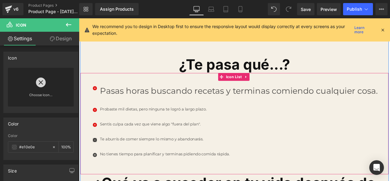
click at [102, 159] on div "Te aburrís de comer siempre lo mismo y abandonarás. Text Block" at bounding box center [267, 161] width 331 height 7
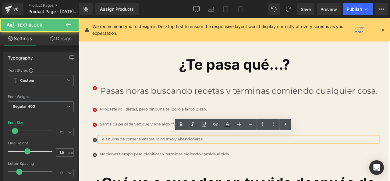
click at [97, 161] on span "Icon" at bounding box center [98, 162] width 10 height 7
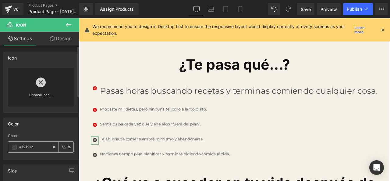
click at [33, 148] on input "#121212" at bounding box center [34, 147] width 30 height 7
click at [33, 147] on input "#121212" at bounding box center [34, 147] width 30 height 7
click at [33, 146] on input "#121212" at bounding box center [34, 147] width 30 height 7
paste input "e10e0e"
type input "#e10e0e"
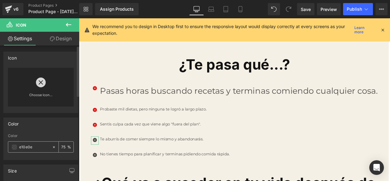
type input "100"
click at [65, 146] on div "100 %" at bounding box center [66, 146] width 15 height 11
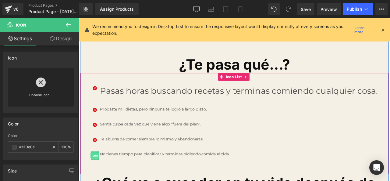
click at [96, 180] on span "Icon" at bounding box center [98, 180] width 10 height 7
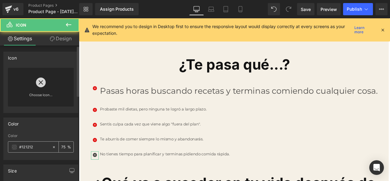
click at [46, 146] on input "#121212" at bounding box center [34, 147] width 30 height 7
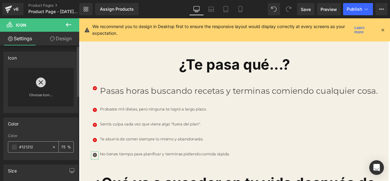
paste input "e10e0e"
type input "#e10e0e"
type input "100"
click at [64, 146] on input "100" at bounding box center [64, 146] width 6 height 7
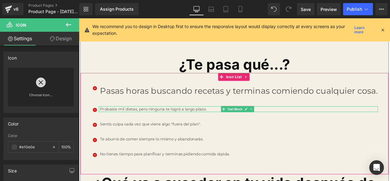
click at [109, 124] on font "Probaste mil dietas, pero ninguna te logró a largo plazo." at bounding box center [167, 126] width 127 height 6
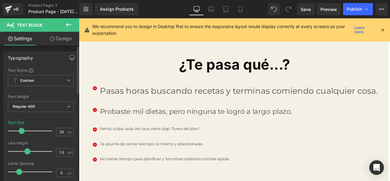
type input "30"
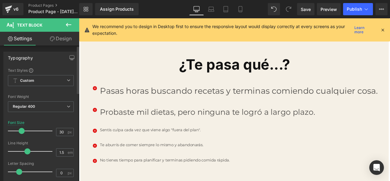
drag, startPoint x: 16, startPoint y: 131, endPoint x: 22, endPoint y: 130, distance: 6.2
click at [22, 130] on span at bounding box center [22, 131] width 6 height 6
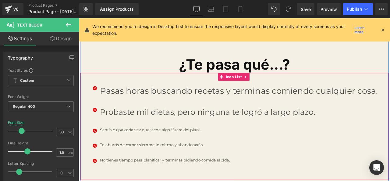
click at [137, 103] on font "Pasas horas buscando recetas y terminas comiendo cualquier cosa." at bounding box center [269, 104] width 330 height 12
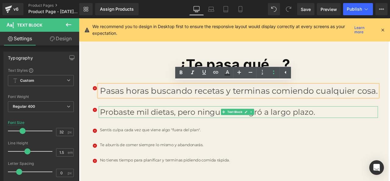
click at [131, 130] on font "Probaste mil dietas, pero ninguna te logró a largo plazo." at bounding box center [231, 129] width 255 height 11
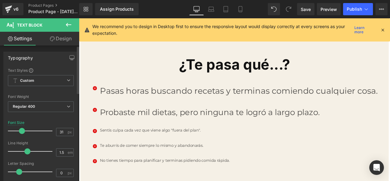
type input "32"
click at [20, 130] on span at bounding box center [23, 131] width 6 height 6
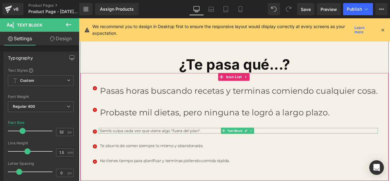
click at [124, 151] on font "Sentis culpa cada vez que viene algo "fuera del plan"." at bounding box center [164, 151] width 120 height 6
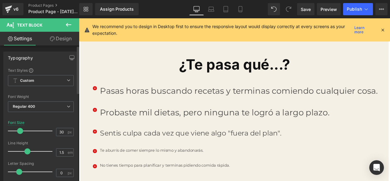
type input "32"
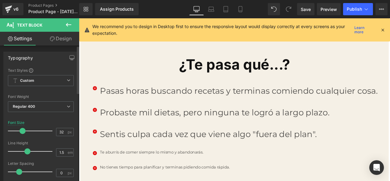
drag, startPoint x: 15, startPoint y: 132, endPoint x: 22, endPoint y: 132, distance: 7.0
click at [22, 132] on span at bounding box center [23, 131] width 6 height 6
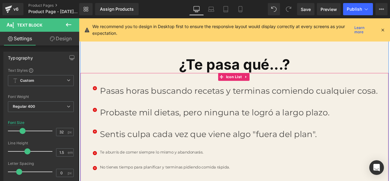
click at [79, 18] on div at bounding box center [79, 18] width 0 height 0
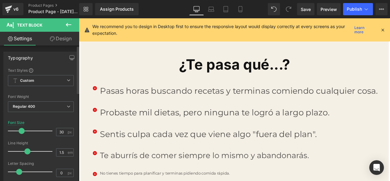
type input "32"
drag, startPoint x: 12, startPoint y: 132, endPoint x: 19, endPoint y: 131, distance: 7.2
click at [20, 131] on span at bounding box center [23, 131] width 6 height 6
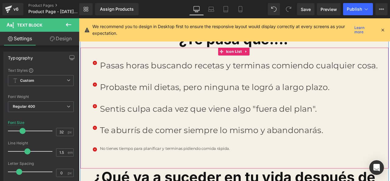
scroll to position [640, 0]
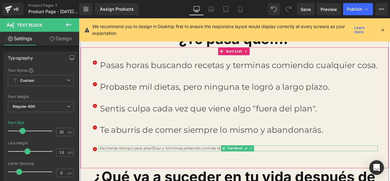
click at [125, 174] on div at bounding box center [267, 175] width 331 height 2
click at [118, 170] on font "No tienes tiempo para planificar y terminas pidiendo comida rápida." at bounding box center [181, 172] width 154 height 6
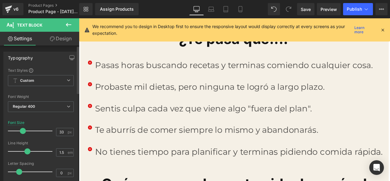
drag, startPoint x: 15, startPoint y: 131, endPoint x: 23, endPoint y: 130, distance: 7.4
click at [23, 130] on span at bounding box center [23, 131] width 6 height 6
type input "32"
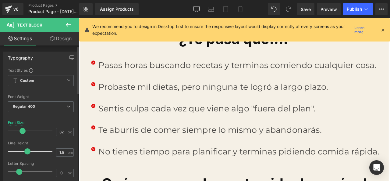
click at [22, 132] on span at bounding box center [23, 131] width 6 height 6
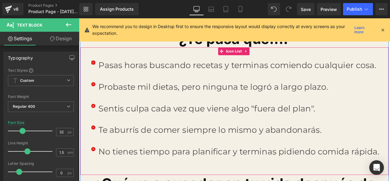
click at [96, 70] on span "Icon" at bounding box center [96, 71] width 10 height 7
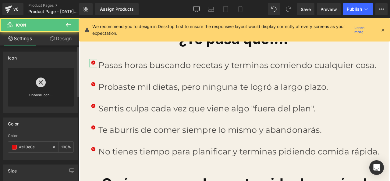
scroll to position [61, 0]
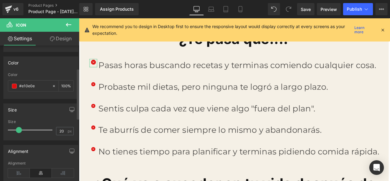
type input "21"
click at [20, 127] on span at bounding box center [20, 130] width 6 height 6
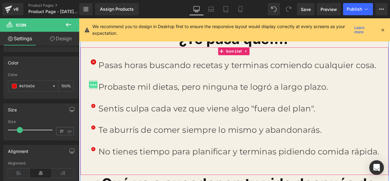
click at [94, 93] on span "Icon" at bounding box center [96, 96] width 10 height 7
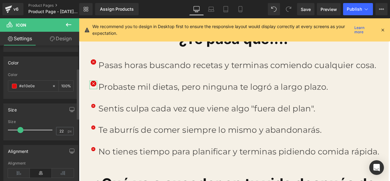
type input "21"
click at [21, 128] on span at bounding box center [20, 130] width 6 height 6
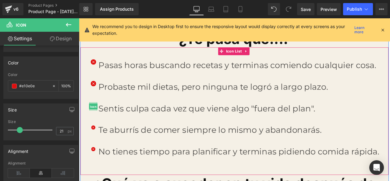
click at [93, 120] on span "Icon" at bounding box center [96, 122] width 10 height 7
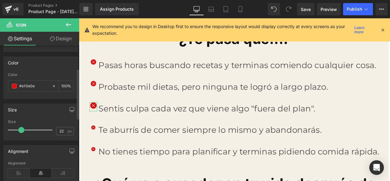
type input "21"
click at [20, 130] on span at bounding box center [20, 130] width 6 height 6
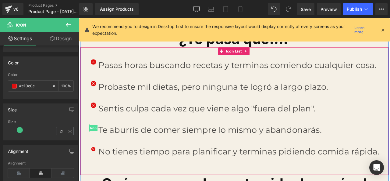
click at [94, 146] on span "Icon" at bounding box center [96, 148] width 10 height 7
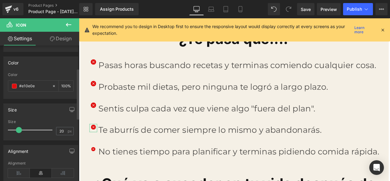
type input "21"
click at [22, 130] on span at bounding box center [20, 130] width 6 height 6
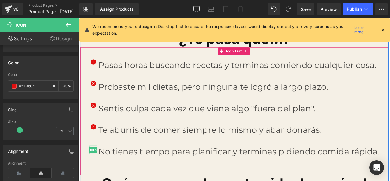
click at [93, 170] on span "Icon" at bounding box center [96, 173] width 10 height 7
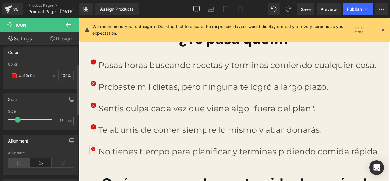
scroll to position [91, 0]
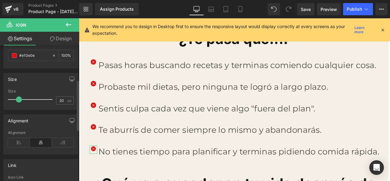
type input "21"
click at [19, 99] on span at bounding box center [20, 99] width 6 height 6
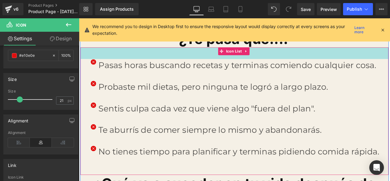
click at [132, 62] on div "45px" at bounding box center [263, 60] width 365 height 14
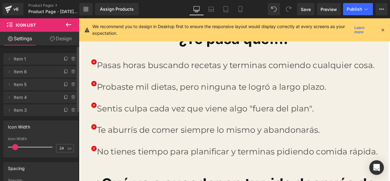
type input "25"
click at [16, 146] on span at bounding box center [18, 147] width 6 height 6
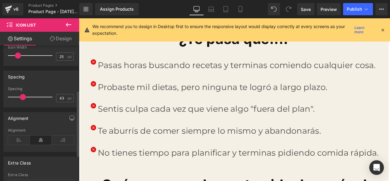
type input "44"
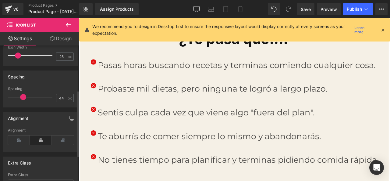
click at [24, 98] on span at bounding box center [23, 97] width 6 height 6
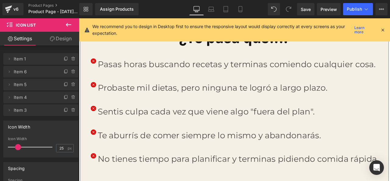
scroll to position [640, 0]
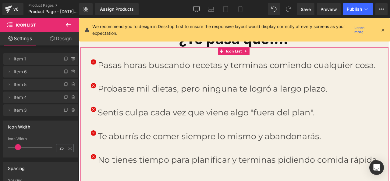
click at [68, 44] on link "Design" at bounding box center [61, 39] width 40 height 14
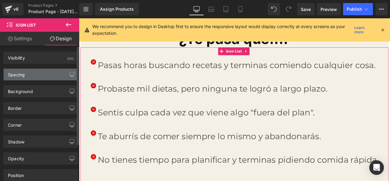
click at [39, 72] on div "Spacing" at bounding box center [41, 75] width 74 height 12
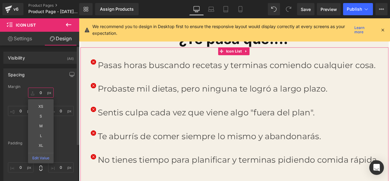
click at [41, 91] on input "0" at bounding box center [41, 93] width 26 height 10
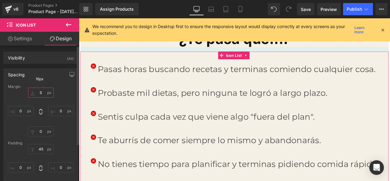
click at [40, 93] on input "S" at bounding box center [41, 93] width 26 height 10
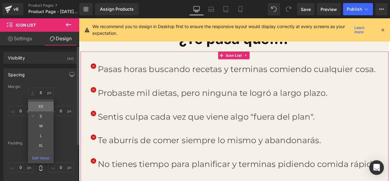
type input "XS"
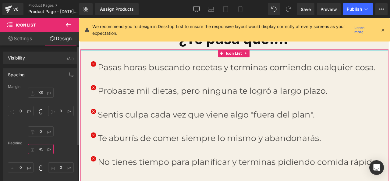
click at [50, 148] on input "45" at bounding box center [41, 149] width 26 height 10
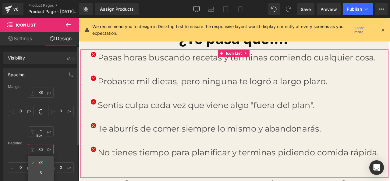
click at [48, 148] on input "XS" at bounding box center [41, 149] width 26 height 10
type input "0"
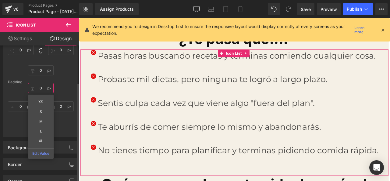
scroll to position [91, 0]
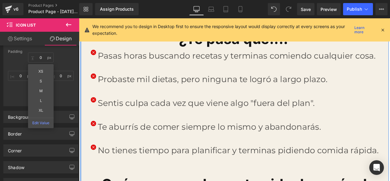
click at [84, 180] on div "Icon Pasas horas buscando recetas y terminas comiendo cualquier cosa. Text Bloc…" at bounding box center [263, 125] width 365 height 140
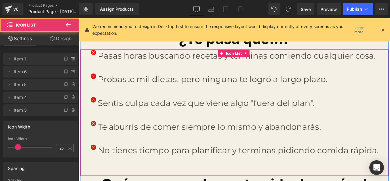
click at [86, 64] on div "Icon Pasas horas buscando recetas y terminas comiendo cualquier cosa. Text Bloc…" at bounding box center [263, 125] width 365 height 140
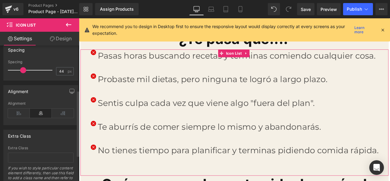
scroll to position [144, 0]
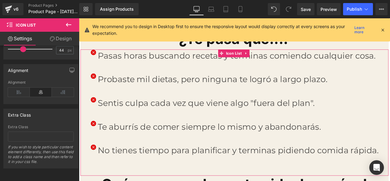
click at [61, 41] on link "Design" at bounding box center [61, 39] width 40 height 14
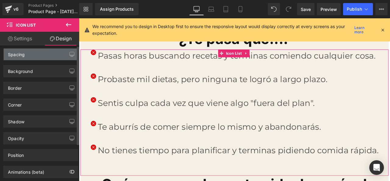
scroll to position [0, 0]
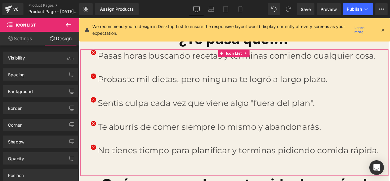
click at [31, 43] on link "Settings" at bounding box center [20, 39] width 40 height 14
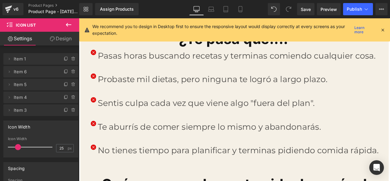
click at [69, 22] on icon at bounding box center [68, 24] width 7 height 7
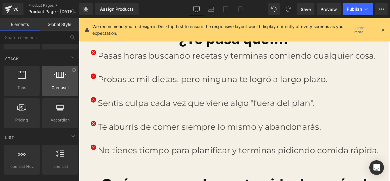
scroll to position [213, 0]
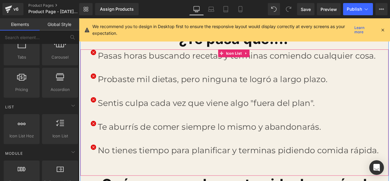
click at [88, 76] on div "Icon Pasas horas buscando recetas y terminas comiendo cualquier cosa. Text Bloc…" at bounding box center [263, 125] width 365 height 140
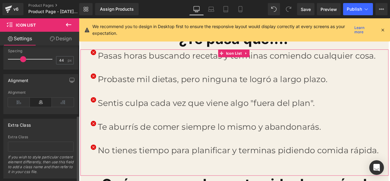
scroll to position [144, 0]
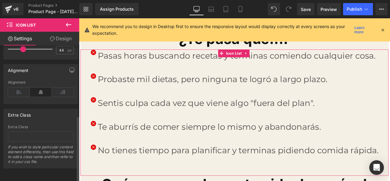
click at [28, 75] on div "Alignment Left Center Right Alignment" at bounding box center [40, 84] width 75 height 40
click at [27, 70] on div "Alignment" at bounding box center [41, 70] width 74 height 12
click at [23, 88] on icon at bounding box center [19, 92] width 22 height 9
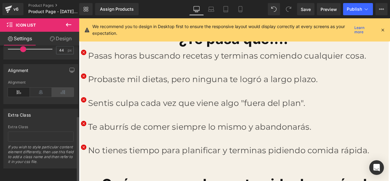
click at [61, 90] on icon at bounding box center [63, 92] width 22 height 9
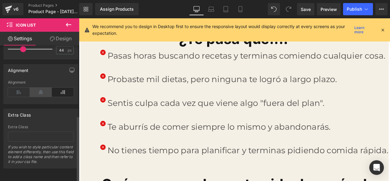
click at [46, 89] on icon at bounding box center [41, 92] width 22 height 9
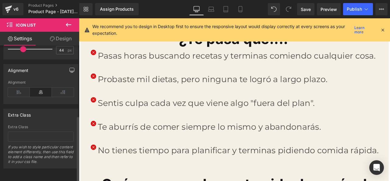
click at [70, 68] on icon "button" at bounding box center [72, 70] width 5 height 5
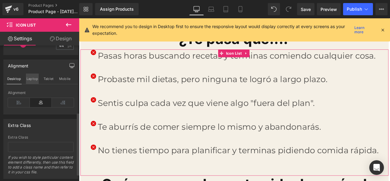
click at [36, 80] on button "Laptop" at bounding box center [32, 78] width 13 height 10
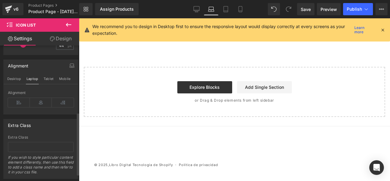
scroll to position [479, 0]
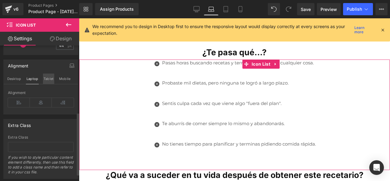
click at [43, 79] on button "Tablet" at bounding box center [48, 78] width 11 height 10
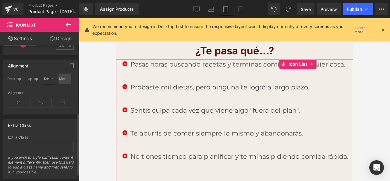
click at [61, 78] on button "Mobile" at bounding box center [65, 78] width 13 height 10
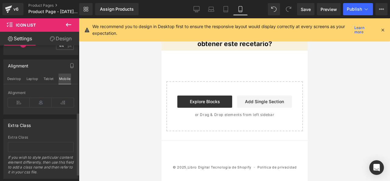
scroll to position [246, 0]
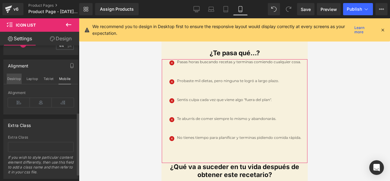
click at [15, 82] on button "Desktop" at bounding box center [14, 78] width 15 height 10
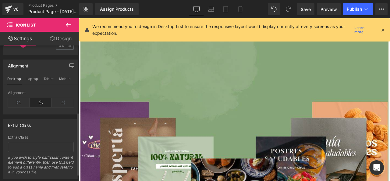
scroll to position [641, 0]
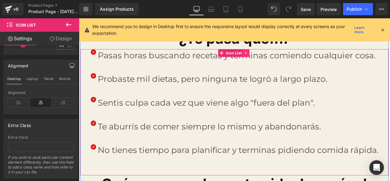
click at [275, 57] on icon at bounding box center [277, 59] width 4 height 5
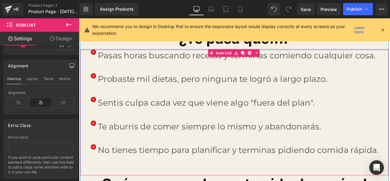
click at [164, 55] on div at bounding box center [263, 56] width 365 height 2
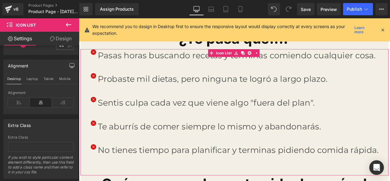
click at [69, 37] on link "Design" at bounding box center [61, 39] width 40 height 14
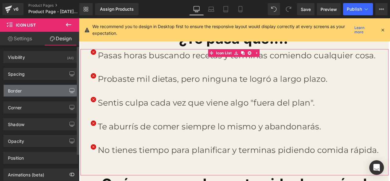
scroll to position [0, 0]
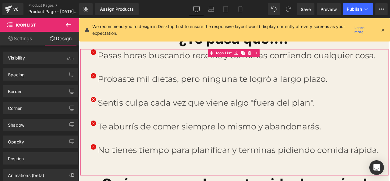
click at [25, 41] on link "Settings" at bounding box center [20, 39] width 40 height 14
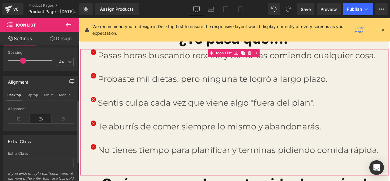
scroll to position [113, 0]
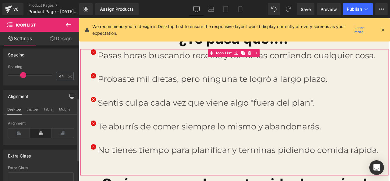
click at [45, 132] on icon at bounding box center [41, 132] width 22 height 9
click at [56, 36] on link "Design" at bounding box center [61, 39] width 40 height 14
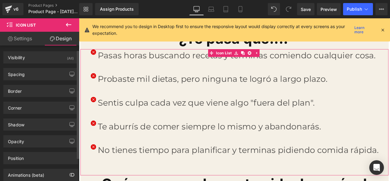
scroll to position [0, 0]
click at [42, 160] on div "Position" at bounding box center [41, 158] width 74 height 12
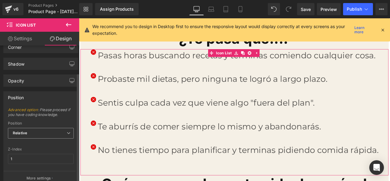
scroll to position [91, 0]
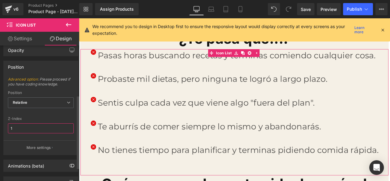
click at [49, 128] on input "1" at bounding box center [41, 128] width 66 height 10
type input "3XP"
click at [56, 116] on div "Z-Index" at bounding box center [41, 118] width 66 height 4
click at [59, 103] on span "Relative" at bounding box center [41, 102] width 66 height 11
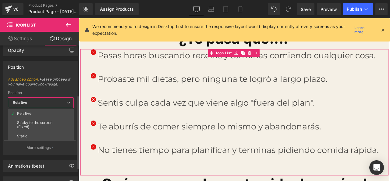
click at [59, 103] on span "Relative" at bounding box center [41, 102] width 66 height 11
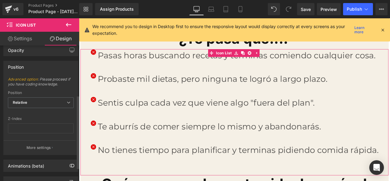
click at [31, 115] on div "Advanced option : Please proceed if you have coding knowledge. Relative Sticky …" at bounding box center [41, 116] width 74 height 78
click at [63, 104] on span "Relative" at bounding box center [41, 102] width 66 height 11
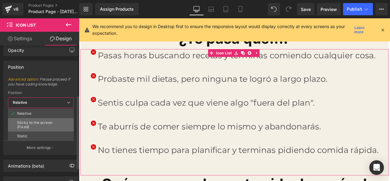
click at [46, 122] on div "Sticky to the screen (Fixed)" at bounding box center [41, 124] width 48 height 9
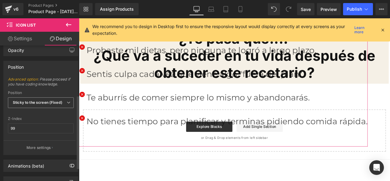
click at [67, 101] on icon at bounding box center [69, 103] width 4 height 4
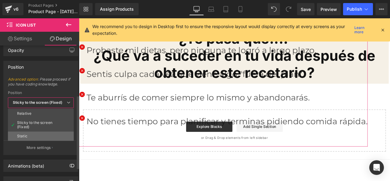
click at [51, 133] on li "Static" at bounding box center [41, 135] width 66 height 9
type input "1"
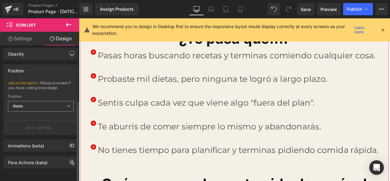
click at [63, 101] on span "Static" at bounding box center [41, 106] width 66 height 11
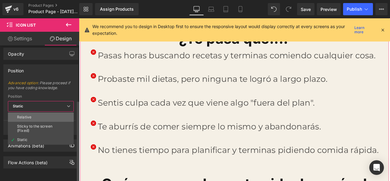
click at [57, 113] on li "Relative" at bounding box center [41, 117] width 66 height 9
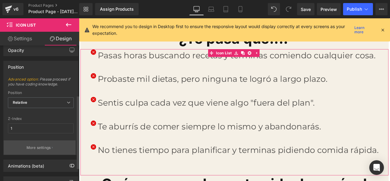
click at [53, 145] on button "More settings" at bounding box center [40, 147] width 72 height 14
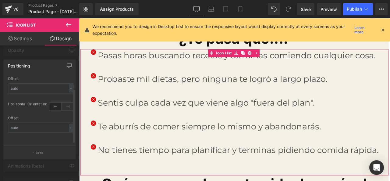
scroll to position [0, 0]
click at [64, 122] on icon at bounding box center [68, 121] width 12 height 8
click at [57, 122] on icon at bounding box center [55, 121] width 12 height 8
click at [63, 83] on icon at bounding box center [68, 82] width 12 height 8
click at [55, 81] on icon at bounding box center [55, 82] width 12 height 8
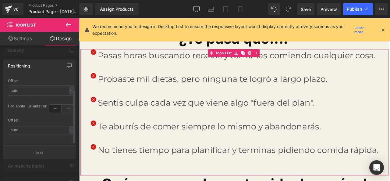
scroll to position [19, 0]
click at [69, 123] on div "-" at bounding box center [71, 127] width 4 height 8
click at [66, 137] on li "px" at bounding box center [70, 141] width 8 height 9
click at [44, 123] on input "text" at bounding box center [41, 128] width 66 height 10
type input "3"
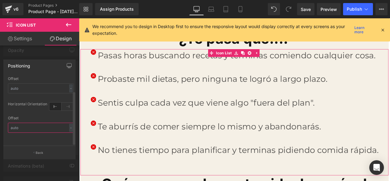
type input "8"
type input "5"
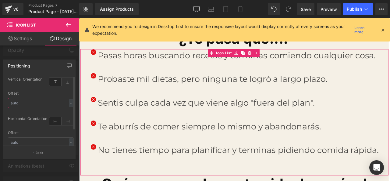
click at [43, 105] on input "text" at bounding box center [41, 103] width 66 height 10
click at [69, 105] on div "-" at bounding box center [71, 103] width 4 height 8
click at [68, 123] on li "px" at bounding box center [70, 121] width 8 height 9
click at [38, 107] on input "text" at bounding box center [41, 103] width 66 height 10
type input "3"
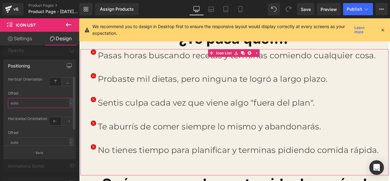
type input "8"
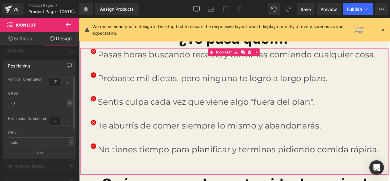
type input "-"
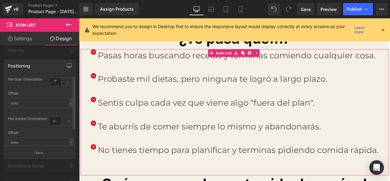
click at [54, 83] on icon at bounding box center [55, 82] width 12 height 8
click at [62, 82] on icon at bounding box center [68, 82] width 12 height 8
click at [57, 98] on input "text" at bounding box center [41, 103] width 66 height 10
type input "4"
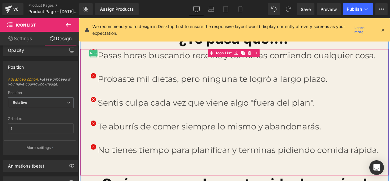
click at [95, 56] on span "Icon" at bounding box center [96, 59] width 10 height 7
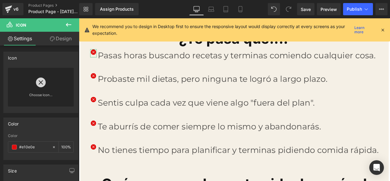
click at [67, 42] on link "Design" at bounding box center [61, 39] width 40 height 14
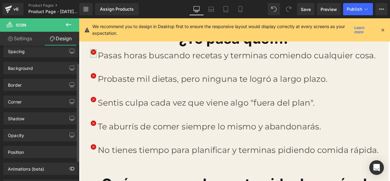
scroll to position [51, 0]
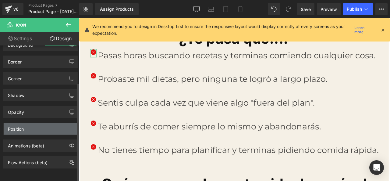
click at [59, 123] on div "Position" at bounding box center [41, 129] width 74 height 12
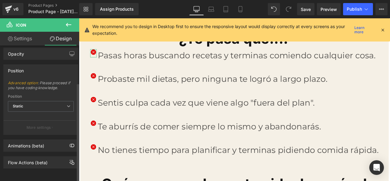
scroll to position [109, 0]
click at [50, 101] on span "Static" at bounding box center [41, 106] width 66 height 11
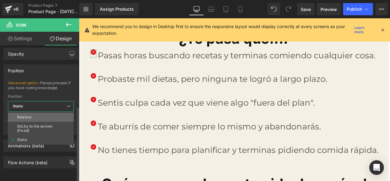
click at [51, 113] on li "Relative" at bounding box center [41, 117] width 66 height 9
type input "1"
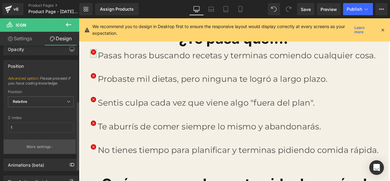
click at [53, 146] on button "More settings" at bounding box center [40, 146] width 72 height 14
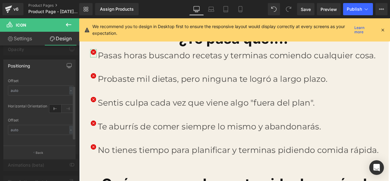
scroll to position [19, 0]
click at [36, 125] on input "text" at bounding box center [41, 128] width 66 height 10
type input "3"
type input "9"
click at [70, 123] on div "-" at bounding box center [71, 127] width 4 height 8
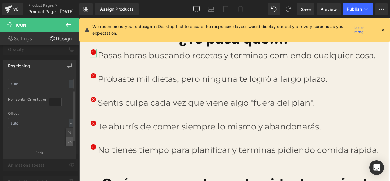
click at [67, 140] on li "px" at bounding box center [70, 141] width 8 height 9
click at [44, 123] on input "text" at bounding box center [41, 128] width 66 height 10
type input "3"
type input "-"
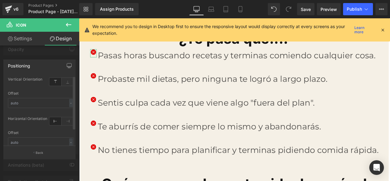
click at [51, 82] on icon at bounding box center [55, 82] width 12 height 8
click at [52, 82] on icon at bounding box center [55, 82] width 12 height 8
click at [57, 82] on icon at bounding box center [55, 82] width 12 height 8
drag, startPoint x: 64, startPoint y: 120, endPoint x: 60, endPoint y: 120, distance: 4.0
click at [63, 120] on icon at bounding box center [68, 121] width 12 height 8
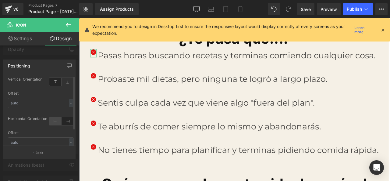
click at [51, 120] on icon at bounding box center [55, 121] width 12 height 8
click at [55, 102] on icon at bounding box center [55, 106] width 12 height 8
click at [52, 102] on icon at bounding box center [55, 106] width 12 height 8
click at [63, 102] on icon at bounding box center [68, 106] width 12 height 8
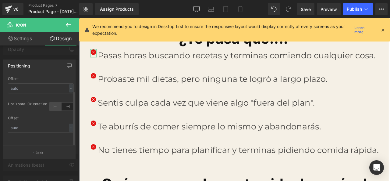
click at [58, 102] on icon at bounding box center [55, 106] width 12 height 8
click at [63, 102] on icon at bounding box center [68, 106] width 12 height 8
click at [54, 125] on input "text" at bounding box center [41, 128] width 66 height 10
type input "6"
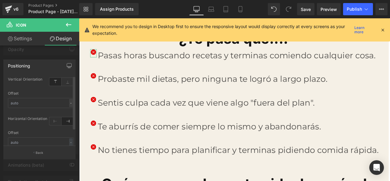
click at [69, 104] on div "-" at bounding box center [71, 103] width 4 height 8
click at [54, 123] on input "text" at bounding box center [41, 128] width 66 height 10
type input "-2"
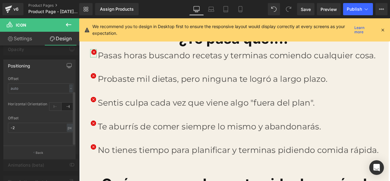
click at [63, 102] on icon at bounding box center [68, 106] width 12 height 8
click at [55, 103] on icon at bounding box center [55, 106] width 12 height 8
click at [62, 102] on icon at bounding box center [68, 106] width 12 height 8
click at [54, 102] on icon at bounding box center [55, 106] width 12 height 8
click at [58, 124] on input "-2" at bounding box center [41, 128] width 66 height 10
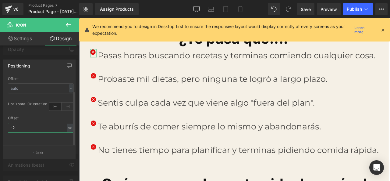
click at [58, 124] on input "-2" at bounding box center [41, 128] width 66 height 10
type input "-3"
drag, startPoint x: 58, startPoint y: 124, endPoint x: 6, endPoint y: 127, distance: 51.9
click at [6, 127] on div "top Vertical Orientation top Offset - % px left Horizontal Orientation left -3p…" at bounding box center [41, 111] width 74 height 70
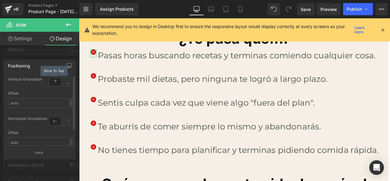
click at [51, 82] on icon at bounding box center [55, 82] width 12 height 8
drag, startPoint x: 51, startPoint y: 83, endPoint x: 58, endPoint y: 81, distance: 6.6
click at [52, 83] on icon at bounding box center [55, 82] width 12 height 8
click at [62, 81] on icon at bounding box center [68, 82] width 12 height 8
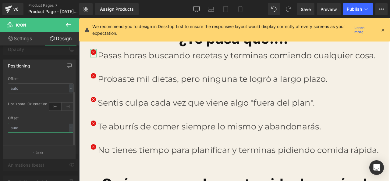
click at [40, 123] on input "text" at bounding box center [41, 128] width 66 height 10
click at [69, 123] on div "-" at bounding box center [71, 127] width 4 height 8
click at [67, 138] on li "px" at bounding box center [70, 141] width 8 height 9
click at [45, 127] on input "text" at bounding box center [41, 128] width 66 height 10
type input "-"
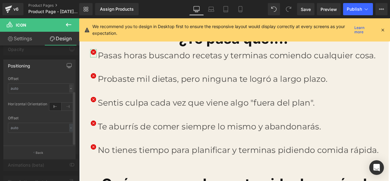
click at [69, 84] on div "-" at bounding box center [71, 88] width 4 height 8
click at [69, 102] on li "px" at bounding box center [70, 106] width 8 height 9
click at [57, 99] on input "text" at bounding box center [41, 103] width 66 height 10
click at [57, 105] on input "-8" at bounding box center [41, 103] width 66 height 10
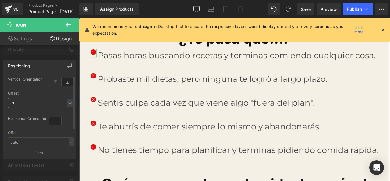
type input "-11"
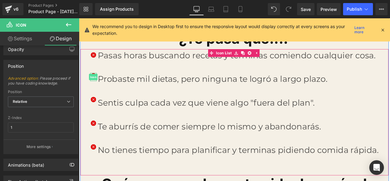
click at [93, 86] on span "Icon" at bounding box center [96, 87] width 10 height 7
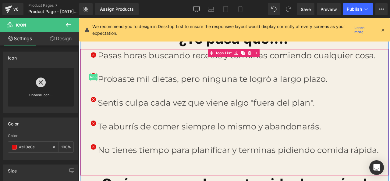
click at [94, 84] on span "Icon" at bounding box center [96, 87] width 10 height 7
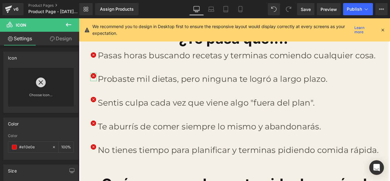
click at [65, 40] on link "Design" at bounding box center [61, 39] width 40 height 14
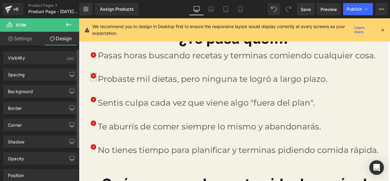
scroll to position [30, 0]
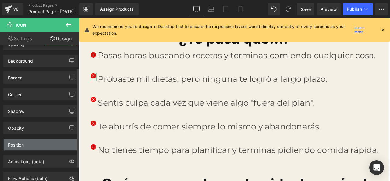
click at [37, 147] on div "Position" at bounding box center [41, 145] width 74 height 12
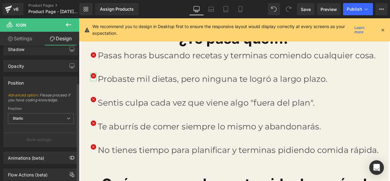
scroll to position [109, 0]
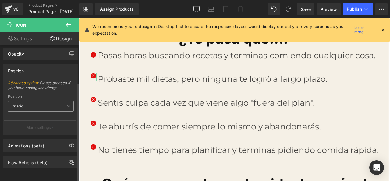
click at [63, 102] on span "Static" at bounding box center [41, 106] width 66 height 11
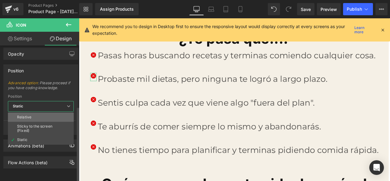
click at [59, 116] on li "Relative" at bounding box center [41, 117] width 66 height 9
type input "1"
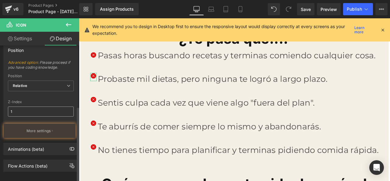
scroll to position [133, 0]
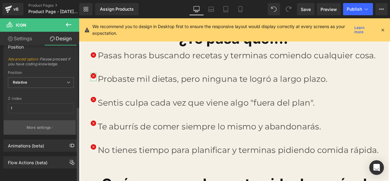
click at [47, 126] on button "More settings" at bounding box center [40, 127] width 72 height 14
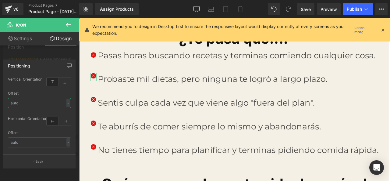
click at [43, 103] on input "text" at bounding box center [39, 103] width 63 height 10
click at [68, 103] on div "-" at bounding box center [68, 103] width 4 height 8
click at [66, 121] on li "px" at bounding box center [67, 121] width 8 height 9
click at [61, 106] on input "text" at bounding box center [39, 103] width 63 height 10
type input "-11"
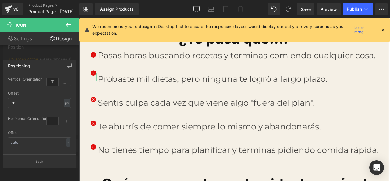
click at [50, 83] on icon at bounding box center [53, 82] width 12 height 8
click at [52, 83] on icon at bounding box center [53, 82] width 12 height 8
click at [57, 83] on icon at bounding box center [53, 82] width 12 height 8
click at [63, 81] on icon at bounding box center [65, 82] width 12 height 8
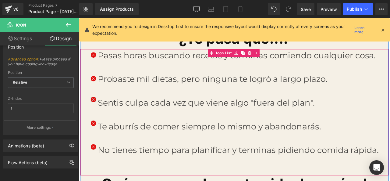
click at [94, 112] on span "Icon" at bounding box center [96, 115] width 10 height 7
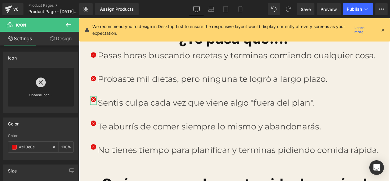
click at [67, 34] on link "Design" at bounding box center [61, 39] width 40 height 14
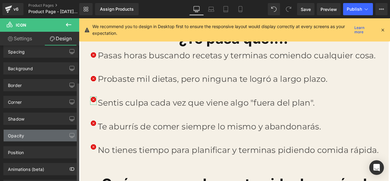
scroll to position [51, 0]
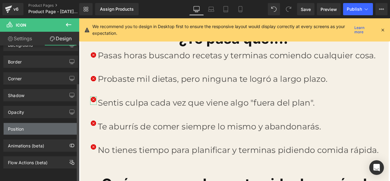
click at [47, 123] on div "Position" at bounding box center [41, 129] width 74 height 12
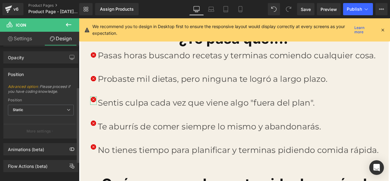
scroll to position [109, 0]
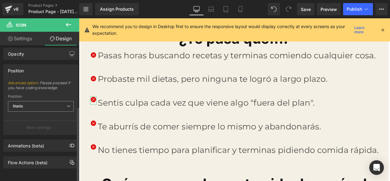
click at [59, 101] on span "Static" at bounding box center [41, 106] width 66 height 11
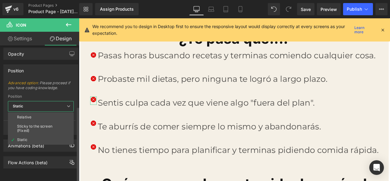
click at [51, 113] on li "Relative" at bounding box center [41, 117] width 66 height 9
type input "1"
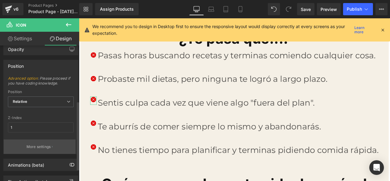
click at [44, 147] on p "More settings" at bounding box center [39, 146] width 24 height 5
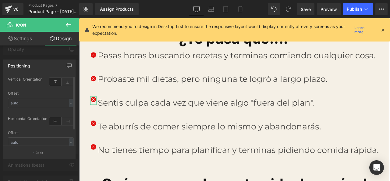
click at [54, 83] on icon at bounding box center [55, 82] width 12 height 8
click at [56, 103] on input "text" at bounding box center [41, 103] width 66 height 10
click at [69, 103] on div "-" at bounding box center [71, 103] width 4 height 8
click at [66, 120] on li "px" at bounding box center [70, 121] width 8 height 9
click at [55, 80] on icon at bounding box center [55, 82] width 12 height 8
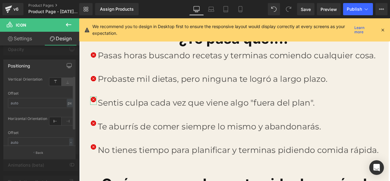
click at [62, 80] on icon at bounding box center [68, 82] width 12 height 8
click at [48, 104] on input "text" at bounding box center [41, 103] width 66 height 10
type input "-11"
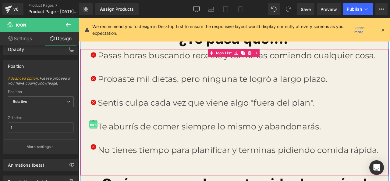
click at [93, 141] on span "Icon" at bounding box center [96, 144] width 10 height 7
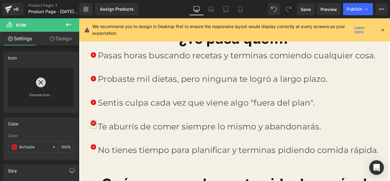
click at [61, 40] on link "Design" at bounding box center [61, 39] width 40 height 14
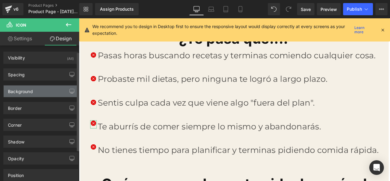
scroll to position [51, 0]
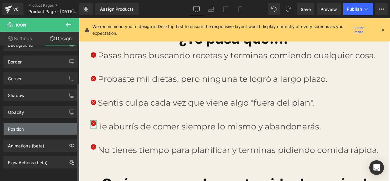
click at [50, 126] on div "Position" at bounding box center [41, 129] width 74 height 12
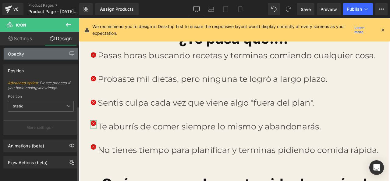
scroll to position [109, 0]
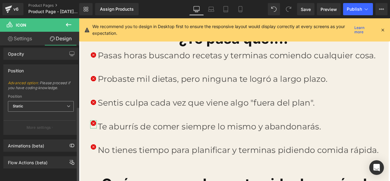
click at [57, 101] on span "Static" at bounding box center [41, 106] width 66 height 11
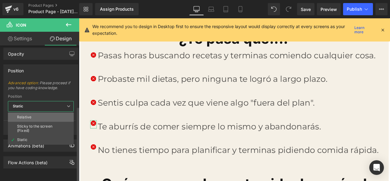
click at [52, 113] on li "Relative" at bounding box center [41, 117] width 66 height 9
type input "1"
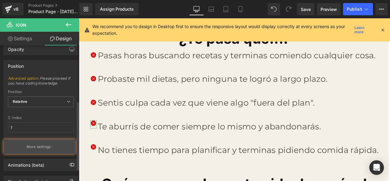
click at [44, 145] on p "More settings" at bounding box center [39, 146] width 24 height 5
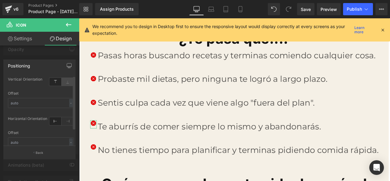
click at [62, 80] on icon at bounding box center [68, 82] width 12 height 8
click at [70, 101] on div "-" at bounding box center [71, 103] width 4 height 8
click at [68, 120] on li "px" at bounding box center [70, 121] width 8 height 9
click at [50, 102] on input "text" at bounding box center [41, 103] width 66 height 10
type input "-11"
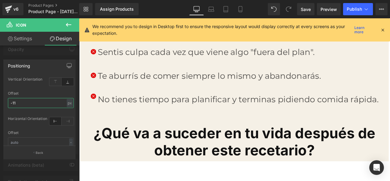
scroll to position [702, 0]
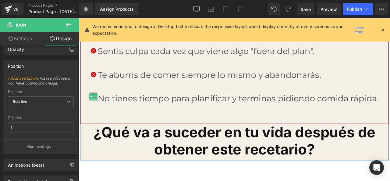
click at [95, 110] on span "Icon" at bounding box center [96, 110] width 10 height 7
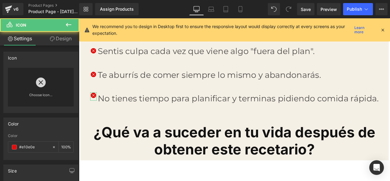
click at [65, 37] on link "Design" at bounding box center [61, 39] width 40 height 14
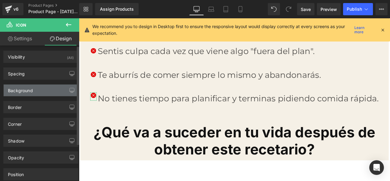
scroll to position [0, 0]
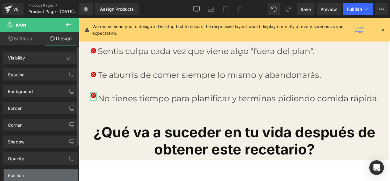
click at [51, 173] on div "Position" at bounding box center [41, 175] width 74 height 12
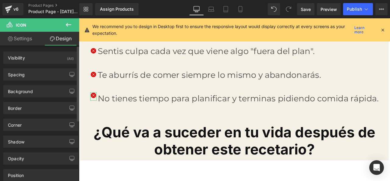
click at [53, 172] on div "Position" at bounding box center [41, 175] width 74 height 12
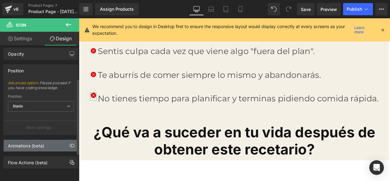
scroll to position [109, 0]
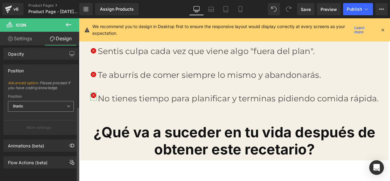
click at [62, 101] on span "Static" at bounding box center [41, 106] width 66 height 11
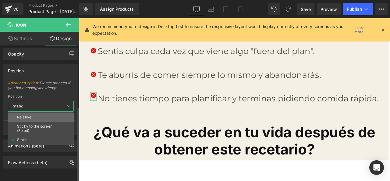
click at [55, 114] on li "Relative" at bounding box center [41, 117] width 66 height 9
type input "1"
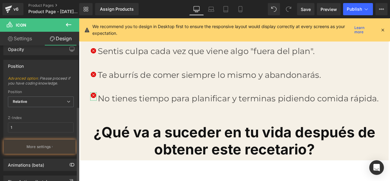
click at [50, 117] on div "Z-Index" at bounding box center [41, 118] width 66 height 4
click at [55, 142] on button "More settings" at bounding box center [40, 146] width 72 height 14
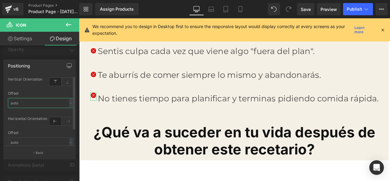
click at [66, 102] on input "text" at bounding box center [41, 103] width 66 height 10
click at [66, 105] on input "text" at bounding box center [41, 103] width 66 height 10
click at [65, 79] on icon at bounding box center [68, 82] width 12 height 8
click at [69, 105] on div "-" at bounding box center [71, 103] width 4 height 8
click at [68, 123] on li "px" at bounding box center [70, 121] width 8 height 9
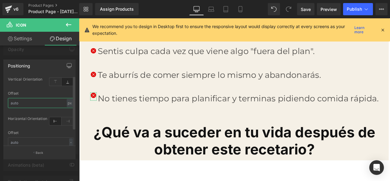
click at [51, 107] on input "text" at bounding box center [41, 103] width 66 height 10
type input "-11"
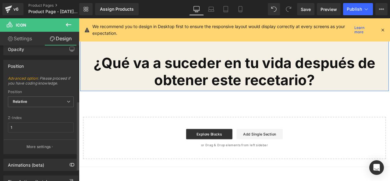
scroll to position [793, 0]
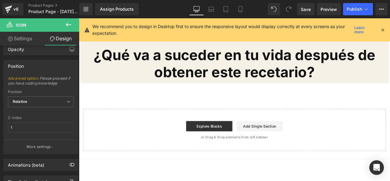
click at [30, 39] on link "Settings" at bounding box center [20, 39] width 40 height 14
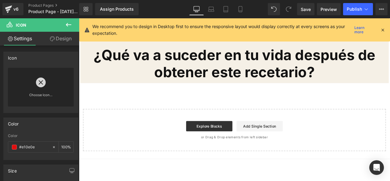
click at [71, 22] on icon at bounding box center [68, 24] width 7 height 7
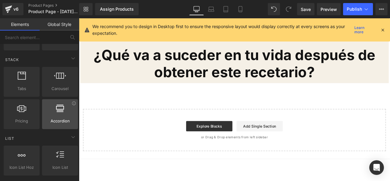
scroll to position [183, 0]
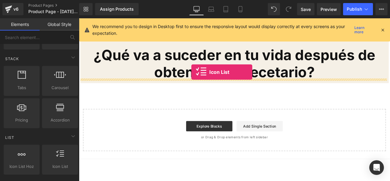
drag, startPoint x: 141, startPoint y: 182, endPoint x: 212, endPoint y: 82, distance: 122.4
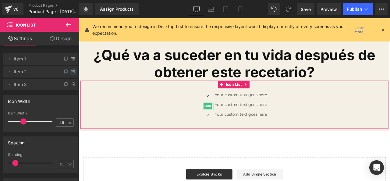
click at [72, 72] on icon at bounding box center [73, 71] width 5 height 5
click at [72, 72] on button "Delete" at bounding box center [66, 72] width 19 height 8
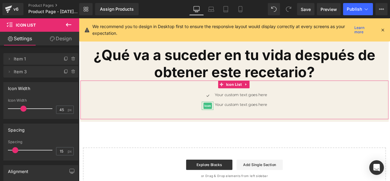
click at [72, 72] on icon at bounding box center [73, 71] width 5 height 5
click at [72, 72] on button "Delete" at bounding box center [66, 72] width 19 height 8
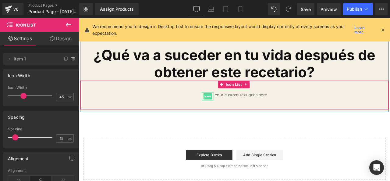
click at [231, 107] on span "Icon" at bounding box center [232, 110] width 10 height 7
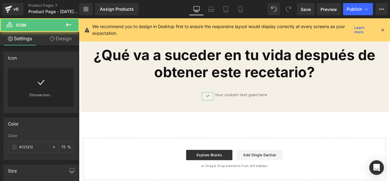
click at [43, 81] on icon at bounding box center [41, 82] width 10 height 10
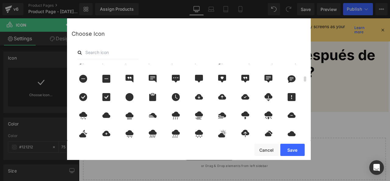
scroll to position [244, 0]
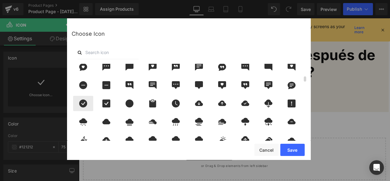
click at [84, 102] on icon at bounding box center [83, 103] width 8 height 8
click at [292, 152] on button "Save" at bounding box center [293, 150] width 24 height 12
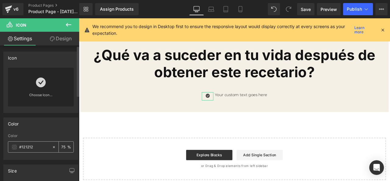
click at [15, 148] on span at bounding box center [14, 147] width 5 height 5
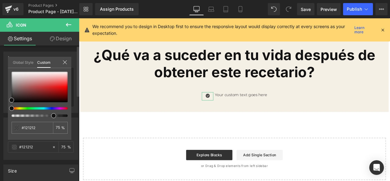
click at [11, 107] on div "#121212 75 %" at bounding box center [39, 106] width 63 height 68
type input "#111111"
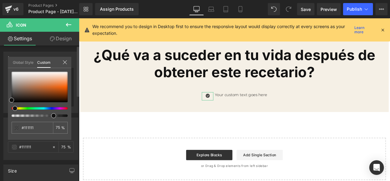
drag, startPoint x: 11, startPoint y: 107, endPoint x: 21, endPoint y: 107, distance: 9.8
click at [25, 107] on div "#111111 75 %" at bounding box center [39, 106] width 63 height 68
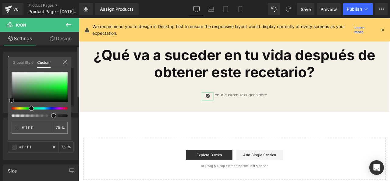
drag, startPoint x: 16, startPoint y: 108, endPoint x: 27, endPoint y: 108, distance: 11.3
click at [29, 108] on span at bounding box center [31, 108] width 5 height 5
type input "#111211"
type input "#1d291d"
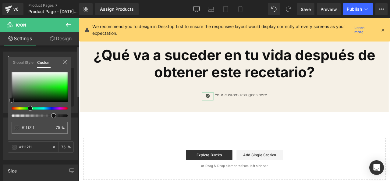
type input "#1d291d"
type input "#224322"
type input "#1e6a1e"
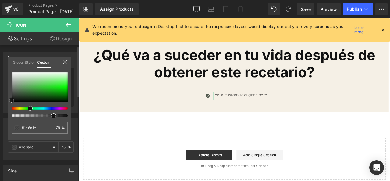
type input "#158315"
type input "#138a13"
type input "#139413"
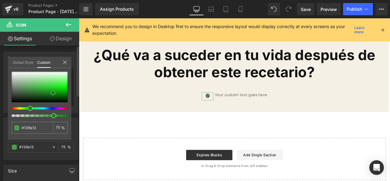
type input "#139413"
type input "#139e13"
type input "#10ab10"
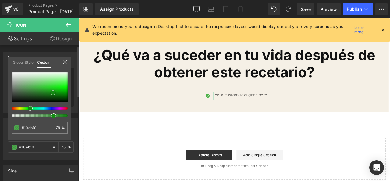
type input "#0cc40c"
type input "#0adb0a"
type input "#0bda0b"
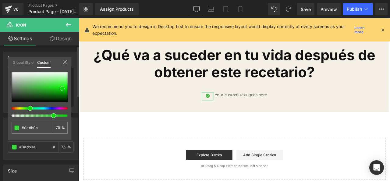
type input "#0bda0b"
type input "#0adb0a"
type input "#09e609"
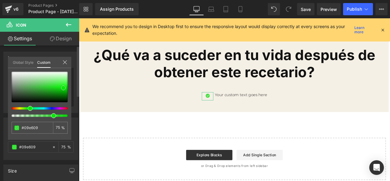
type input "#09eb09"
drag, startPoint x: 11, startPoint y: 100, endPoint x: 63, endPoint y: 88, distance: 53.3
click at [63, 88] on span at bounding box center [63, 87] width 5 height 5
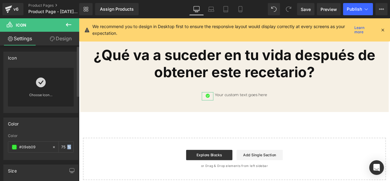
click at [66, 147] on div "75 %" at bounding box center [66, 146] width 15 height 11
click at [62, 148] on input "75" at bounding box center [64, 146] width 6 height 7
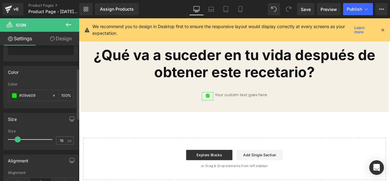
scroll to position [61, 0]
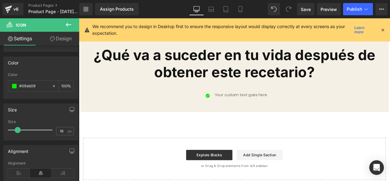
type input "100"
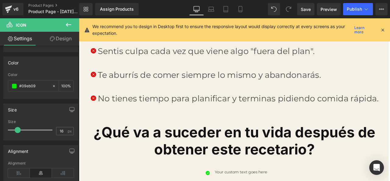
click at [168, 110] on font "No tienes tiempo para planificar y terminas pidiendo comida rápida." at bounding box center [268, 113] width 333 height 12
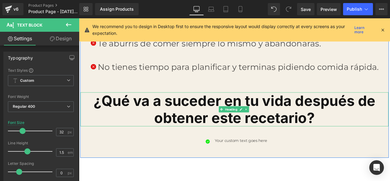
scroll to position [793, 0]
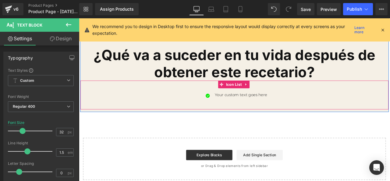
click at [79, 18] on div at bounding box center [79, 18] width 0 height 0
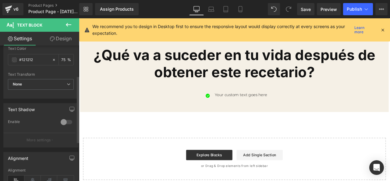
scroll to position [61, 0]
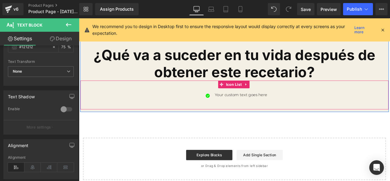
click at [251, 105] on span at bounding box center [254, 108] width 6 height 7
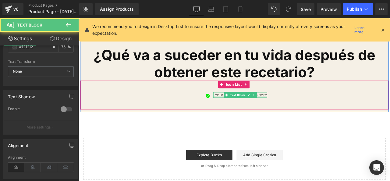
click at [240, 111] on div at bounding box center [270, 112] width 64 height 2
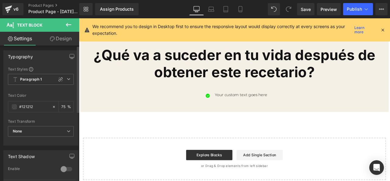
scroll to position [0, 0]
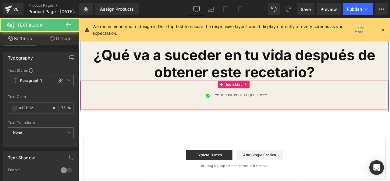
click at [246, 108] on p "Your custom text goes here" at bounding box center [271, 109] width 62 height 7
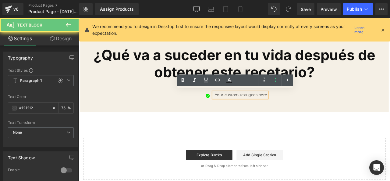
click at [245, 108] on p "Your custom text goes here" at bounding box center [271, 109] width 62 height 7
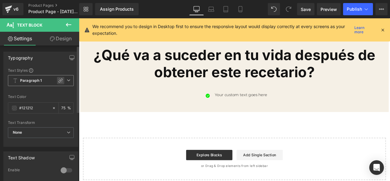
click at [59, 79] on icon at bounding box center [60, 80] width 5 height 5
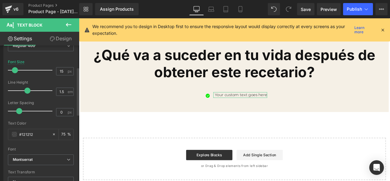
scroll to position [61, 0]
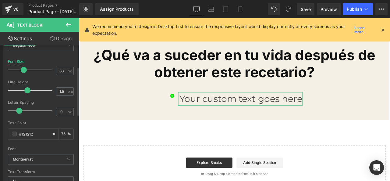
type input "32"
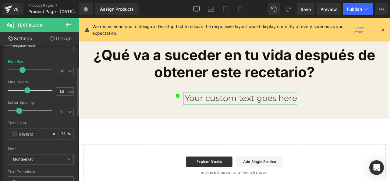
drag, startPoint x: 13, startPoint y: 68, endPoint x: 20, endPoint y: 70, distance: 7.2
click at [20, 70] on span at bounding box center [23, 70] width 6 height 6
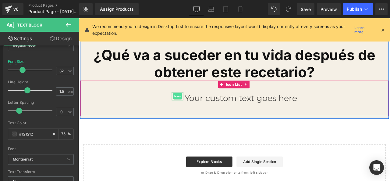
click at [195, 110] on span "Icon" at bounding box center [196, 110] width 10 height 7
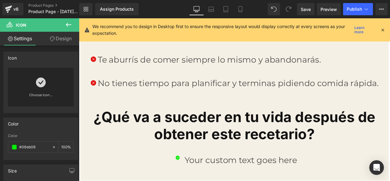
scroll to position [671, 0]
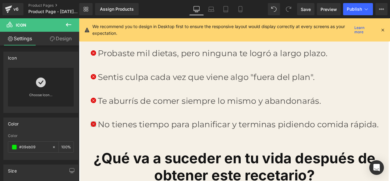
click at [91, 141] on span "Icon" at bounding box center [96, 141] width 10 height 7
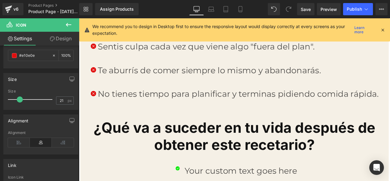
scroll to position [763, 0]
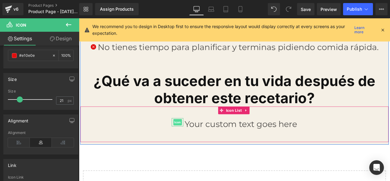
click at [192, 140] on span "Icon" at bounding box center [196, 141] width 10 height 7
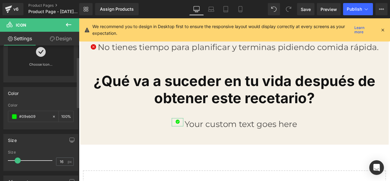
scroll to position [61, 0]
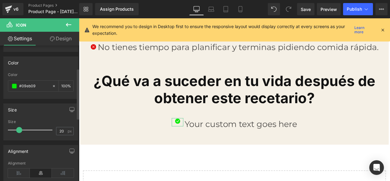
type input "21"
click at [20, 129] on span at bounding box center [20, 130] width 6 height 6
click at [57, 43] on link "Design" at bounding box center [61, 39] width 40 height 14
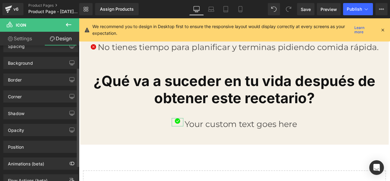
scroll to position [30, 0]
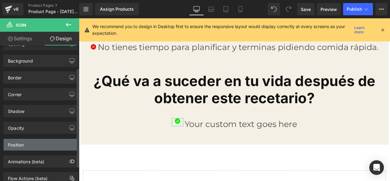
click at [28, 147] on div "Position" at bounding box center [41, 145] width 74 height 12
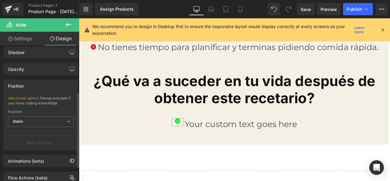
scroll to position [91, 0]
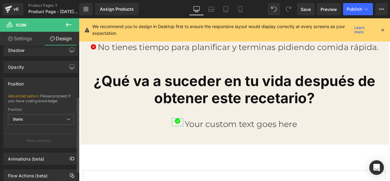
click at [60, 107] on div "Position" at bounding box center [41, 109] width 66 height 4
click at [61, 117] on span "Static" at bounding box center [41, 119] width 66 height 11
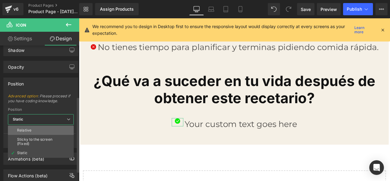
click at [49, 130] on li "Relative" at bounding box center [41, 130] width 66 height 9
type input "1"
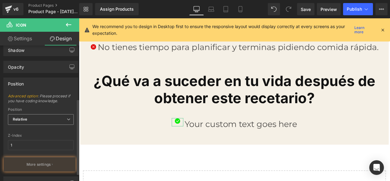
scroll to position [122, 0]
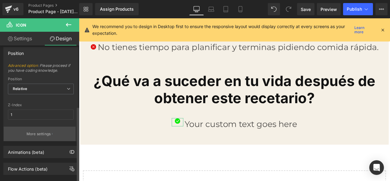
click at [47, 129] on button "More settings" at bounding box center [40, 134] width 72 height 14
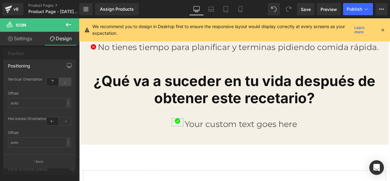
click at [60, 80] on icon at bounding box center [65, 82] width 12 height 8
click at [69, 101] on div "-" at bounding box center [68, 103] width 4 height 8
click at [69, 110] on li "%" at bounding box center [67, 112] width 8 height 9
click at [68, 104] on div "%" at bounding box center [67, 103] width 5 height 8
click at [68, 120] on li "px" at bounding box center [67, 121] width 8 height 9
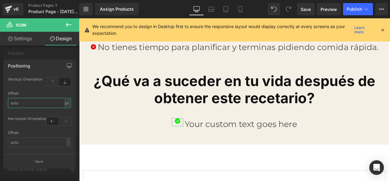
click at [21, 105] on input "text" at bounding box center [39, 103] width 63 height 10
type input "-11"
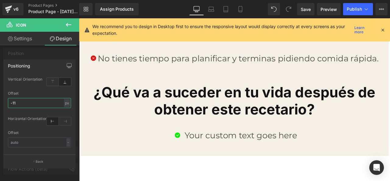
scroll to position [763, 0]
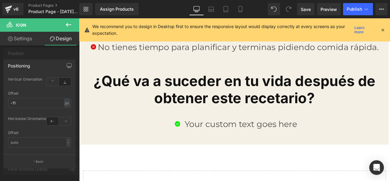
drag, startPoint x: 241, startPoint y: 142, endPoint x: 238, endPoint y: 144, distance: 3.1
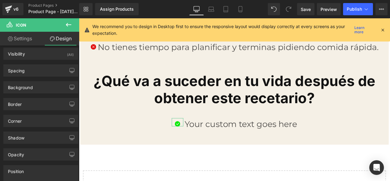
scroll to position [0, 0]
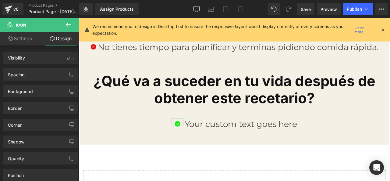
click at [30, 42] on link "Settings" at bounding box center [20, 39] width 40 height 14
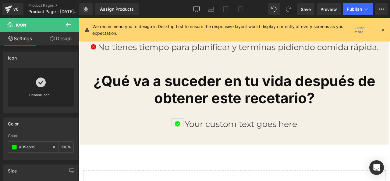
click at [56, 42] on link "Design" at bounding box center [61, 39] width 40 height 14
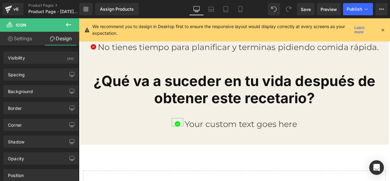
scroll to position [72, 0]
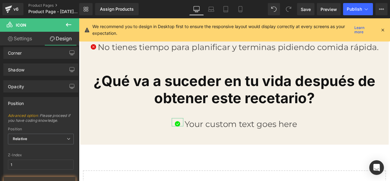
click at [29, 38] on link "Settings" at bounding box center [20, 39] width 40 height 14
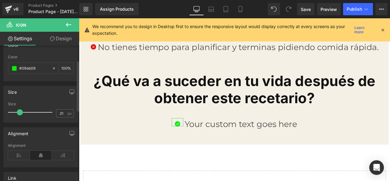
scroll to position [91, 0]
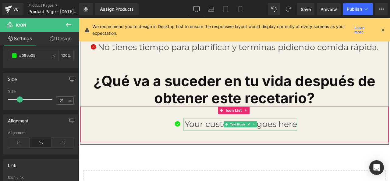
click at [251, 144] on span at bounding box center [254, 143] width 6 height 7
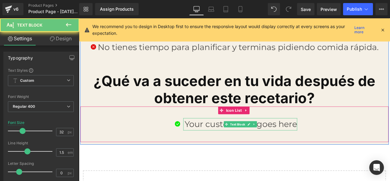
click at [236, 145] on p "Your custom text goes here" at bounding box center [271, 143] width 134 height 15
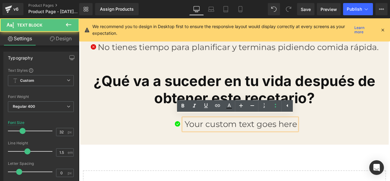
click at [229, 145] on p "Your custom text goes here" at bounding box center [271, 143] width 134 height 15
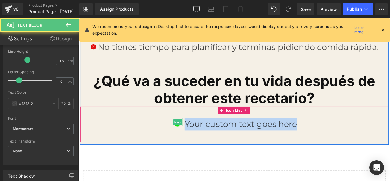
drag, startPoint x: 333, startPoint y: 142, endPoint x: 199, endPoint y: 141, distance: 134.5
click at [199, 141] on li "Icon Your custom text goes here Text Block" at bounding box center [263, 143] width 149 height 15
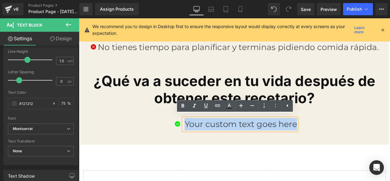
click at [216, 140] on p "Your custom text goes here" at bounding box center [271, 143] width 134 height 15
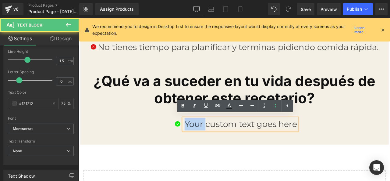
click at [216, 140] on p "Your custom text goes here" at bounding box center [271, 143] width 134 height 15
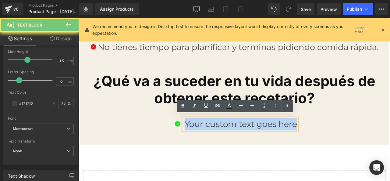
click at [216, 140] on p "Your custom text goes here" at bounding box center [271, 143] width 134 height 15
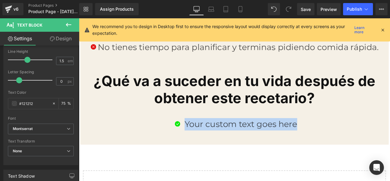
click at [79, 18] on div at bounding box center [79, 18] width 0 height 0
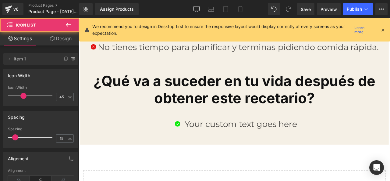
drag, startPoint x: 132, startPoint y: 180, endPoint x: 195, endPoint y: 143, distance: 73.0
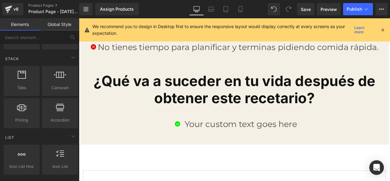
click at [207, 138] on p "Your custom text goes here" at bounding box center [271, 143] width 134 height 15
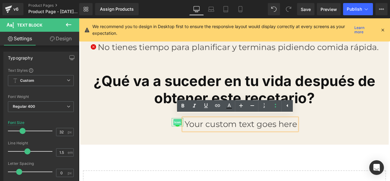
click at [193, 141] on span "Icon" at bounding box center [196, 141] width 10 height 7
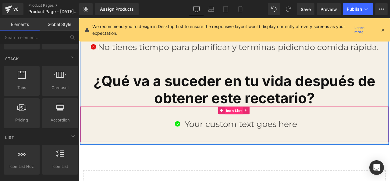
click at [266, 125] on span "Icon List" at bounding box center [263, 127] width 22 height 9
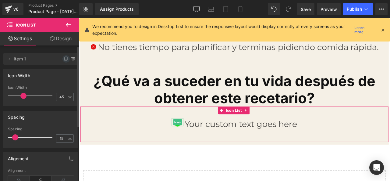
click at [65, 57] on icon at bounding box center [66, 58] width 2 height 3
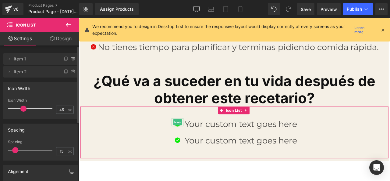
click at [65, 57] on icon at bounding box center [66, 58] width 2 height 3
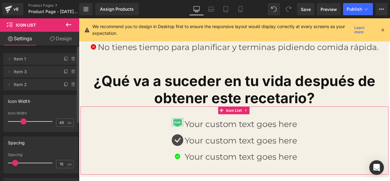
click at [65, 57] on icon at bounding box center [66, 58] width 2 height 3
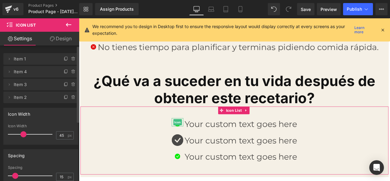
click at [65, 57] on icon at bounding box center [66, 58] width 2 height 3
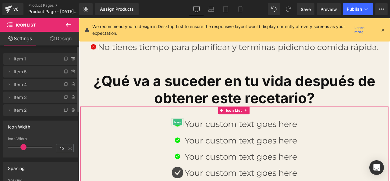
click at [65, 57] on icon at bounding box center [66, 58] width 2 height 3
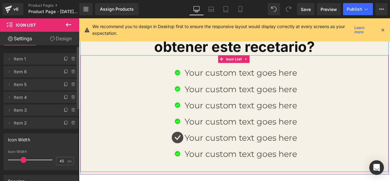
scroll to position [824, 0]
click at [195, 160] on span "Icon" at bounding box center [196, 160] width 10 height 7
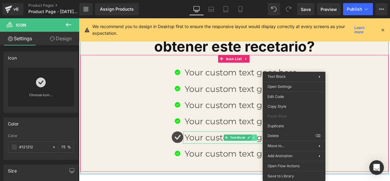
click at [283, 157] on div "Your custom text goes here Text Block" at bounding box center [270, 159] width 135 height 15
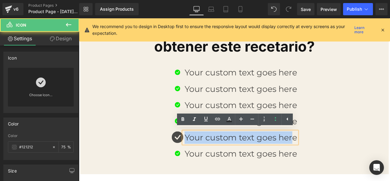
drag, startPoint x: 332, startPoint y: 155, endPoint x: 186, endPoint y: 158, distance: 145.8
click at [186, 158] on div "Icon Your custom text goes here Text Block Icon Your custom text goes here Text…" at bounding box center [263, 132] width 365 height 115
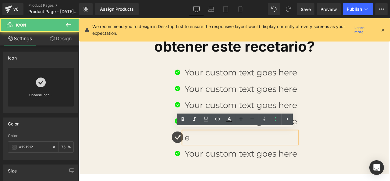
click at [215, 153] on p "e" at bounding box center [271, 159] width 134 height 15
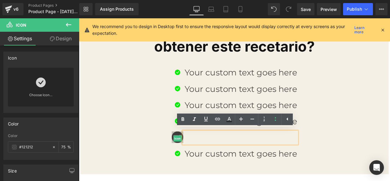
click at [191, 157] on span "Icon" at bounding box center [196, 160] width 10 height 7
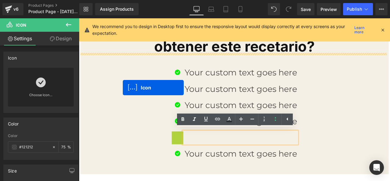
drag, startPoint x: 191, startPoint y: 157, endPoint x: 131, endPoint y: 100, distance: 82.4
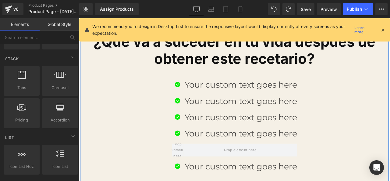
scroll to position [819, 0]
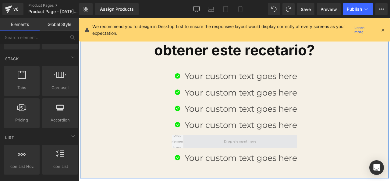
click at [297, 161] on span at bounding box center [270, 163] width 135 height 15
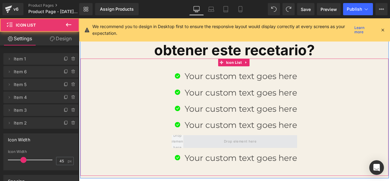
click at [294, 164] on span at bounding box center [270, 163] width 135 height 15
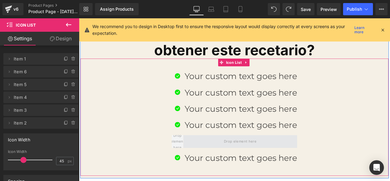
click at [225, 164] on span at bounding box center [270, 163] width 135 height 15
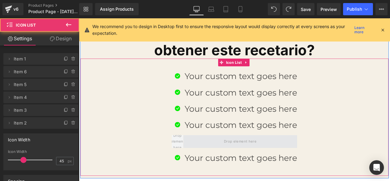
click at [207, 162] on span at bounding box center [270, 163] width 135 height 15
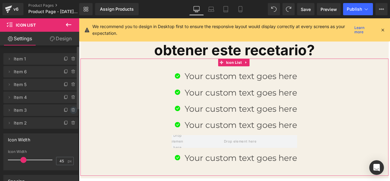
click at [70, 109] on span at bounding box center [73, 109] width 7 height 7
click at [67, 109] on button "Delete" at bounding box center [66, 110] width 19 height 8
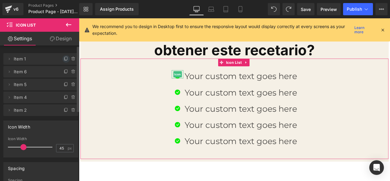
click at [65, 57] on icon at bounding box center [66, 58] width 2 height 3
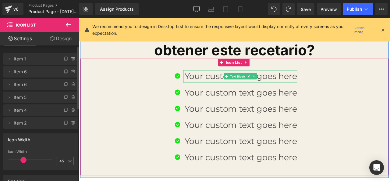
click at [295, 82] on p "Your custom text goes here" at bounding box center [271, 87] width 134 height 15
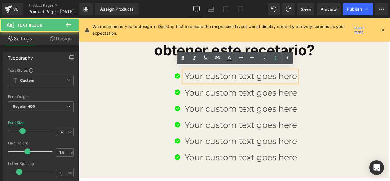
click at [267, 89] on p "Your custom text goes here" at bounding box center [271, 87] width 134 height 15
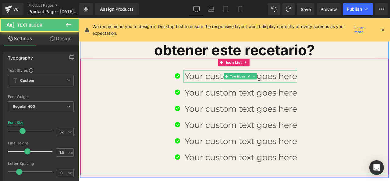
click at [235, 81] on p "Your custom text goes here" at bounding box center [271, 87] width 134 height 15
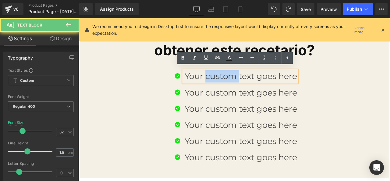
click at [235, 81] on p "Your custom text goes here" at bounding box center [271, 87] width 134 height 15
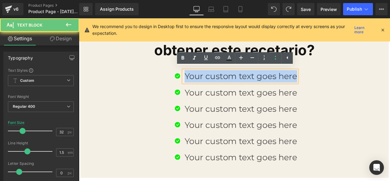
click at [234, 81] on p "Your custom text goes here" at bounding box center [271, 87] width 134 height 15
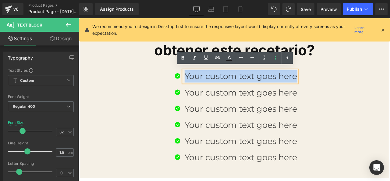
paste div
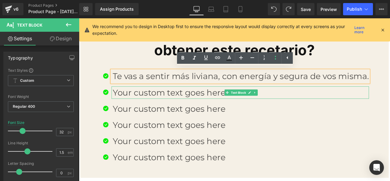
click at [176, 103] on p "Your custom text goes here" at bounding box center [271, 106] width 304 height 15
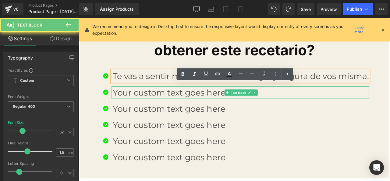
click at [176, 103] on p "Your custom text goes here" at bounding box center [271, 106] width 304 height 15
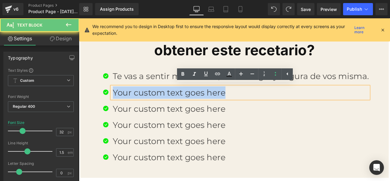
click at [176, 103] on p "Your custom text goes here" at bounding box center [271, 106] width 304 height 15
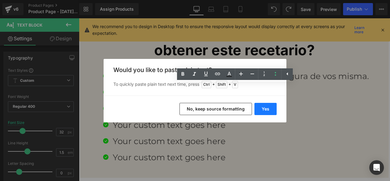
click at [262, 106] on button "Yes" at bounding box center [266, 109] width 22 height 12
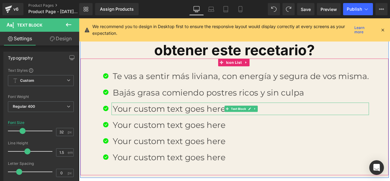
click at [197, 125] on p "Your custom text goes here" at bounding box center [271, 125] width 304 height 15
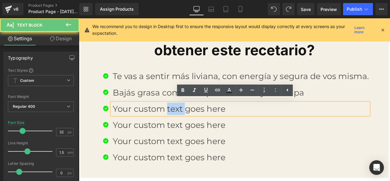
click at [197, 125] on p "Your custom text goes here" at bounding box center [271, 125] width 304 height 15
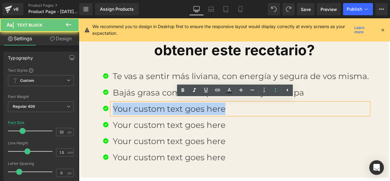
click at [197, 125] on p "Your custom text goes here" at bounding box center [271, 125] width 304 height 15
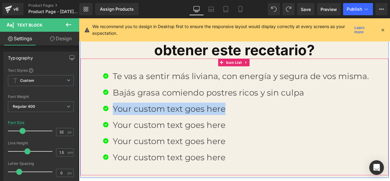
paste div
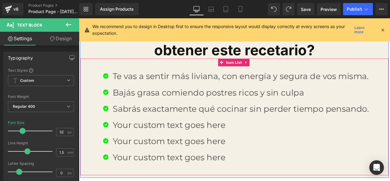
click at [205, 138] on p "Your custom text goes here" at bounding box center [271, 144] width 304 height 15
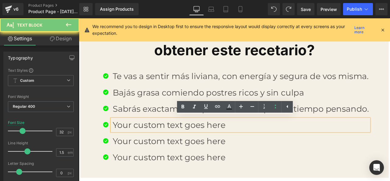
click at [205, 138] on p "Your custom text goes here" at bounding box center [271, 144] width 304 height 15
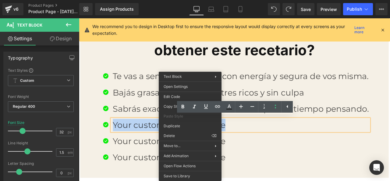
paste div
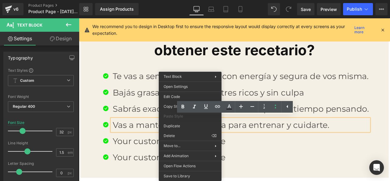
click at [93, 91] on div "Icon Te vas a sentir más liviana, con energía y segura de vos misma. Text Block…" at bounding box center [263, 137] width 365 height 115
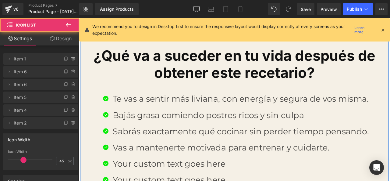
scroll to position [758, 0]
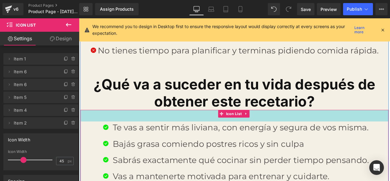
click at [328, 117] on font "¿Qué va a suceder en tu vida después de obtener este recetario?" at bounding box center [263, 107] width 334 height 40
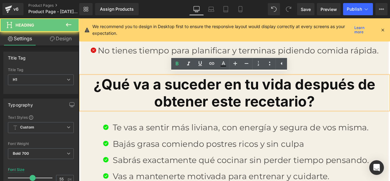
click at [334, 116] on font "¿Qué va a suceder en tu vida después de obtener este recetario?" at bounding box center [263, 107] width 334 height 40
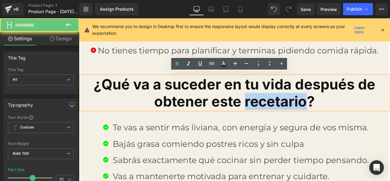
click at [334, 116] on font "¿Qué va a suceder en tu vida después de obtener este recetario?" at bounding box center [263, 107] width 334 height 40
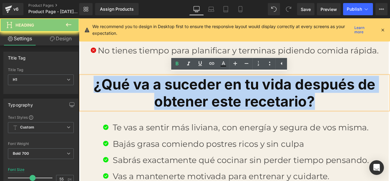
click at [334, 116] on font "¿Qué va a suceder en tu vida después de obtener este recetario?" at bounding box center [263, 107] width 334 height 40
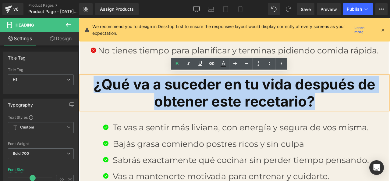
click at [333, 116] on font "¿Qué va a suceder en tu vida después de obtener este recetario?" at bounding box center [263, 107] width 334 height 40
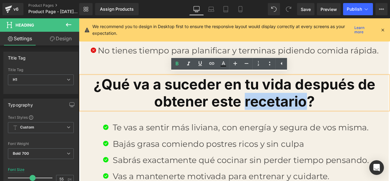
click at [333, 116] on font "¿Qué va a suceder en tu vida después de obtener este recetario?" at bounding box center [263, 107] width 334 height 40
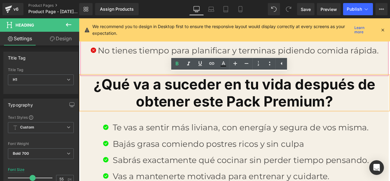
click at [150, 70] on ul "Icon Pasas horas buscando recetas y terminas comiendo cualquier cosa. Text Bloc…" at bounding box center [263, 7] width 342 height 140
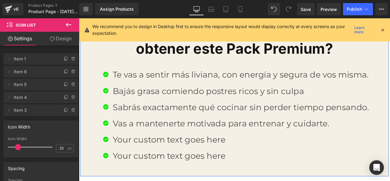
scroll to position [850, 0]
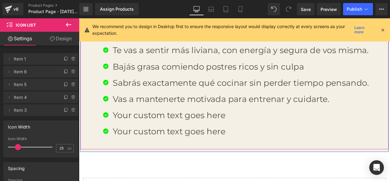
click at [206, 132] on p "Your custom text goes here" at bounding box center [271, 133] width 304 height 15
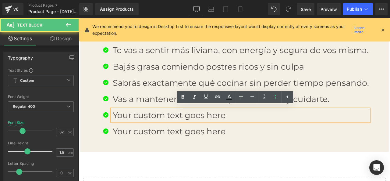
click at [191, 132] on p "Your custom text goes here" at bounding box center [271, 133] width 304 height 15
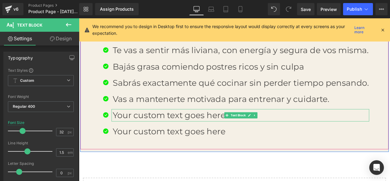
click at [156, 129] on p "Your custom text goes here" at bounding box center [271, 133] width 304 height 15
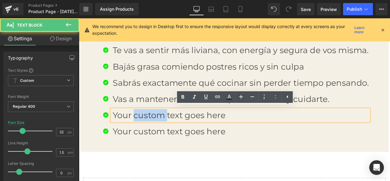
click at [156, 129] on p "Your custom text goes here" at bounding box center [271, 133] width 304 height 15
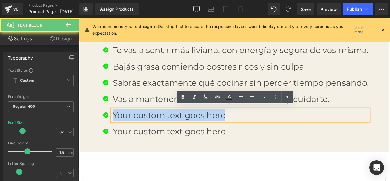
click at [156, 129] on p "Your custom text goes here" at bounding box center [271, 133] width 304 height 15
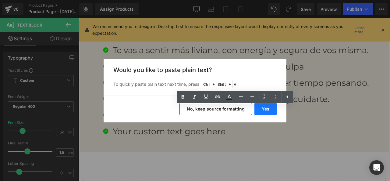
click at [270, 111] on button "Yes" at bounding box center [266, 109] width 22 height 12
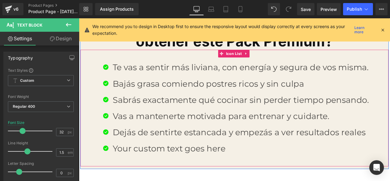
scroll to position [819, 0]
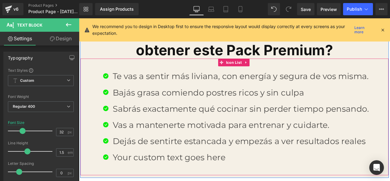
click at [131, 121] on p "Sabrás exactamente qué cocinar sin perder tiempo pensando." at bounding box center [271, 125] width 304 height 15
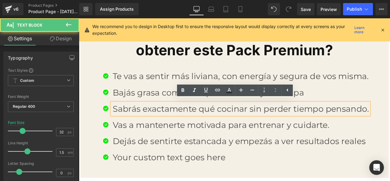
click at [119, 124] on p "Sabrás exactamente qué cocinar sin perder tiempo pensando." at bounding box center [271, 125] width 304 height 15
click at [119, 125] on p "Sabrás exactamente qué cocinar sin perder tiempo pensando." at bounding box center [271, 125] width 304 height 15
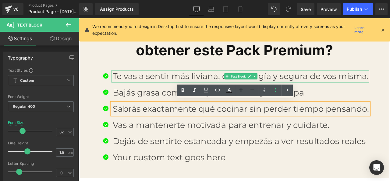
click at [121, 80] on div at bounding box center [271, 81] width 306 height 2
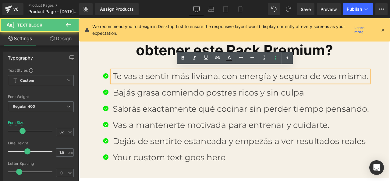
click at [119, 87] on p "Te vas a sentir más liviana, con energía y segura de vos misma." at bounding box center [271, 87] width 304 height 15
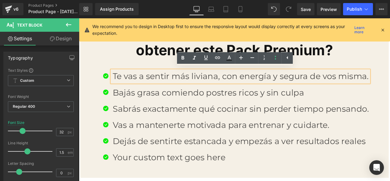
click at [119, 89] on p "Te vas a sentir más liviana, con energía y segura de vos misma." at bounding box center [271, 87] width 304 height 15
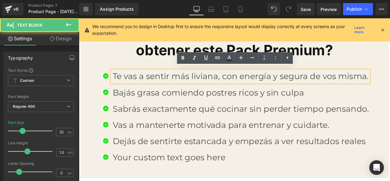
click at [97, 99] on div "Icon Te vas a sentir más liviana, con energía y segura de vos misma. Text Block…" at bounding box center [263, 137] width 365 height 115
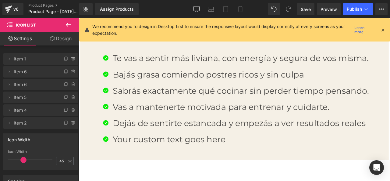
scroll to position [850, 0]
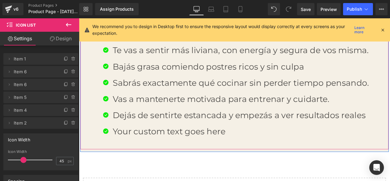
click at [188, 153] on p "Your custom text goes here" at bounding box center [271, 152] width 304 height 15
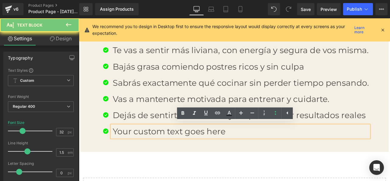
click at [188, 153] on p "Your custom text goes here" at bounding box center [271, 152] width 304 height 15
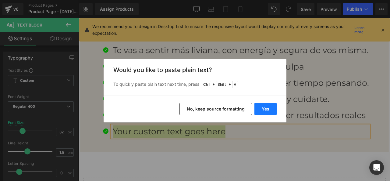
click at [263, 103] on button "Yes" at bounding box center [266, 109] width 22 height 12
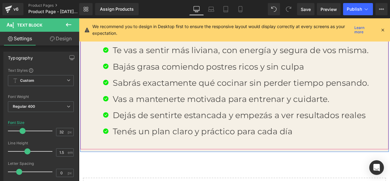
click at [332, 152] on p "Tenés un plan claro y práctico para cada día" at bounding box center [271, 152] width 304 height 15
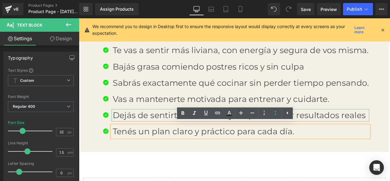
click at [390, 132] on p "Dejás de sentirte estancada y empezás a ver resultados reales" at bounding box center [271, 133] width 304 height 15
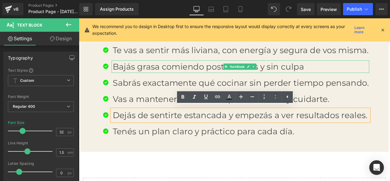
click at [358, 73] on p "Bajás grasa comiendo postres ricos y sin culpa" at bounding box center [271, 75] width 304 height 15
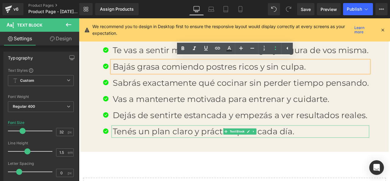
click at [323, 151] on p "Tenés un plan claro y práctico para cada día." at bounding box center [271, 152] width 304 height 15
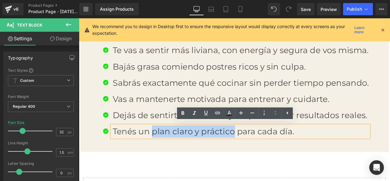
drag, startPoint x: 163, startPoint y: 153, endPoint x: 295, endPoint y: 138, distance: 131.9
click at [260, 150] on p "Tenés un plan claro y práctico para cada día." at bounding box center [271, 152] width 304 height 15
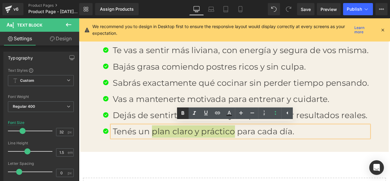
drag, startPoint x: 185, startPoint y: 113, endPoint x: 209, endPoint y: 109, distance: 23.9
click at [186, 113] on icon at bounding box center [182, 112] width 7 height 7
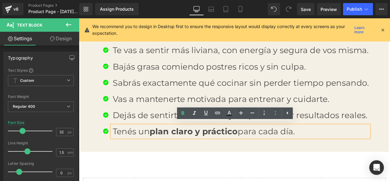
click at [321, 100] on ul "Icon Te vas a sentir más liviana, con energía y segura de vos misma. Text Block…" at bounding box center [263, 106] width 319 height 115
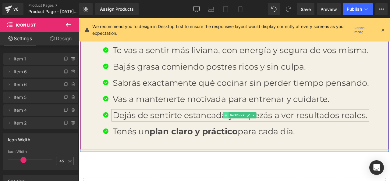
click at [254, 130] on span at bounding box center [253, 133] width 6 height 7
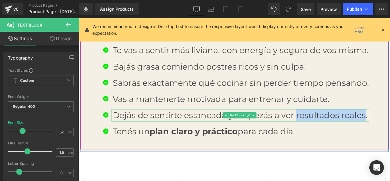
drag, startPoint x: 336, startPoint y: 134, endPoint x: 417, endPoint y: 132, distance: 80.8
click at [390, 132] on p "Dejás de sentirte estancada y empezás a ver resultados reales." at bounding box center [271, 133] width 304 height 15
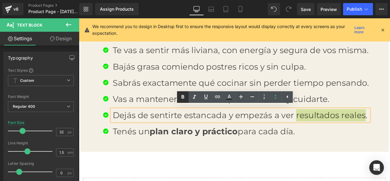
click at [184, 101] on icon at bounding box center [182, 96] width 7 height 7
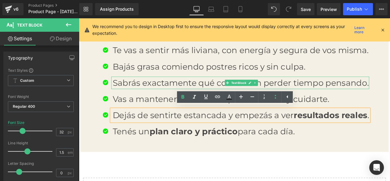
click at [308, 94] on p "Sabrás exactamente qué cocinar sin perder tiempo pensando." at bounding box center [271, 95] width 304 height 15
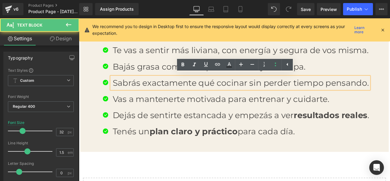
click at [287, 107] on p "Vas a mantenerte motivada para entrenar y cuidarte." at bounding box center [271, 114] width 304 height 15
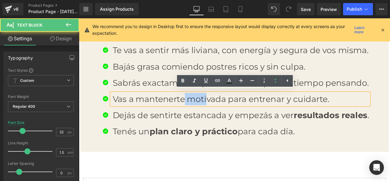
drag, startPoint x: 202, startPoint y: 114, endPoint x: 228, endPoint y: 113, distance: 26.5
click at [228, 113] on p "Vas a mantenerte motivada para entrenar y cuidarte." at bounding box center [271, 114] width 304 height 15
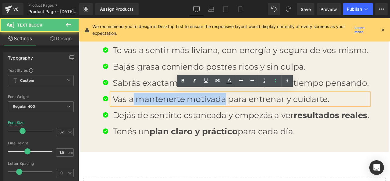
drag, startPoint x: 141, startPoint y: 112, endPoint x: 250, endPoint y: 114, distance: 108.3
click at [250, 114] on p "Vas a mantenerte motivada para entrenar y cuidarte." at bounding box center [271, 114] width 304 height 15
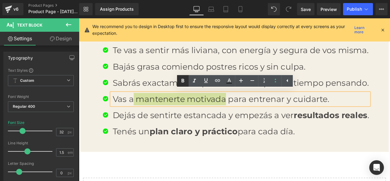
click at [187, 83] on icon at bounding box center [182, 80] width 7 height 7
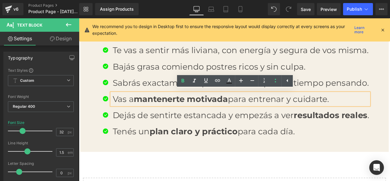
click at [199, 120] on div "Vas a mantenerte motivada para entrenar y cuidarte." at bounding box center [270, 114] width 306 height 15
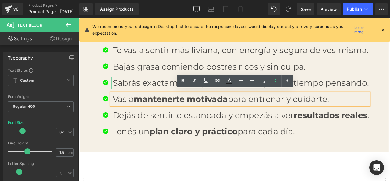
click at [163, 97] on p "Sabrás exactamente qué cocinar sin perder tiempo pensando." at bounding box center [271, 95] width 304 height 15
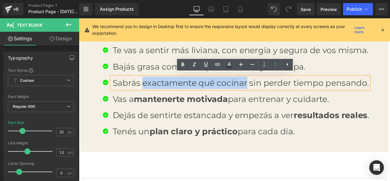
drag, startPoint x: 150, startPoint y: 95, endPoint x: 274, endPoint y: 94, distance: 124.1
click at [274, 94] on p "Sabrás exactamente qué cocinar sin perder tiempo pensando." at bounding box center [271, 95] width 304 height 15
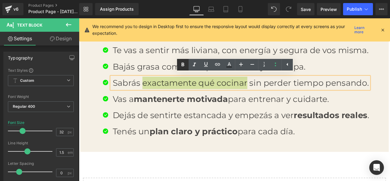
click at [181, 66] on icon at bounding box center [182, 64] width 7 height 7
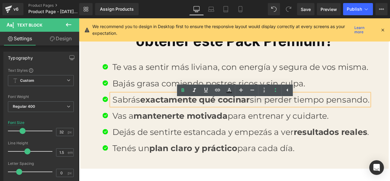
scroll to position [819, 0]
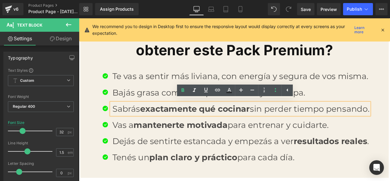
click at [159, 138] on strong "mantenerte motivada" at bounding box center [200, 144] width 112 height 12
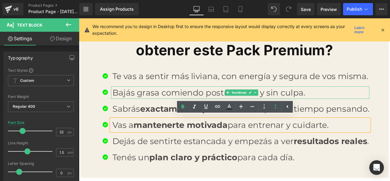
click at [154, 102] on p "Bajás grasa comiendo postres ricos y sin culpa." at bounding box center [271, 106] width 305 height 15
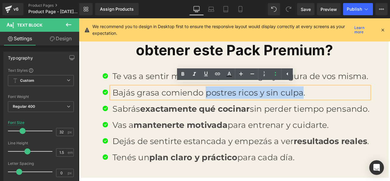
drag, startPoint x: 226, startPoint y: 105, endPoint x: 341, endPoint y: 100, distance: 115.1
click at [341, 100] on p "Bajás grasa comiendo postres ricos y sin culpa." at bounding box center [271, 106] width 305 height 15
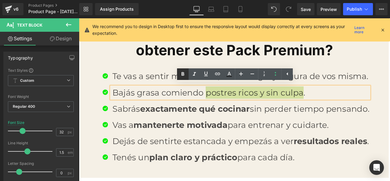
drag, startPoint x: 185, startPoint y: 75, endPoint x: 181, endPoint y: 75, distance: 4.3
click at [185, 75] on icon at bounding box center [182, 73] width 7 height 7
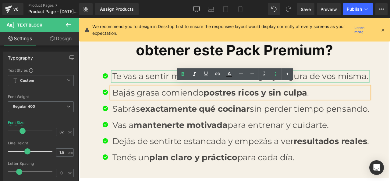
click at [163, 85] on p "Te vas a sentir más liviana, con energía y segura de vos misma." at bounding box center [271, 87] width 305 height 15
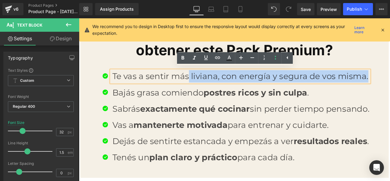
drag, startPoint x: 207, startPoint y: 86, endPoint x: 418, endPoint y: 85, distance: 211.3
click at [390, 85] on p "Te vas a sentir más liviana, con energía y segura de vos misma." at bounding box center [271, 87] width 305 height 15
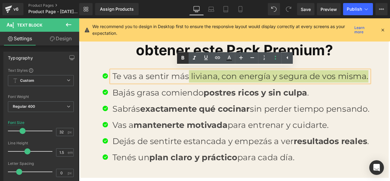
click at [181, 60] on icon at bounding box center [182, 57] width 7 height 7
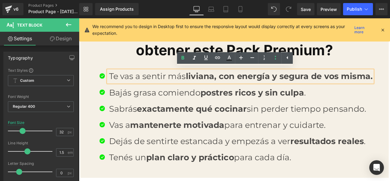
click at [160, 68] on div "Icon Te vas a sentir más liviana, con energía y segura de vos misma. Text Block…" at bounding box center [263, 135] width 365 height 138
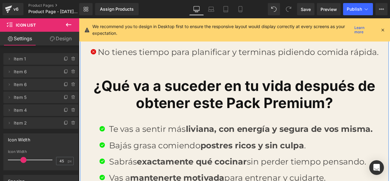
scroll to position [789, 0]
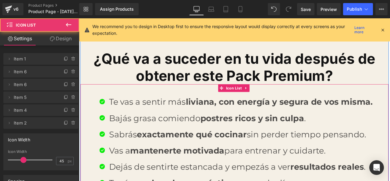
click at [94, 151] on div "Icon Te vas a sentir más liviana, con energía y segura de vos misma. Text Block…" at bounding box center [263, 167] width 365 height 115
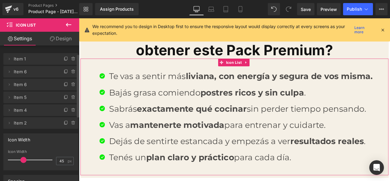
scroll to position [61, 0]
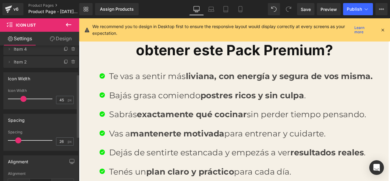
type input "27"
drag, startPoint x: 14, startPoint y: 143, endPoint x: 29, endPoint y: 138, distance: 16.1
click at [17, 143] on div at bounding box center [31, 140] width 41 height 12
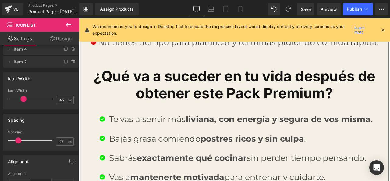
scroll to position [758, 0]
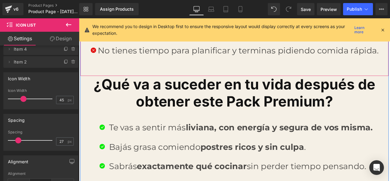
click at [107, 56] on font "No tienes tiempo para planificar y terminas pidiendo comida rápida." at bounding box center [268, 57] width 333 height 12
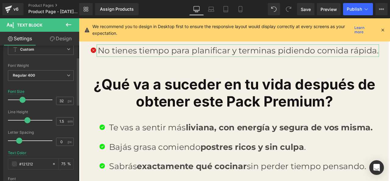
scroll to position [30, 0]
click at [19, 144] on span at bounding box center [19, 141] width 6 height 6
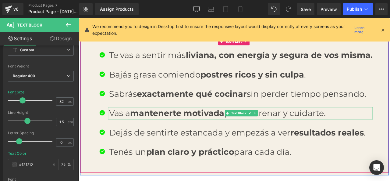
scroll to position [880, 0]
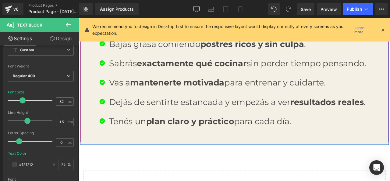
click at [163, 158] on div "Icon Te vas a sentir más liviana, con energía y segura de vos misma. Text Block…" at bounding box center [263, 85] width 365 height 160
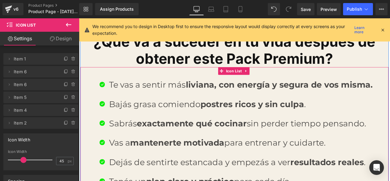
scroll to position [819, 0]
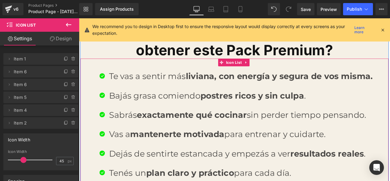
click at [141, 86] on p "Te vas a sentir más liviana, con energía y segura de vos misma." at bounding box center [271, 87] width 313 height 15
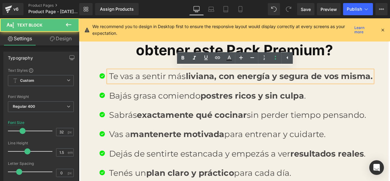
click at [136, 93] on div "Te vas a sentir más liviana, con energía y segura de vos misma." at bounding box center [270, 87] width 314 height 15
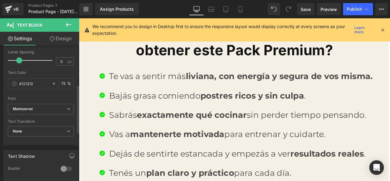
scroll to position [122, 0]
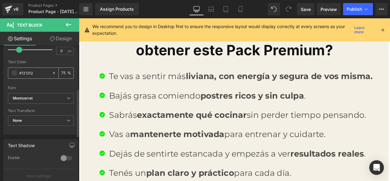
click at [17, 70] on div "#121212" at bounding box center [30, 73] width 44 height 11
click at [16, 74] on span at bounding box center [14, 72] width 5 height 5
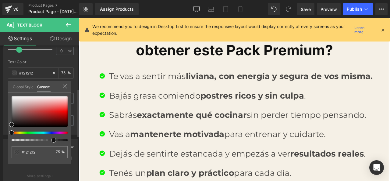
type input "#141414"
type input "#000000"
drag, startPoint x: 14, startPoint y: 124, endPoint x: 9, endPoint y: 127, distance: 6.2
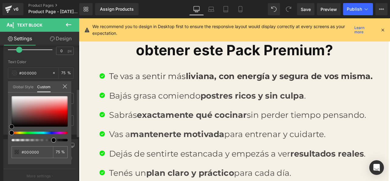
click at [9, 127] on div "#000000 75 %" at bounding box center [39, 130] width 63 height 68
click at [67, 85] on icon at bounding box center [65, 86] width 5 height 5
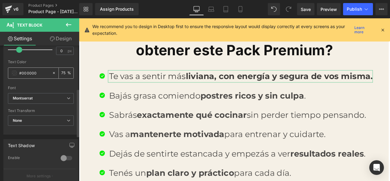
click at [69, 73] on div "75 %" at bounding box center [66, 73] width 15 height 11
click at [66, 73] on div "75 %" at bounding box center [66, 73] width 15 height 11
click at [62, 73] on input "75" at bounding box center [64, 73] width 6 height 7
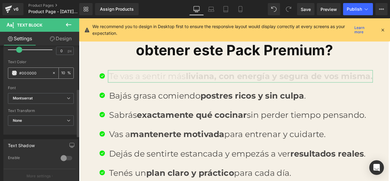
type input "100"
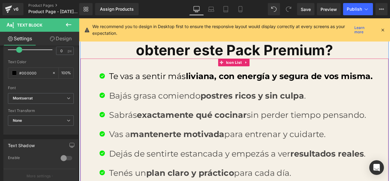
click at [138, 111] on p "Bajás grasa comiendo postres ricos y sin culpa ." at bounding box center [271, 109] width 313 height 15
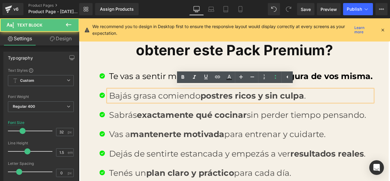
click at [128, 112] on p "Bajás grasa comiendo postres ricos y sin culpa ." at bounding box center [271, 109] width 313 height 15
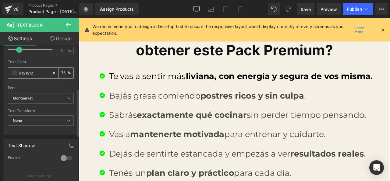
click at [67, 72] on div "75 %" at bounding box center [66, 73] width 15 height 11
click at [63, 73] on input "75" at bounding box center [64, 73] width 6 height 7
drag, startPoint x: 58, startPoint y: 73, endPoint x: 49, endPoint y: 74, distance: 8.5
click at [52, 74] on div "75 %" at bounding box center [63, 73] width 22 height 11
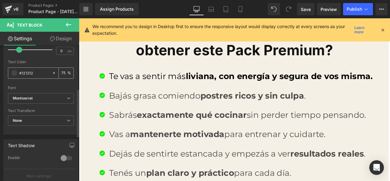
drag, startPoint x: 60, startPoint y: 72, endPoint x: 63, endPoint y: 72, distance: 3.7
click at [63, 72] on input "75" at bounding box center [64, 73] width 6 height 7
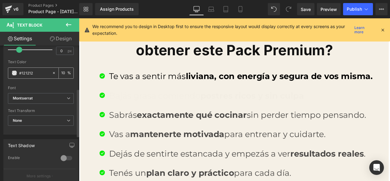
type input "100"
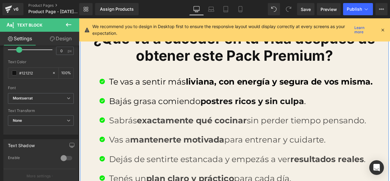
scroll to position [819, 0]
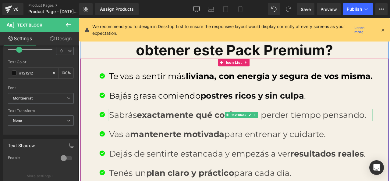
click at [143, 130] on p "Sabrás exactamente qué cocinar sin perder tiempo pensando." at bounding box center [271, 132] width 313 height 15
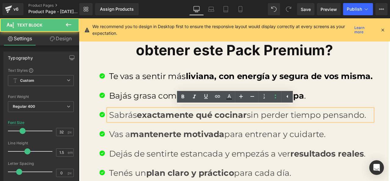
click at [139, 130] on p "Sabrás exactamente qué cocinar sin perder tiempo pensando." at bounding box center [271, 132] width 313 height 15
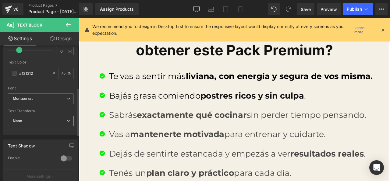
scroll to position [122, 0]
drag, startPoint x: 65, startPoint y: 73, endPoint x: 52, endPoint y: 73, distance: 12.2
click at [52, 73] on div "75 %" at bounding box center [63, 73] width 22 height 11
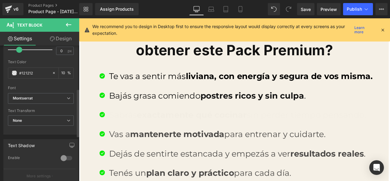
type input "100"
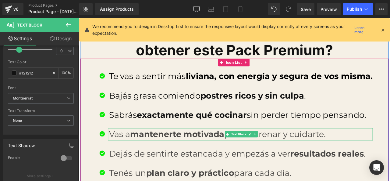
click at [116, 152] on p "Vas a mantenerte motivada para entrenar y cuidarte." at bounding box center [271, 155] width 313 height 15
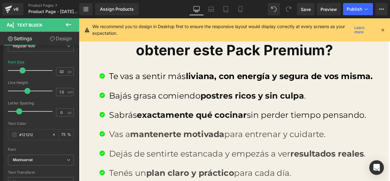
scroll to position [61, 0]
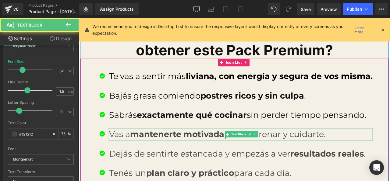
click at [135, 152] on p "Vas a mantenerte motivada para entrenar y cuidarte." at bounding box center [271, 155] width 313 height 15
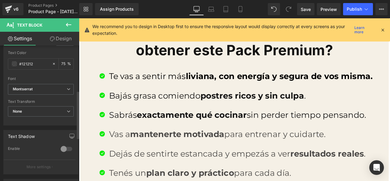
scroll to position [122, 0]
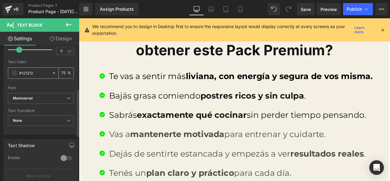
click at [44, 73] on input "#121212" at bounding box center [34, 73] width 30 height 7
drag, startPoint x: 63, startPoint y: 73, endPoint x: 52, endPoint y: 73, distance: 11.6
click at [52, 73] on div "75 %" at bounding box center [63, 73] width 22 height 11
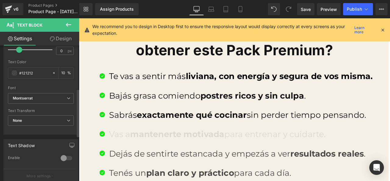
type input "100"
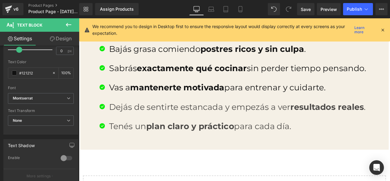
scroll to position [880, 0]
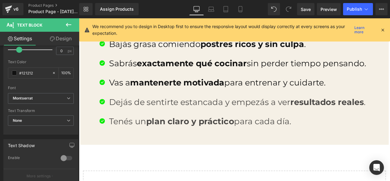
click at [173, 120] on p "Dejás de sentirte estancada y empezás a ver resultados reales ." at bounding box center [271, 117] width 313 height 15
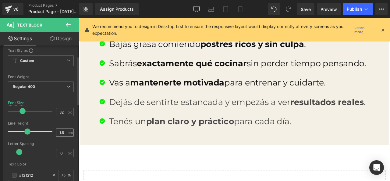
scroll to position [30, 0]
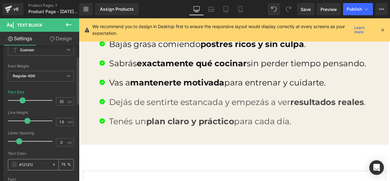
drag, startPoint x: 63, startPoint y: 163, endPoint x: 60, endPoint y: 166, distance: 4.2
click at [61, 166] on input "75" at bounding box center [64, 164] width 6 height 7
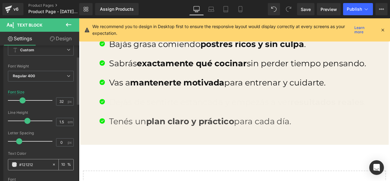
type input "100"
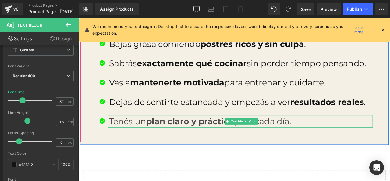
click at [159, 134] on strong "plan claro y práctico" at bounding box center [211, 140] width 104 height 12
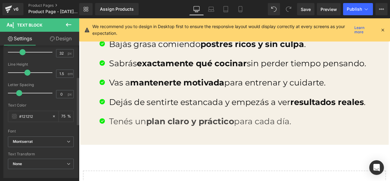
scroll to position [91, 0]
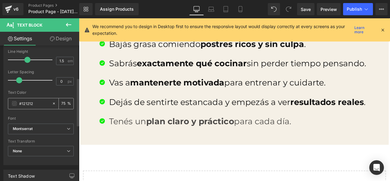
drag, startPoint x: 65, startPoint y: 106, endPoint x: 45, endPoint y: 106, distance: 20.1
click at [45, 106] on div "#121212 75 %" at bounding box center [41, 103] width 66 height 11
type input "100"
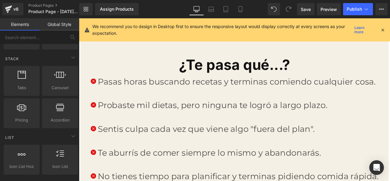
scroll to position [606, 0]
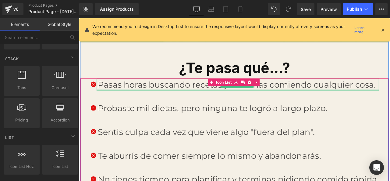
click at [149, 96] on font "Pasas horas buscando recetas y terminas comiendo cualquier cosa." at bounding box center [267, 97] width 330 height 12
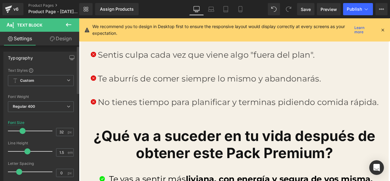
scroll to position [91, 0]
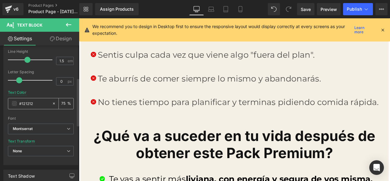
drag, startPoint x: 64, startPoint y: 104, endPoint x: 50, endPoint y: 104, distance: 14.6
click at [52, 104] on div "75 %" at bounding box center [63, 103] width 22 height 11
type input "100"
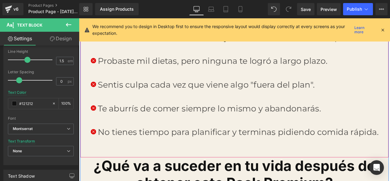
scroll to position [606, 0]
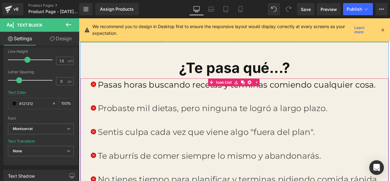
click at [147, 123] on font "Probaste mil dietas, pero ninguna te logró a largo plazo." at bounding box center [238, 125] width 272 height 12
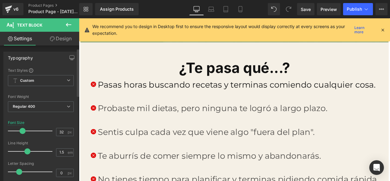
scroll to position [30, 0]
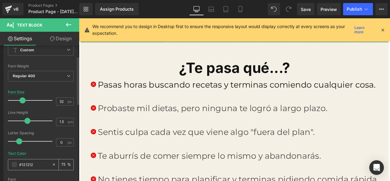
drag, startPoint x: 63, startPoint y: 163, endPoint x: 59, endPoint y: 163, distance: 4.6
click at [59, 163] on div "75 %" at bounding box center [66, 164] width 15 height 11
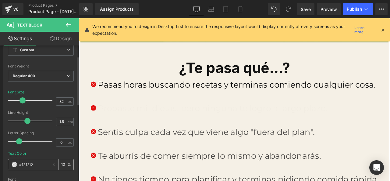
type input "100"
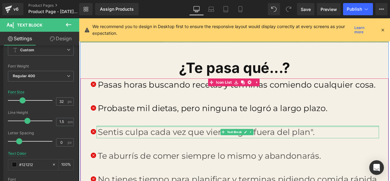
click at [152, 147] on font "Sentis culpa cada vez que viene algo "fuera del plan"." at bounding box center [230, 153] width 257 height 12
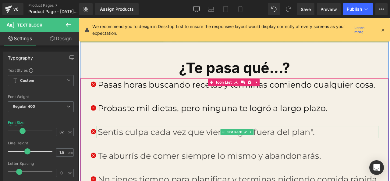
click at [142, 150] on font "Sentis culpa cada vez que viene algo "fuera del plan"." at bounding box center [230, 153] width 257 height 12
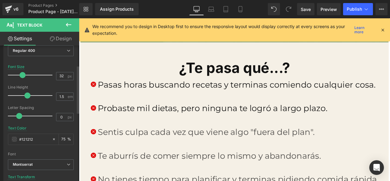
scroll to position [61, 0]
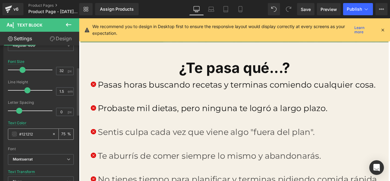
click at [69, 135] on div "75 %" at bounding box center [66, 134] width 15 height 11
click at [68, 135] on div "75 %" at bounding box center [66, 134] width 15 height 11
click at [66, 133] on div "75 %" at bounding box center [66, 134] width 15 height 11
click at [64, 133] on input "75" at bounding box center [64, 133] width 6 height 7
drag, startPoint x: 63, startPoint y: 133, endPoint x: 54, endPoint y: 133, distance: 9.1
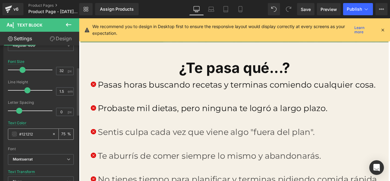
click at [54, 133] on div "75 %" at bounding box center [63, 134] width 22 height 11
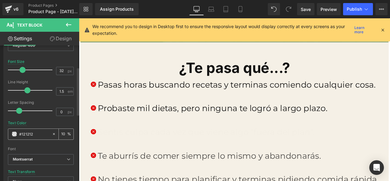
type input "100"
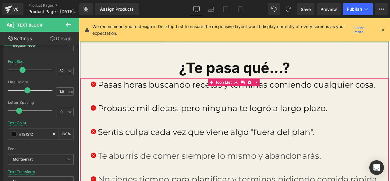
click at [137, 179] on font "Te aburrís de comer siempre lo mismo y abandonarás." at bounding box center [234, 181] width 265 height 12
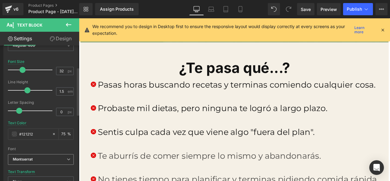
scroll to position [91, 0]
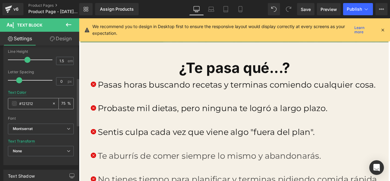
drag, startPoint x: 64, startPoint y: 101, endPoint x: 55, endPoint y: 102, distance: 8.9
click at [55, 102] on div "75 %" at bounding box center [63, 103] width 22 height 11
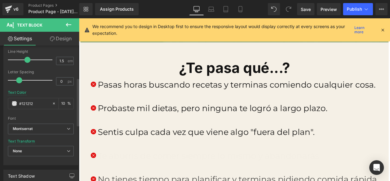
type input "100"
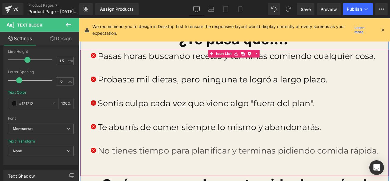
scroll to position [697, 0]
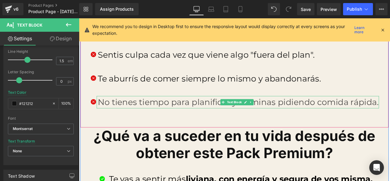
click at [155, 123] on div at bounding box center [267, 124] width 335 height 2
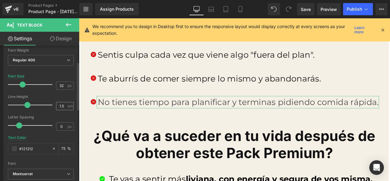
scroll to position [91, 0]
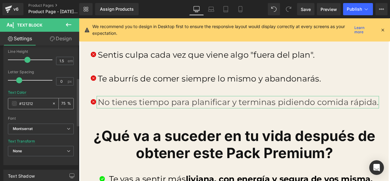
drag, startPoint x: 64, startPoint y: 103, endPoint x: 54, endPoint y: 104, distance: 10.4
click at [54, 104] on div "75 %" at bounding box center [63, 103] width 22 height 11
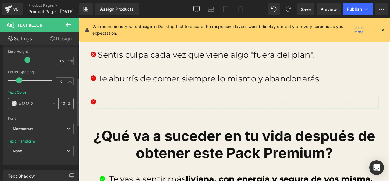
type input "100"
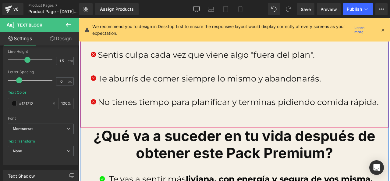
click at [87, 125] on div "Icon Pasas horas buscando recetas y terminas comiendo cualquier cosa. Text Bloc…" at bounding box center [263, 68] width 365 height 140
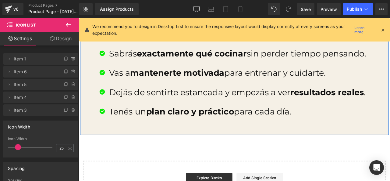
scroll to position [911, 0]
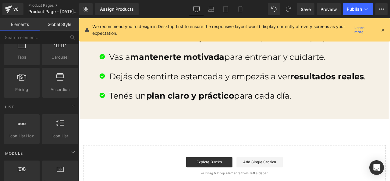
scroll to position [244, 0]
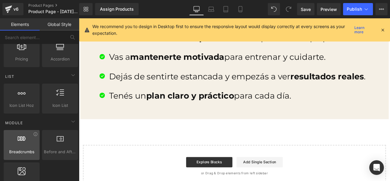
click at [27, 134] on div "Breadcrumbs app" at bounding box center [22, 145] width 36 height 30
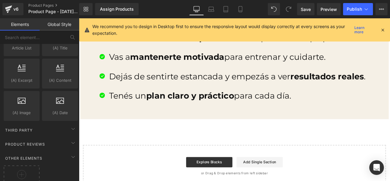
scroll to position [1208, 0]
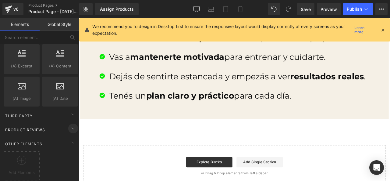
click at [70, 125] on icon at bounding box center [73, 128] width 7 height 7
click at [70, 113] on icon at bounding box center [73, 114] width 7 height 7
click at [71, 139] on icon at bounding box center [73, 142] width 7 height 7
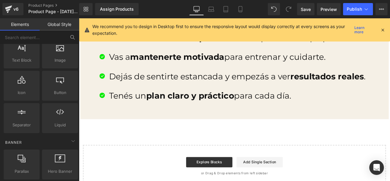
scroll to position [48, 0]
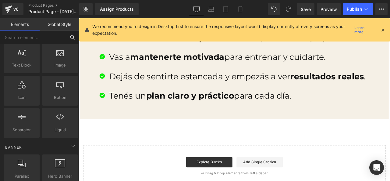
click at [60, 41] on input "text" at bounding box center [33, 36] width 66 height 13
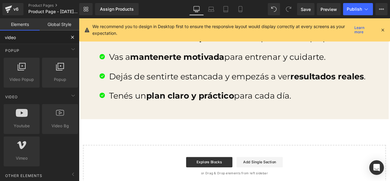
scroll to position [6, 0]
type input "video"
click at [65, 169] on div "Other Elements" at bounding box center [40, 175] width 77 height 12
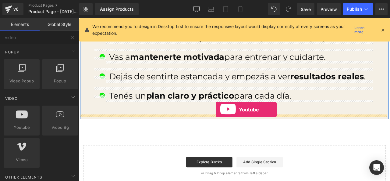
drag, startPoint x: 102, startPoint y: 135, endPoint x: 241, endPoint y: 126, distance: 139.6
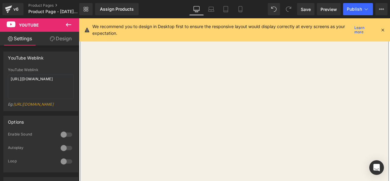
scroll to position [1002, 0]
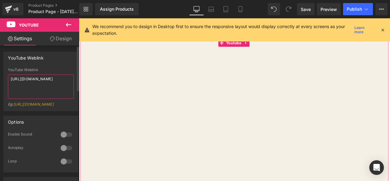
click at [56, 87] on textarea "https://www.youtube.com/watch?v=OQBlWco72c4" at bounding box center [41, 86] width 66 height 24
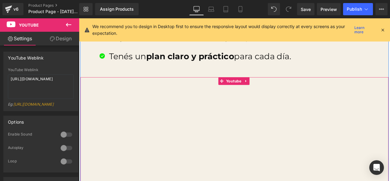
scroll to position [941, 0]
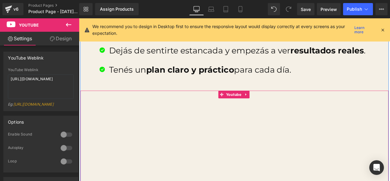
drag, startPoint x: 82, startPoint y: 129, endPoint x: 301, endPoint y: 85, distance: 223.3
click at [272, 82] on div "Tenés un plan claro y práctico para cada día. Text Block" at bounding box center [270, 79] width 314 height 15
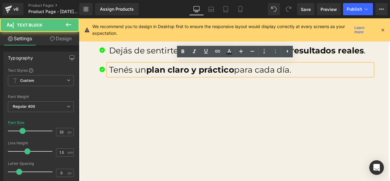
click at [343, 91] on ul "Icon Te vas a sentir más liviana, con energía y segura de vos misma. Text Block…" at bounding box center [264, 26] width 328 height 137
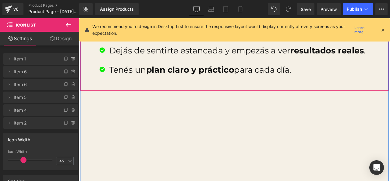
click at [169, 97] on div "Icon Te vas a sentir más liviana, con energía y segura de vos misma. Text Block…" at bounding box center [263, 24] width 365 height 160
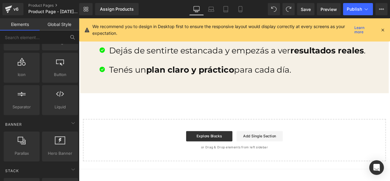
scroll to position [91, 0]
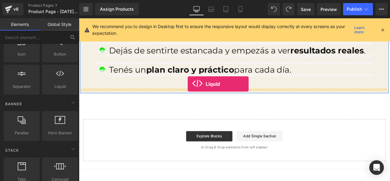
drag, startPoint x: 136, startPoint y: 101, endPoint x: 208, endPoint y: 96, distance: 72.1
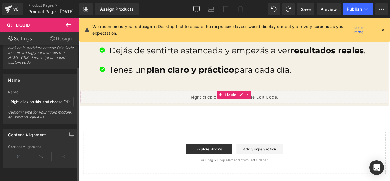
scroll to position [0, 0]
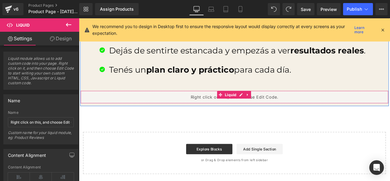
click at [214, 110] on div "Liquid" at bounding box center [263, 111] width 365 height 15
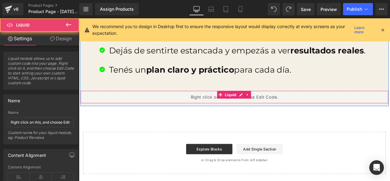
click at [223, 109] on div "Liquid" at bounding box center [263, 111] width 365 height 15
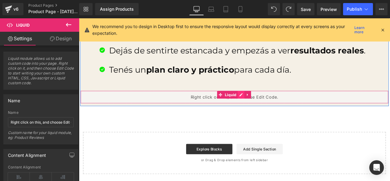
click at [270, 105] on div "Liquid" at bounding box center [263, 111] width 365 height 15
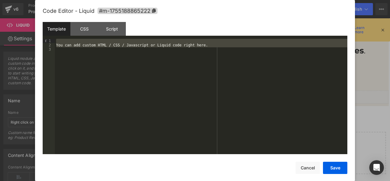
drag, startPoint x: 124, startPoint y: 56, endPoint x: 60, endPoint y: 42, distance: 65.4
click at [60, 42] on div "You can add custom HTML / CSS / Javascript or Liquid code right here." at bounding box center [201, 101] width 293 height 124
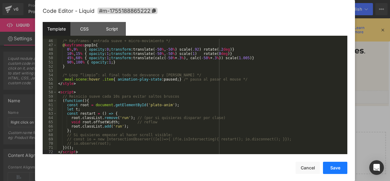
click at [334, 165] on button "Save" at bounding box center [335, 168] width 24 height 12
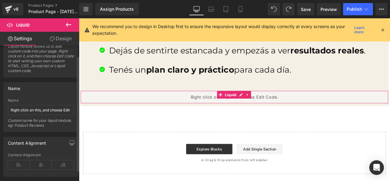
scroll to position [0, 0]
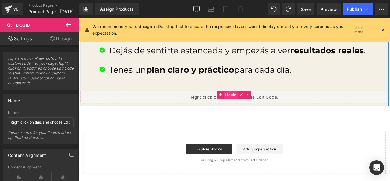
click at [254, 109] on span "Liquid" at bounding box center [259, 108] width 17 height 9
click at [268, 107] on div "Liquid" at bounding box center [263, 111] width 365 height 15
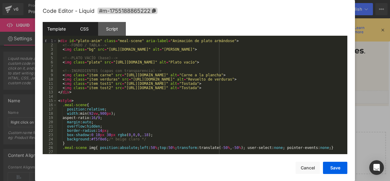
click at [89, 30] on div "CSS" at bounding box center [84, 29] width 28 height 14
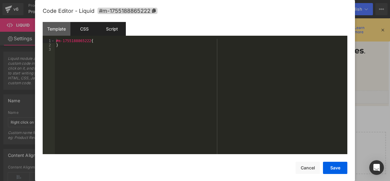
click at [111, 26] on div "Script" at bounding box center [112, 29] width 28 height 14
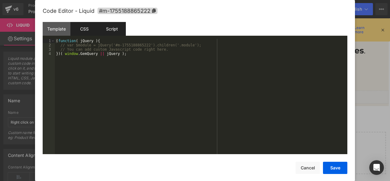
click at [96, 26] on div "CSS" at bounding box center [84, 29] width 28 height 14
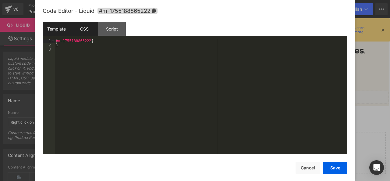
click at [61, 28] on div "Template" at bounding box center [57, 29] width 28 height 14
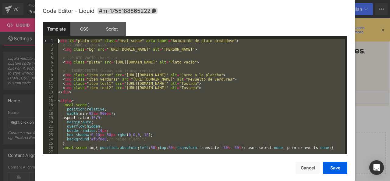
drag, startPoint x: 115, startPoint y: 149, endPoint x: 52, endPoint y: 8, distance: 154.7
click at [52, 8] on div "Code Editor - Liquid #m-1755188865222 Template CSS Script Data 1 2 3 4 5 6 7 8 …" at bounding box center [195, 96] width 305 height 193
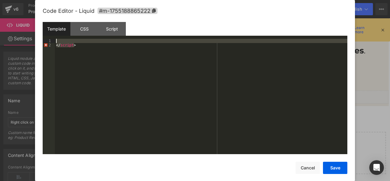
drag, startPoint x: 89, startPoint y: 51, endPoint x: 43, endPoint y: 14, distance: 58.8
click at [43, 14] on div "Code Editor - Liquid #m-1755188865222 Template CSS Script Data 1 2 </ script > …" at bounding box center [195, 96] width 305 height 193
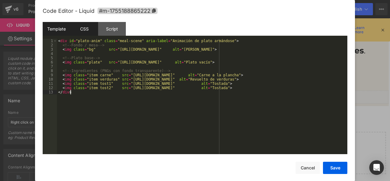
click at [80, 30] on div "CSS" at bounding box center [84, 29] width 28 height 14
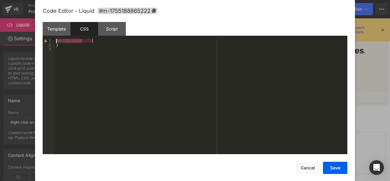
drag, startPoint x: 81, startPoint y: 42, endPoint x: 51, endPoint y: 38, distance: 31.0
click at [51, 38] on div "Template CSS Script Data 1 2 3 4 5 6 7 8 9 10 11 12 13 < div id = "plato-anim" …" at bounding box center [195, 88] width 305 height 132
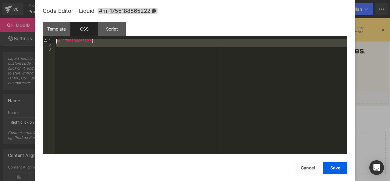
drag, startPoint x: 68, startPoint y: 52, endPoint x: 53, endPoint y: 38, distance: 20.3
click at [53, 38] on div "Template CSS Script Data 1 2 3 4 5 6 7 8 9 10 11 12 13 < div id = "plato-anim" …" at bounding box center [195, 88] width 305 height 132
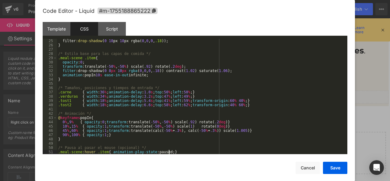
scroll to position [102, 0]
click at [111, 27] on div "Script" at bounding box center [112, 29] width 28 height 14
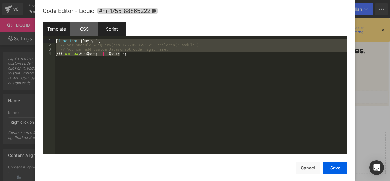
drag, startPoint x: 63, startPoint y: 63, endPoint x: 60, endPoint y: 29, distance: 34.0
click at [60, 29] on div "Template CSS Script Data 1 2 3 4 5 6 7 8 9 10 11 12 13 < div id = "plato-anim" …" at bounding box center [195, 88] width 305 height 132
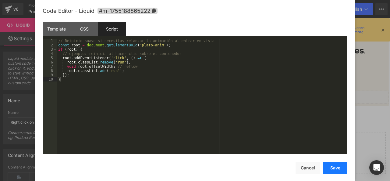
click at [327, 168] on button "Save" at bounding box center [335, 168] width 24 height 12
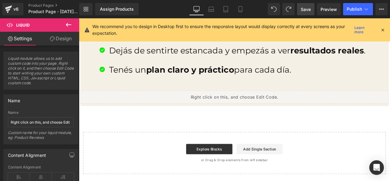
click at [306, 9] on span "Save" at bounding box center [306, 9] width 10 height 6
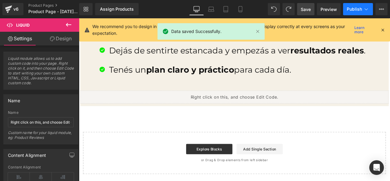
click at [353, 11] on span "Publish" at bounding box center [354, 9] width 15 height 5
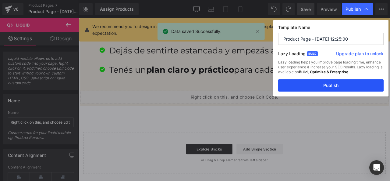
click at [336, 80] on button "Publish" at bounding box center [330, 85] width 105 height 12
